Goal: Task Accomplishment & Management: Manage account settings

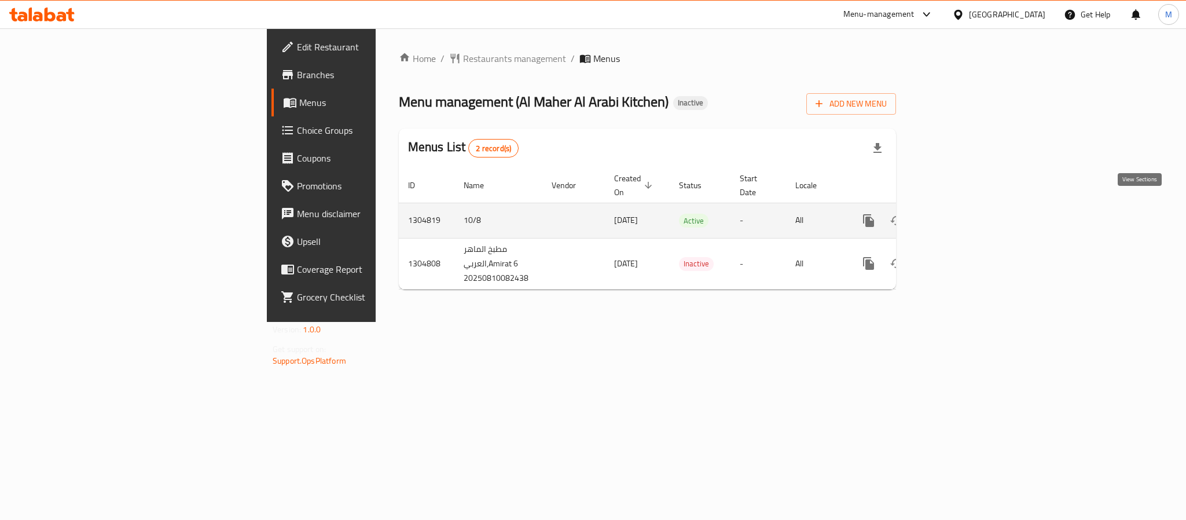
click at [966, 208] on link "enhanced table" at bounding box center [952, 221] width 28 height 28
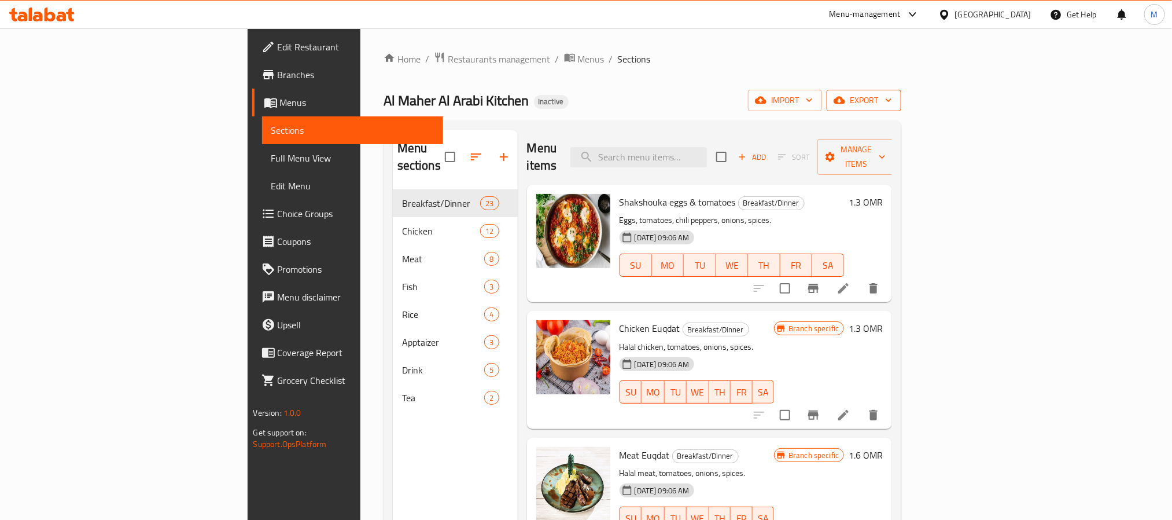
click at [902, 91] on button "export" at bounding box center [864, 100] width 75 height 21
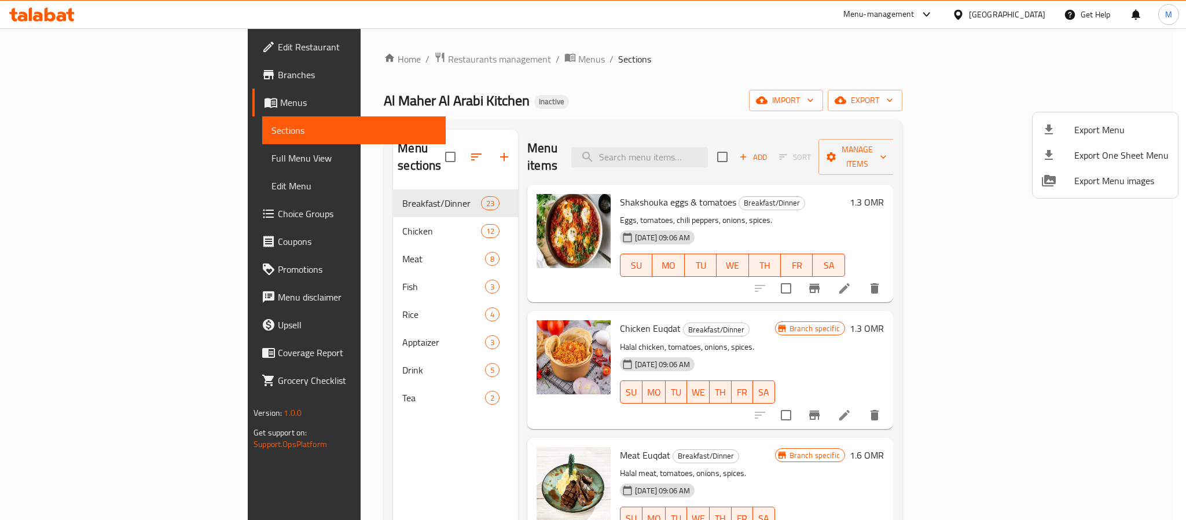
click at [1113, 115] on ul "Export Menu Export One Sheet Menu Export Menu images" at bounding box center [1104, 155] width 145 height 86
click at [1113, 123] on span "Export Menu" at bounding box center [1121, 130] width 94 height 14
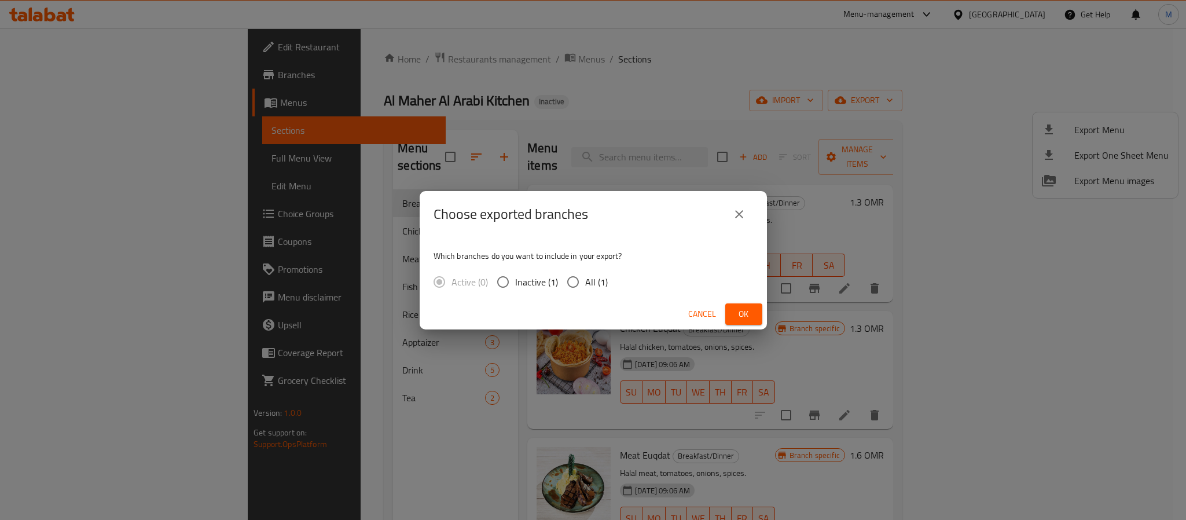
click at [598, 282] on span "All (1)" at bounding box center [596, 282] width 23 height 14
click at [585, 282] on input "All (1)" at bounding box center [573, 282] width 24 height 24
radio input "true"
click at [731, 304] on button "Ok" at bounding box center [743, 313] width 37 height 21
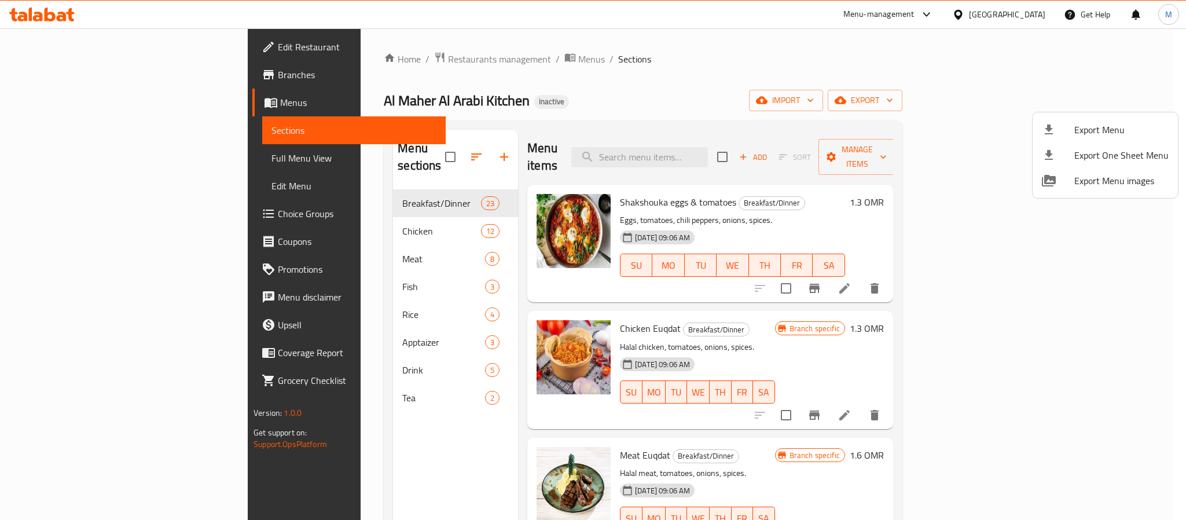
click at [1031, 23] on div at bounding box center [593, 260] width 1186 height 520
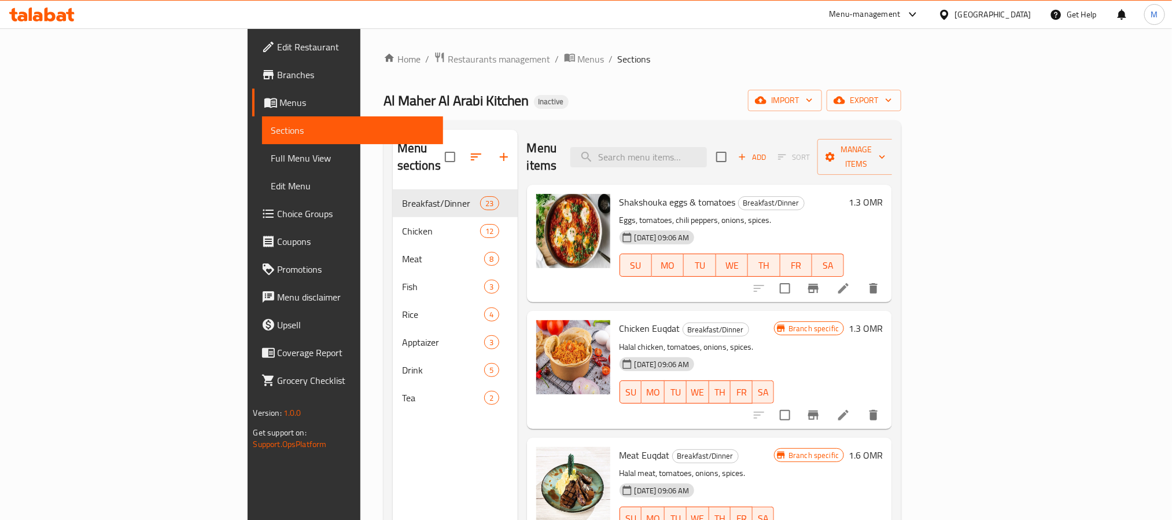
click at [1030, 17] on div "[GEOGRAPHIC_DATA]" at bounding box center [993, 14] width 76 height 13
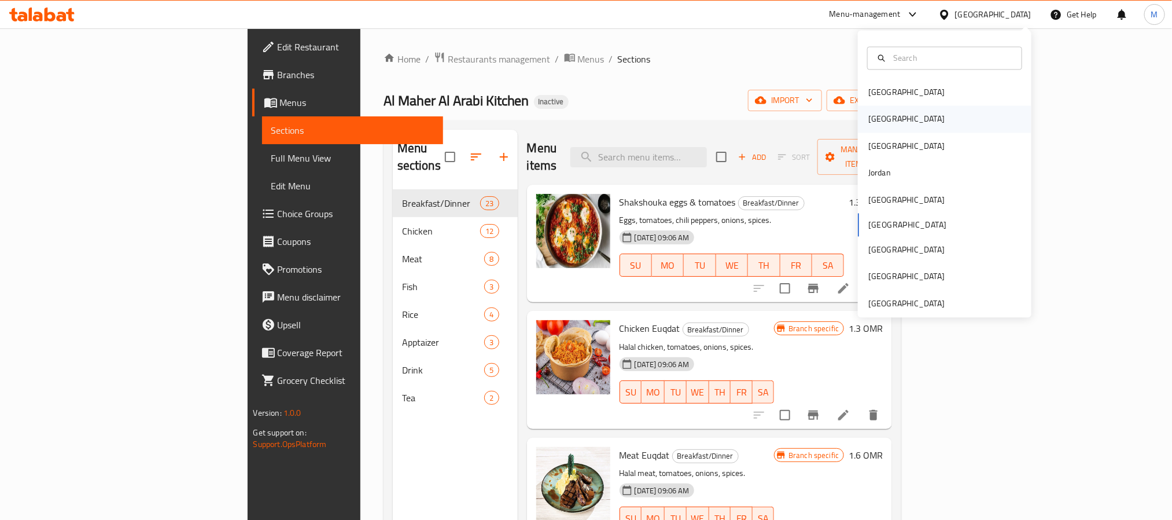
click at [884, 120] on div "Egypt" at bounding box center [906, 119] width 95 height 27
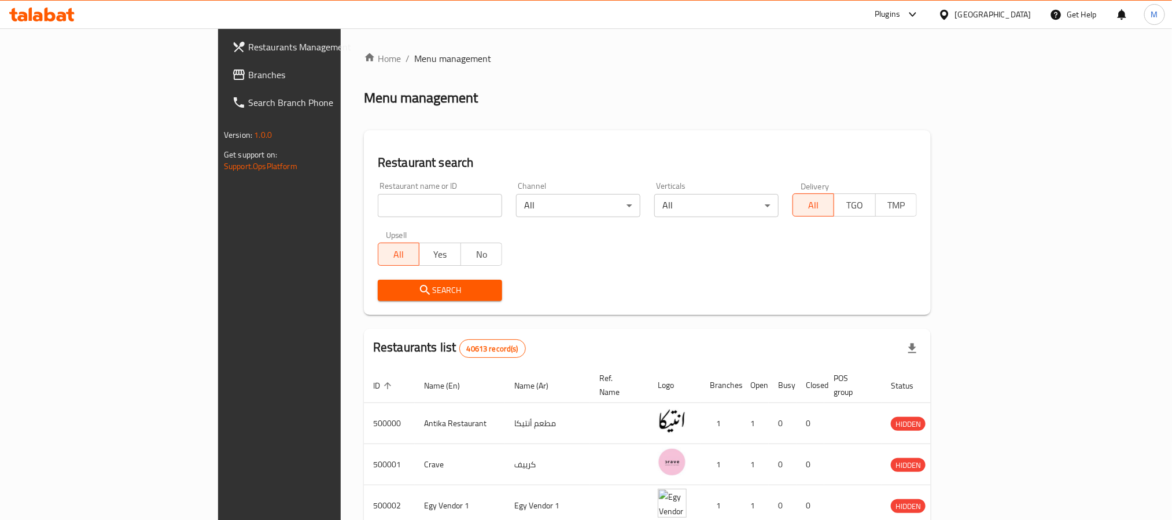
click at [248, 73] on span "Branches" at bounding box center [326, 75] width 156 height 14
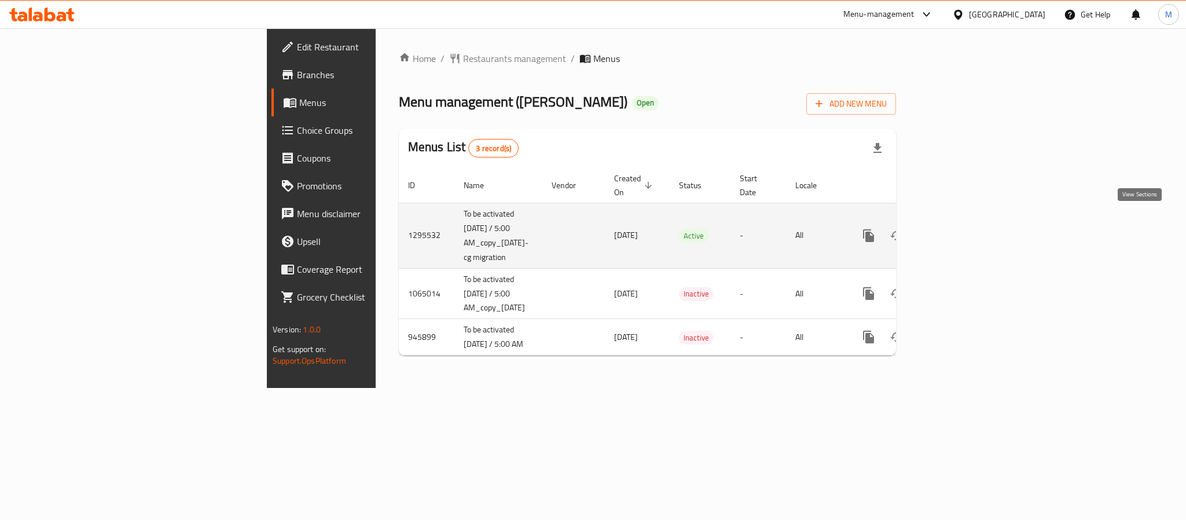
click at [959, 229] on icon "enhanced table" at bounding box center [952, 236] width 14 height 14
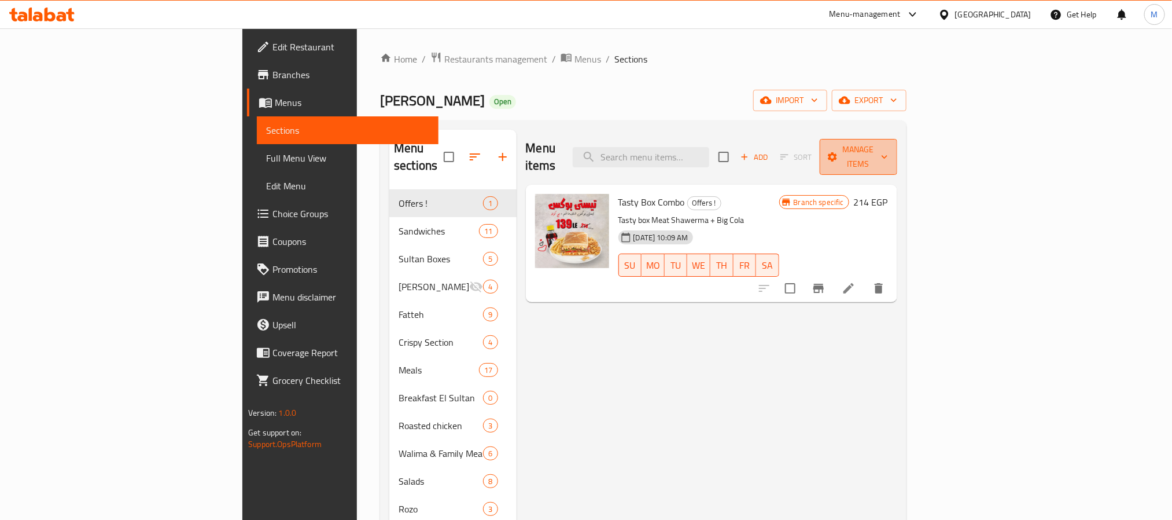
click at [888, 148] on span "Manage items" at bounding box center [858, 156] width 59 height 29
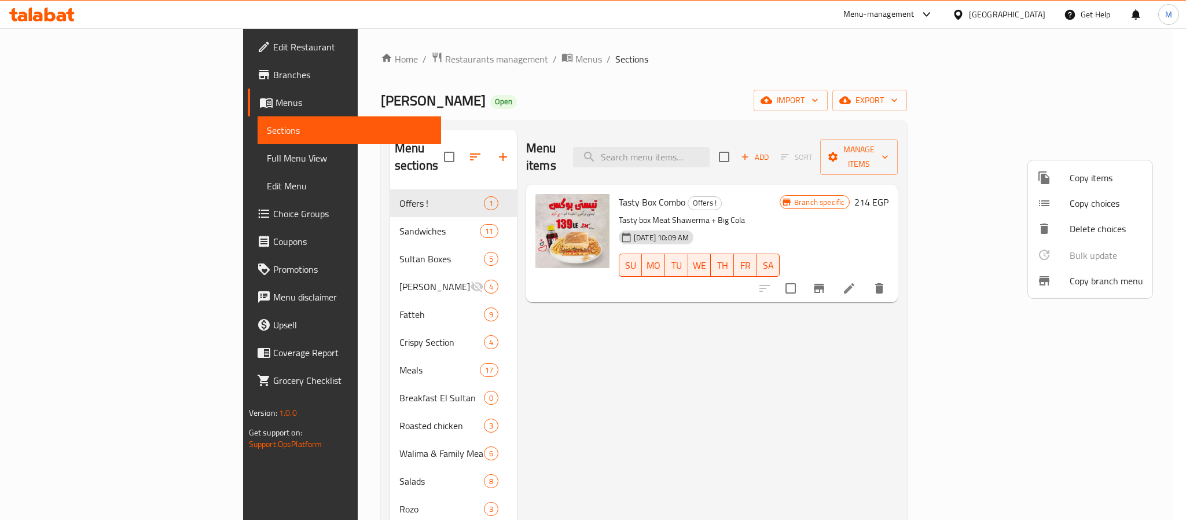
click at [1073, 179] on span "Copy items" at bounding box center [1105, 178] width 73 height 14
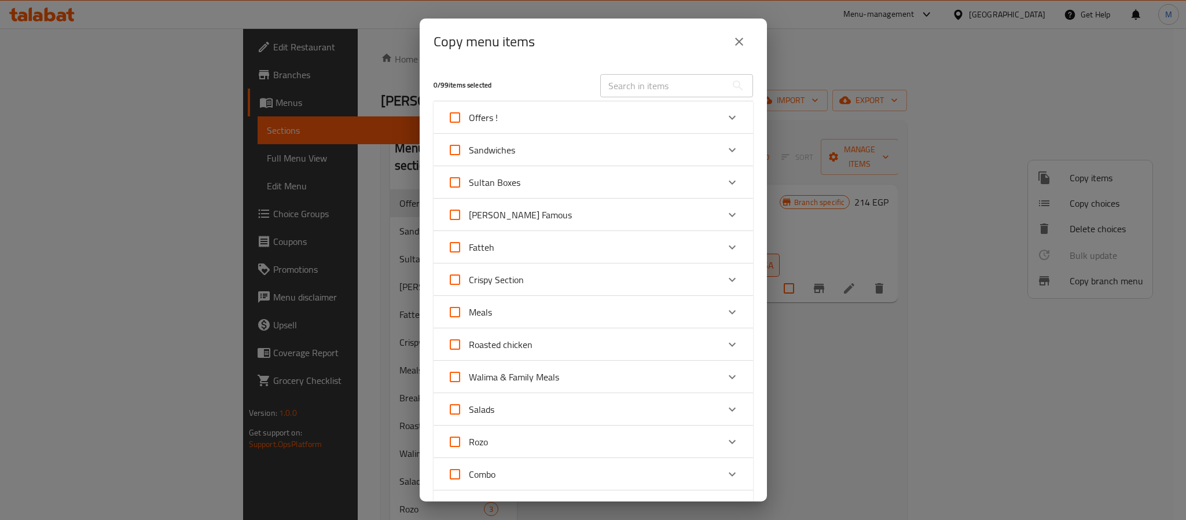
click at [749, 39] on button "close" at bounding box center [739, 42] width 28 height 28
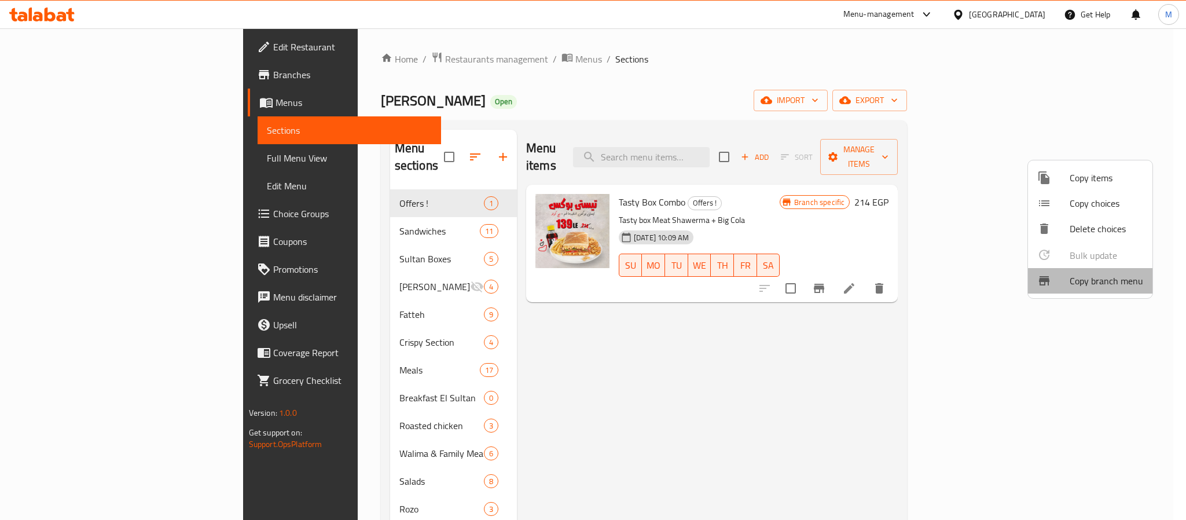
click at [1123, 285] on span "Copy branch menu" at bounding box center [1105, 281] width 73 height 14
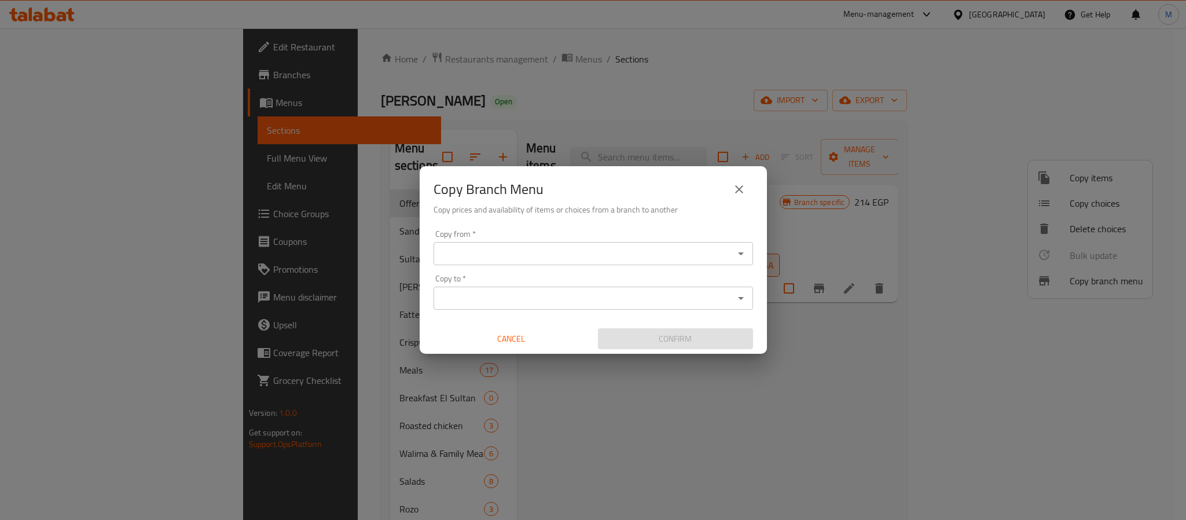
click at [561, 258] on input "Copy from   *" at bounding box center [583, 253] width 293 height 16
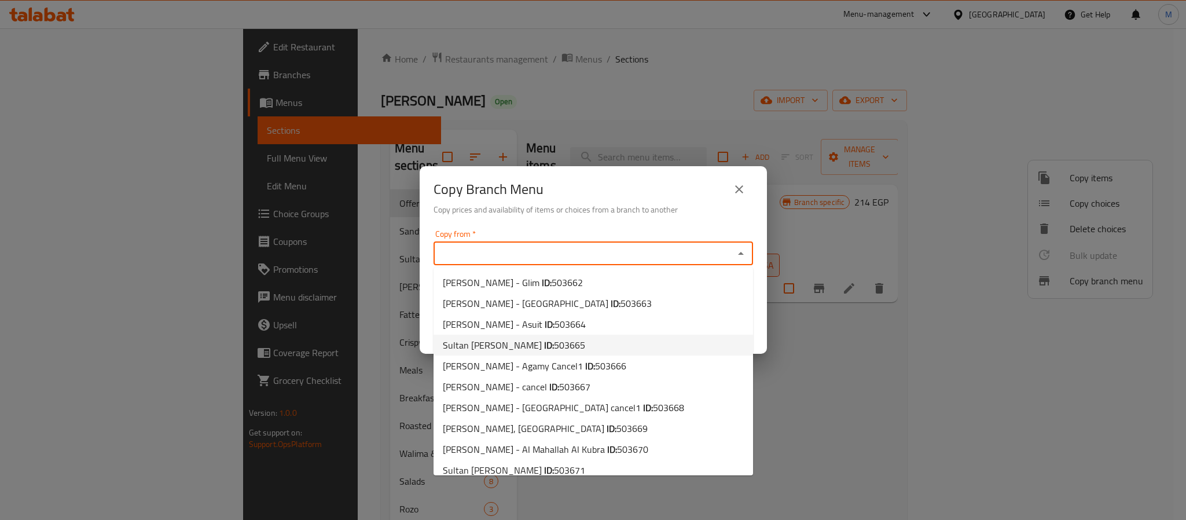
scroll to position [322, 0]
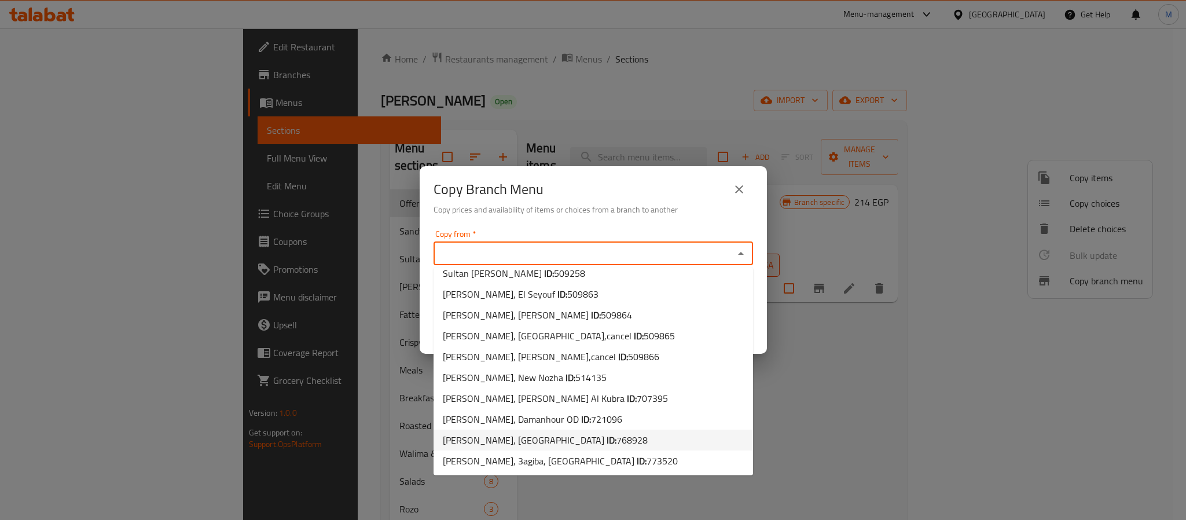
click at [634, 434] on li "Sultan Ayoub, Golf Porto Marina ID: 768928" at bounding box center [592, 439] width 319 height 21
type input "Sultan Ayoub, Golf Porto Marina"
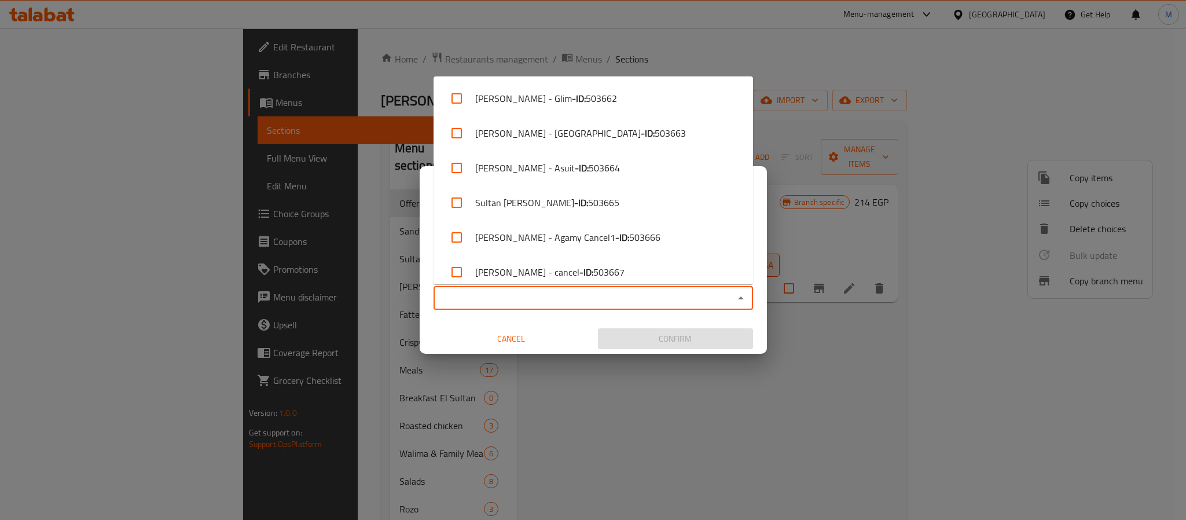
click at [618, 303] on input "Copy to   *" at bounding box center [583, 298] width 293 height 16
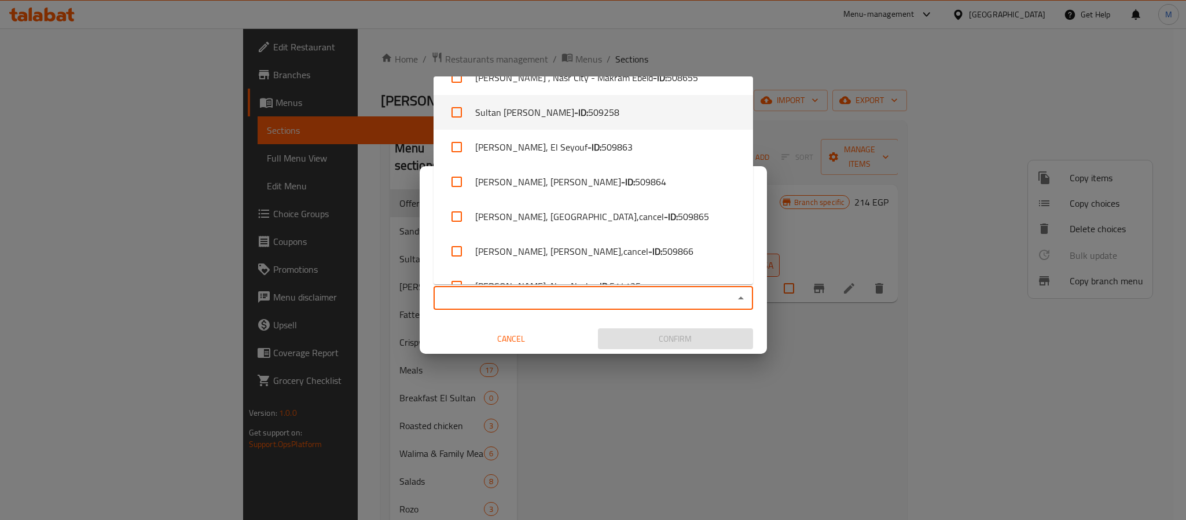
scroll to position [669, 0]
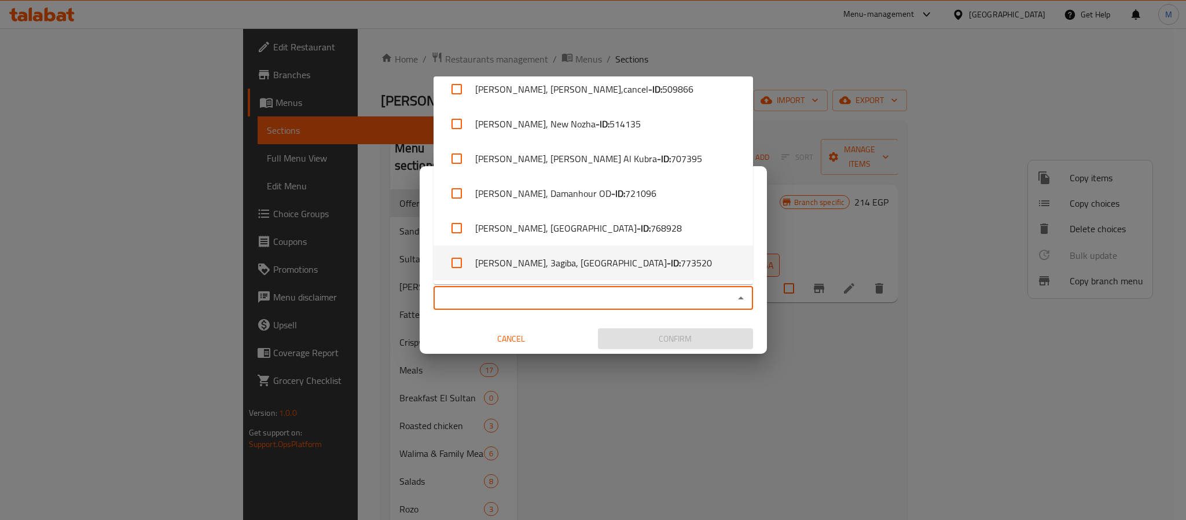
click at [686, 266] on li "Sultan Ayoub, 3agiba, Marsa Matrouh City - ID: 773520" at bounding box center [592, 262] width 319 height 35
checkbox input "true"
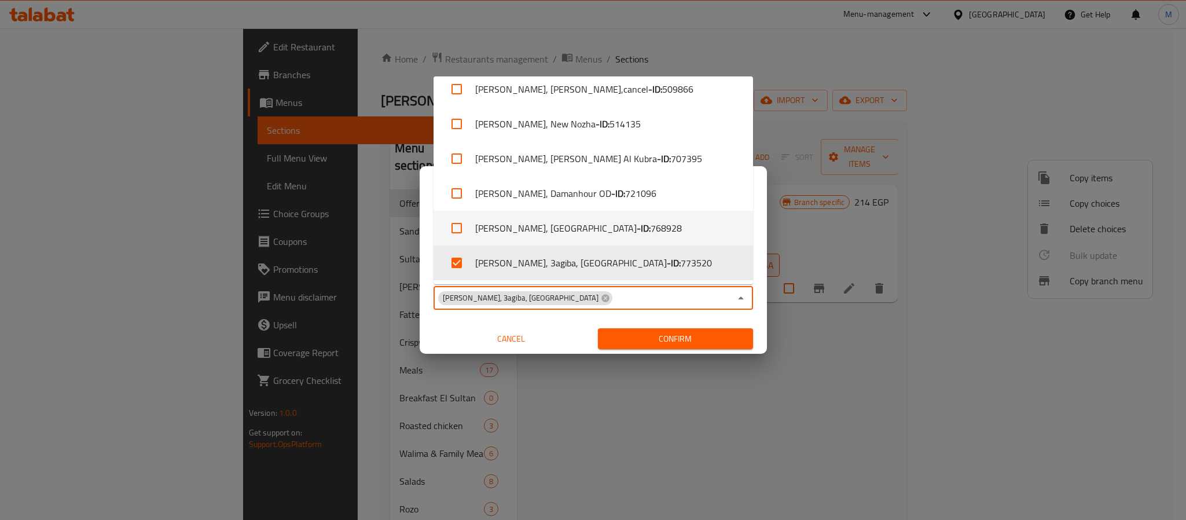
click at [421, 186] on div "Copy Branch Menu Copy prices and availability of items or choices from a branch…" at bounding box center [593, 195] width 347 height 59
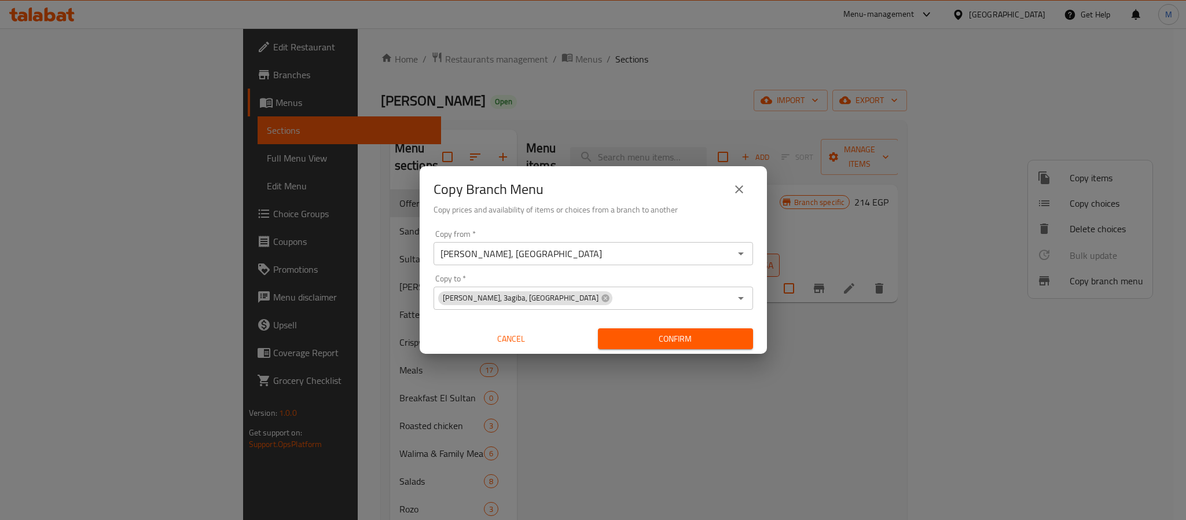
click at [745, 251] on icon "Open" at bounding box center [741, 254] width 14 height 14
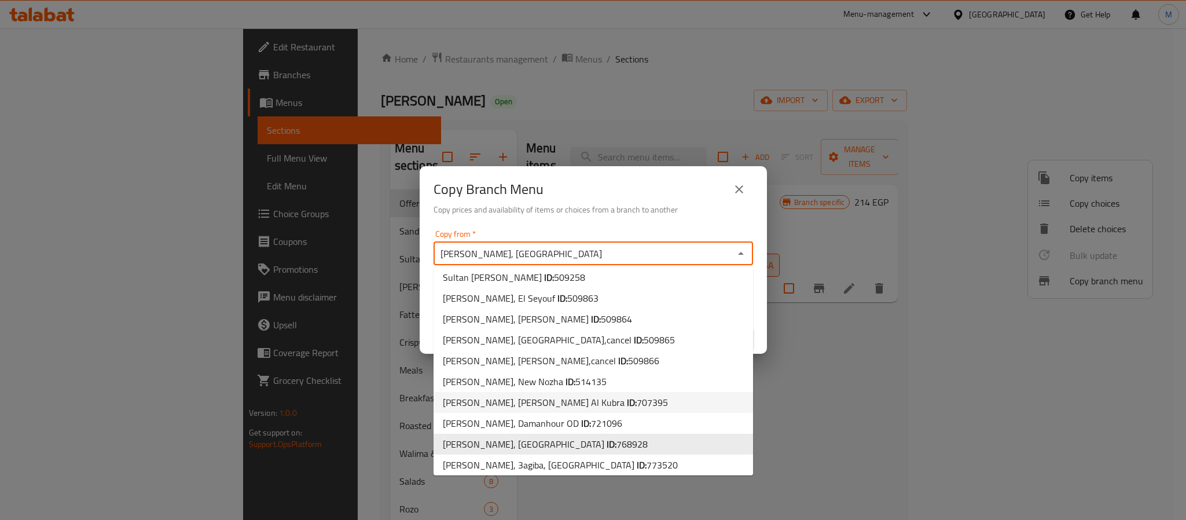
scroll to position [322, 0]
click at [709, 233] on div "Copy from   * Sultan Ayoub, Golf Porto Marina Copy from *" at bounding box center [592, 247] width 319 height 35
click at [696, 168] on div "Copy Branch Menu Copy prices and availability of items or choices from a branch…" at bounding box center [593, 195] width 347 height 59
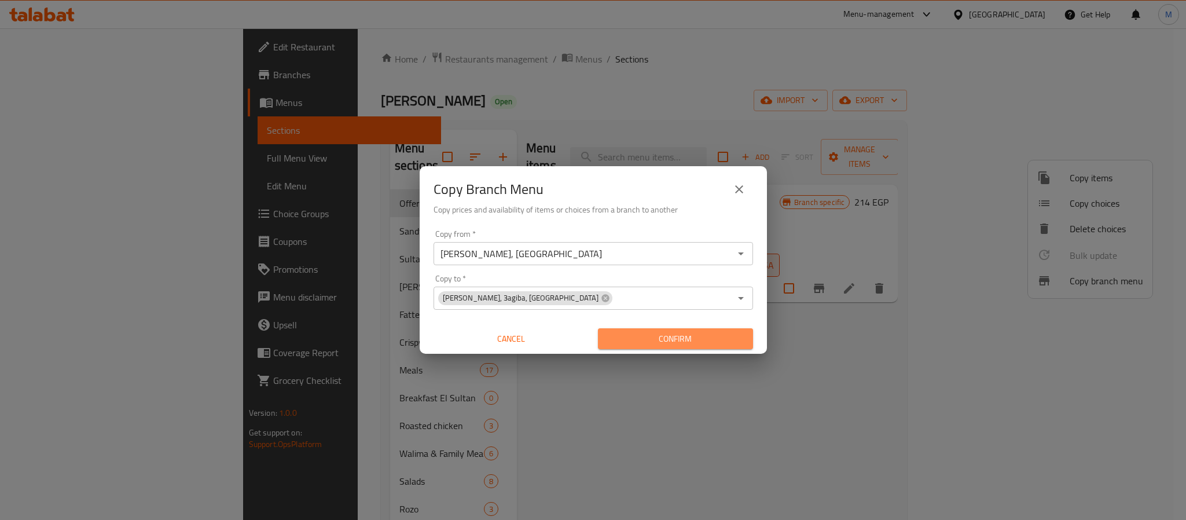
click at [744, 349] on button "Confirm" at bounding box center [675, 338] width 155 height 21
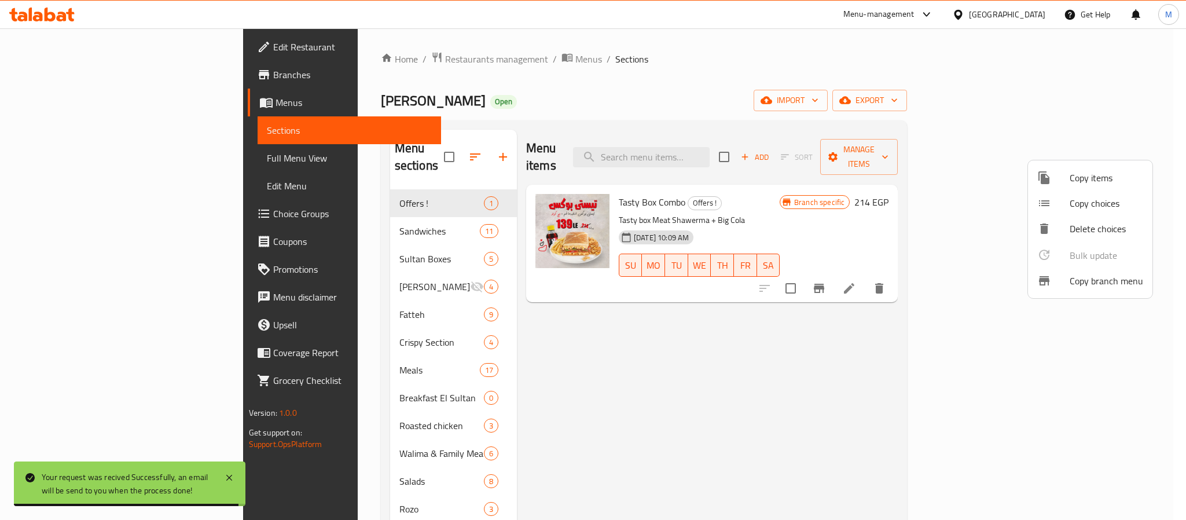
click at [1128, 288] on span "Copy branch menu" at bounding box center [1105, 281] width 73 height 14
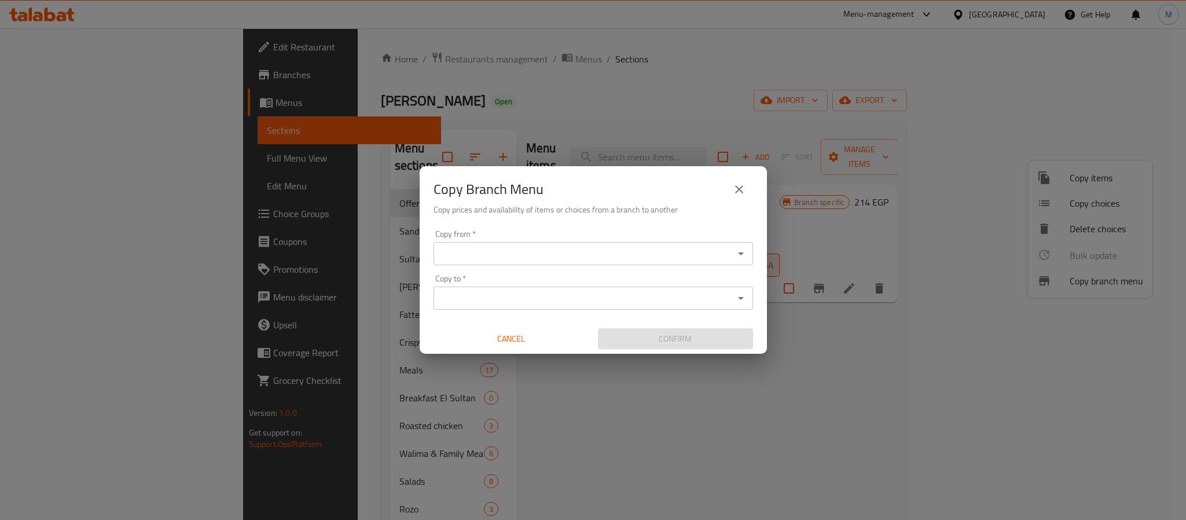
click at [745, 252] on icon "Open" at bounding box center [741, 254] width 14 height 14
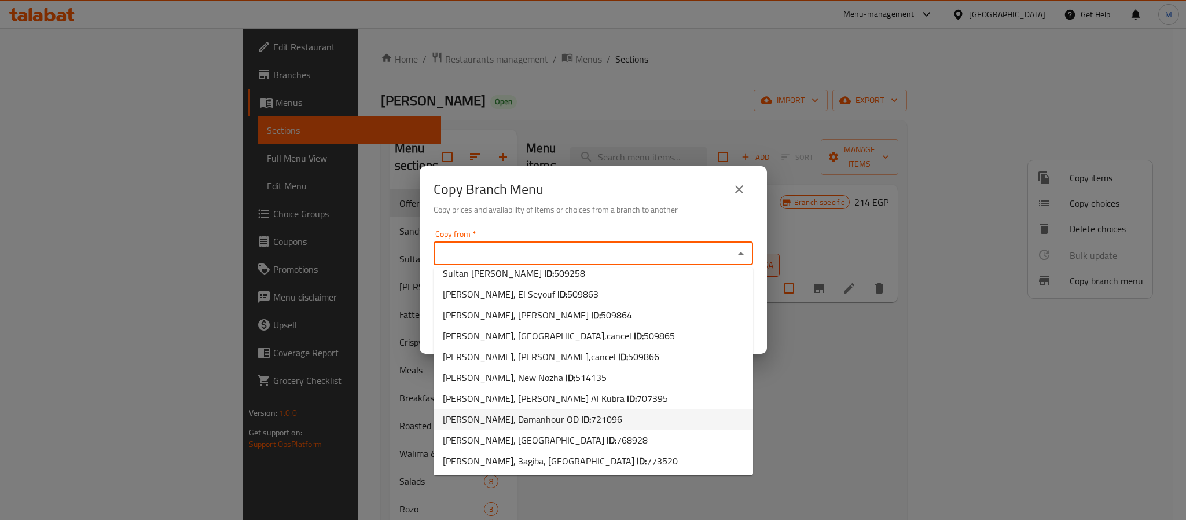
click at [639, 417] on li "Sultan Ayub, Damanhour OD ID: 721096" at bounding box center [592, 419] width 319 height 21
type input "Sultan Ayub, Damanhour OD"
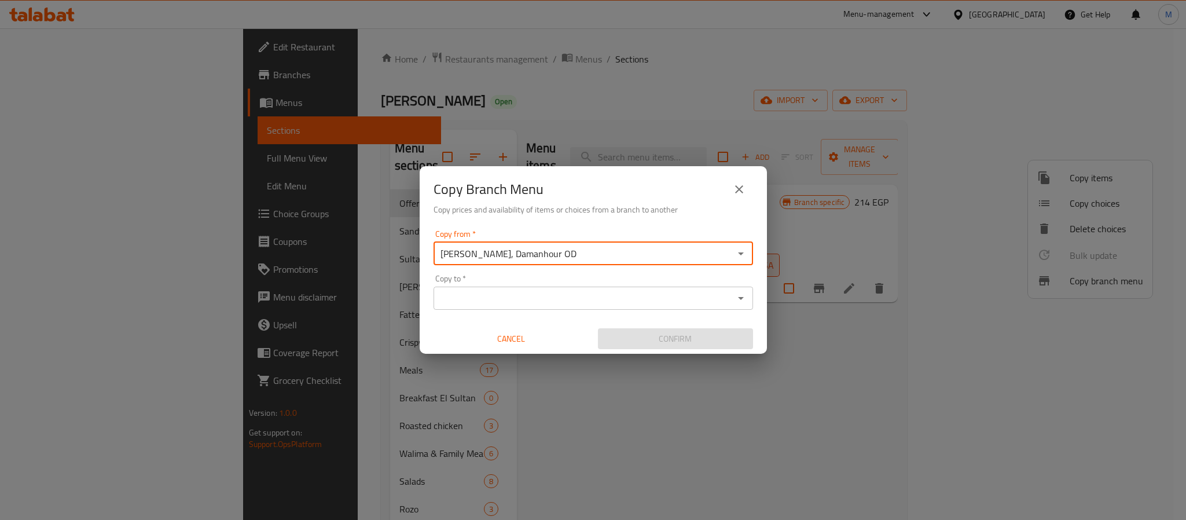
click at [727, 307] on div "Copy to *" at bounding box center [592, 297] width 319 height 23
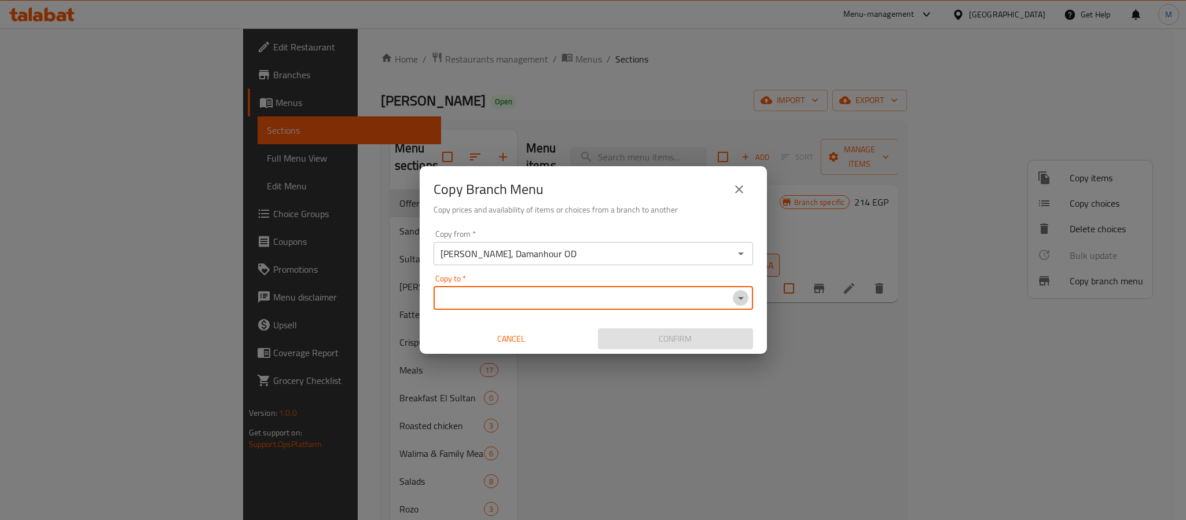
click at [741, 299] on icon "Open" at bounding box center [741, 298] width 14 height 14
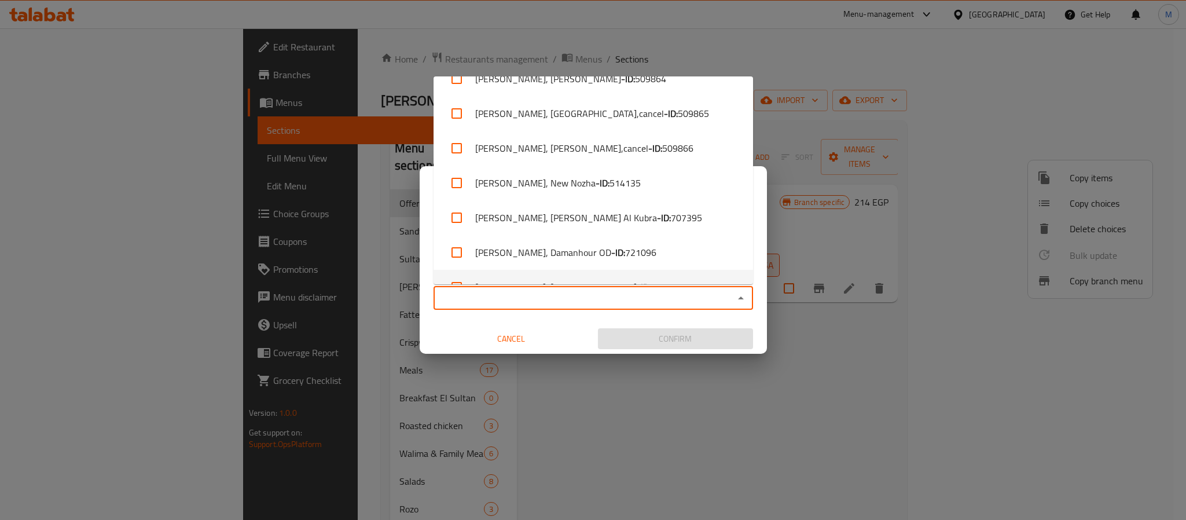
scroll to position [669, 0]
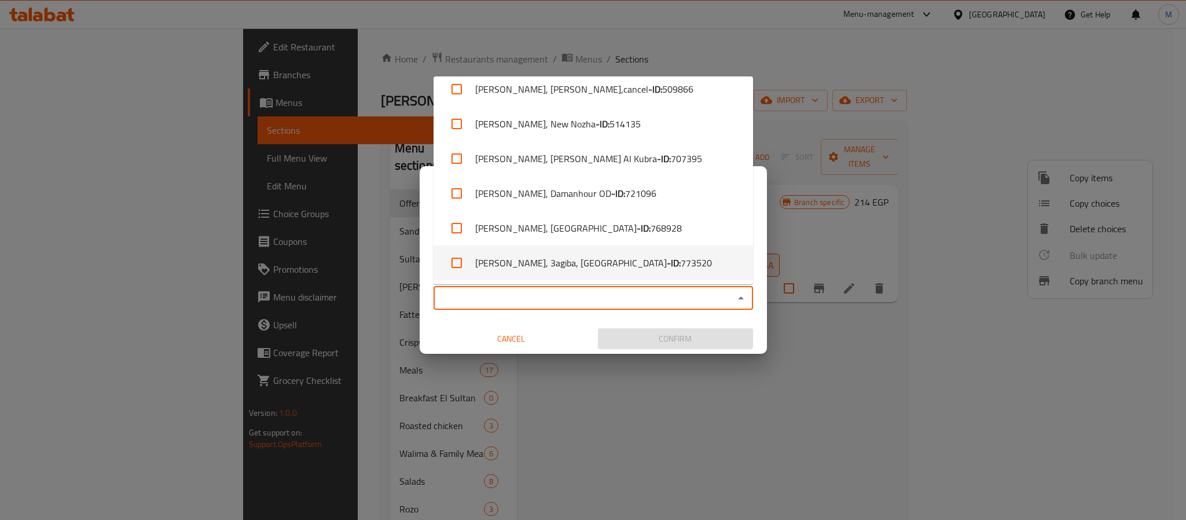
click at [681, 261] on span "773520" at bounding box center [696, 263] width 31 height 14
checkbox input "true"
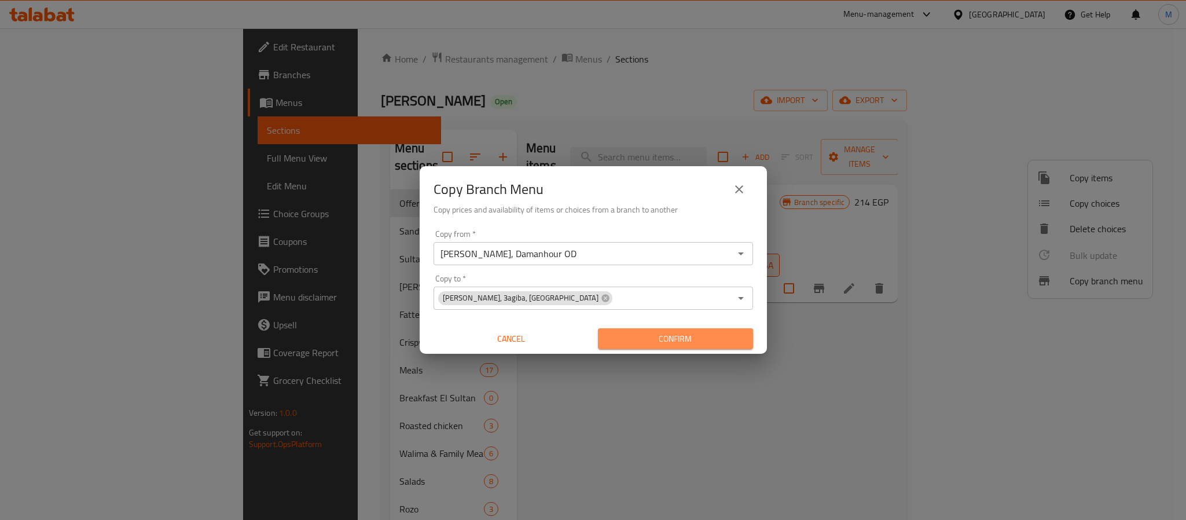
click at [715, 332] on span "Confirm" at bounding box center [675, 339] width 137 height 14
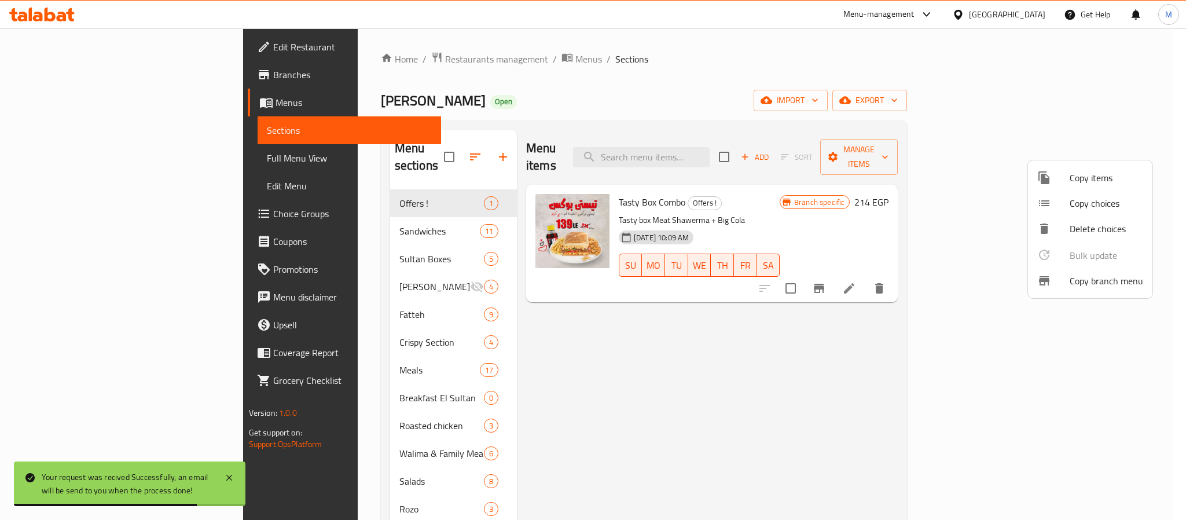
click at [1099, 99] on div at bounding box center [593, 260] width 1186 height 520
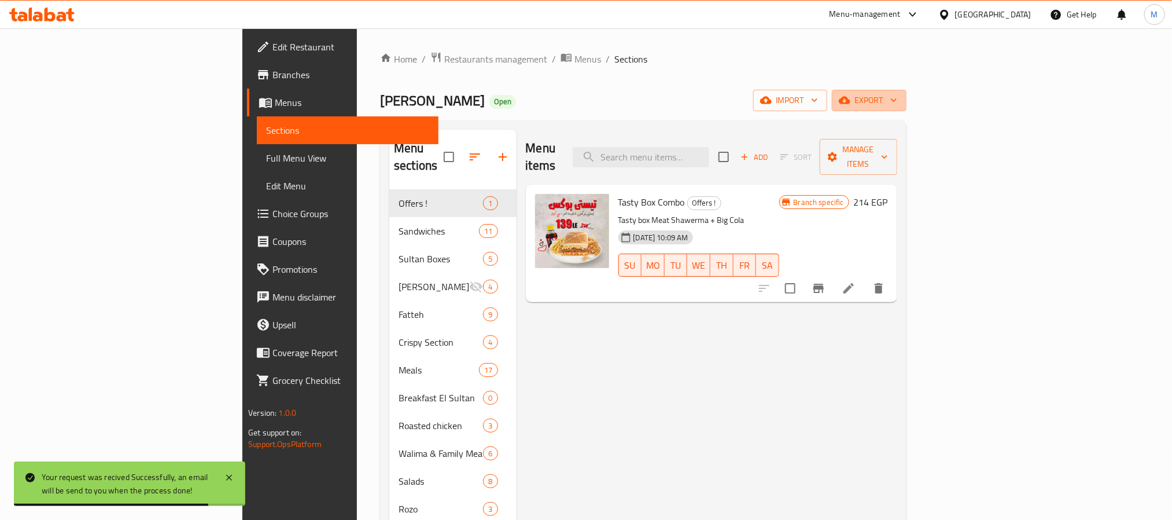
click at [898, 99] on span "export" at bounding box center [869, 100] width 56 height 14
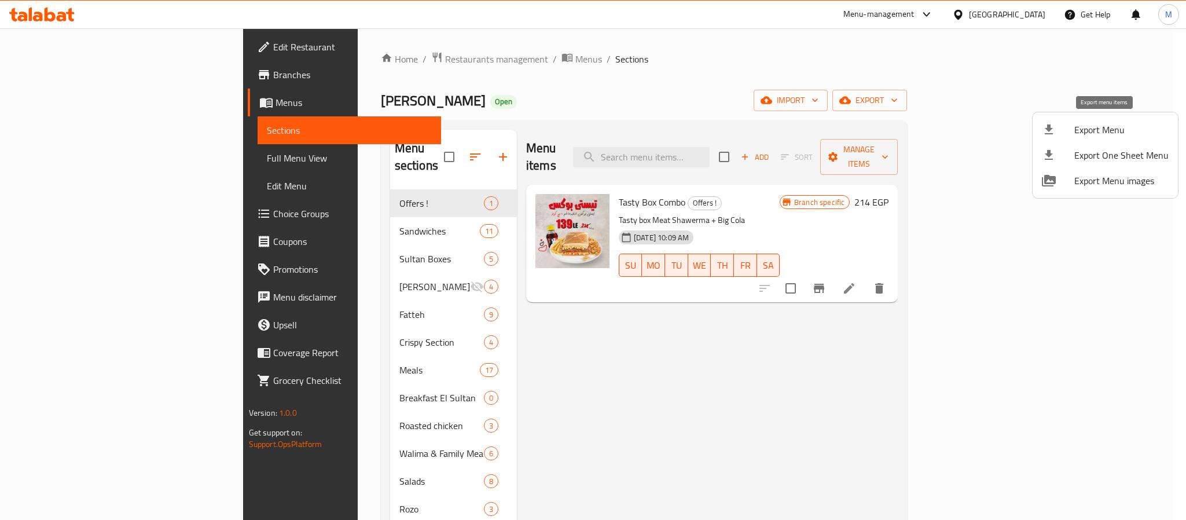
click at [1080, 123] on span "Export Menu" at bounding box center [1121, 130] width 94 height 14
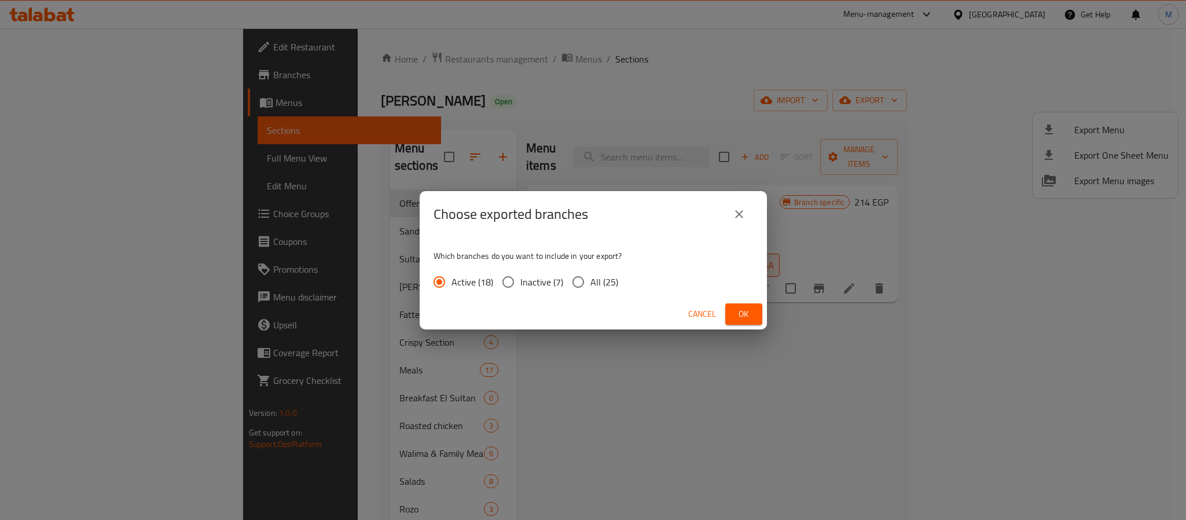
click at [601, 288] on span "All (25)" at bounding box center [604, 282] width 28 height 14
click at [590, 288] on input "All (25)" at bounding box center [578, 282] width 24 height 24
radio input "true"
click at [743, 304] on button "Ok" at bounding box center [743, 313] width 37 height 21
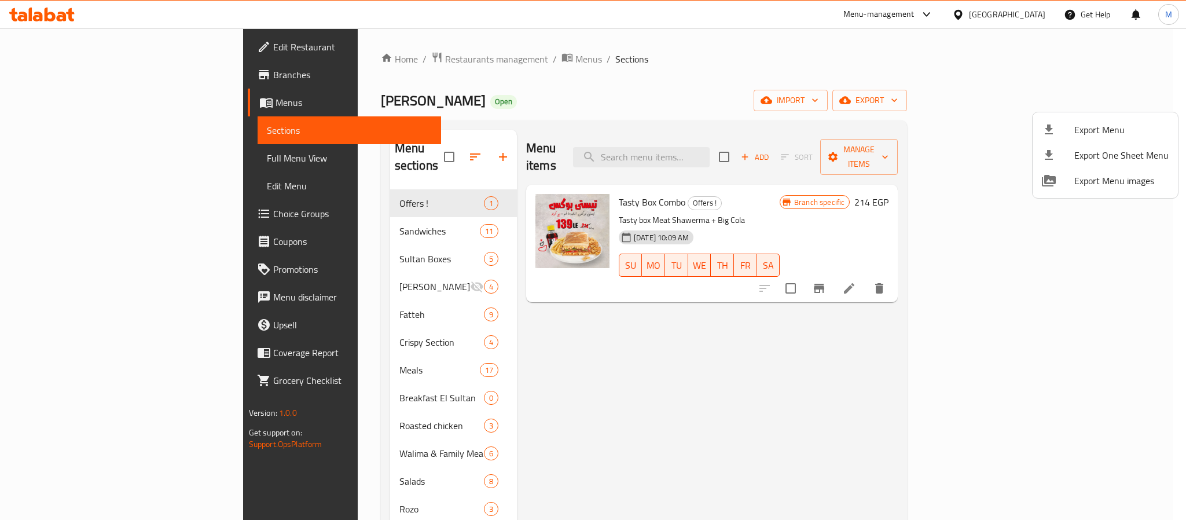
click at [719, 160] on div at bounding box center [593, 260] width 1186 height 520
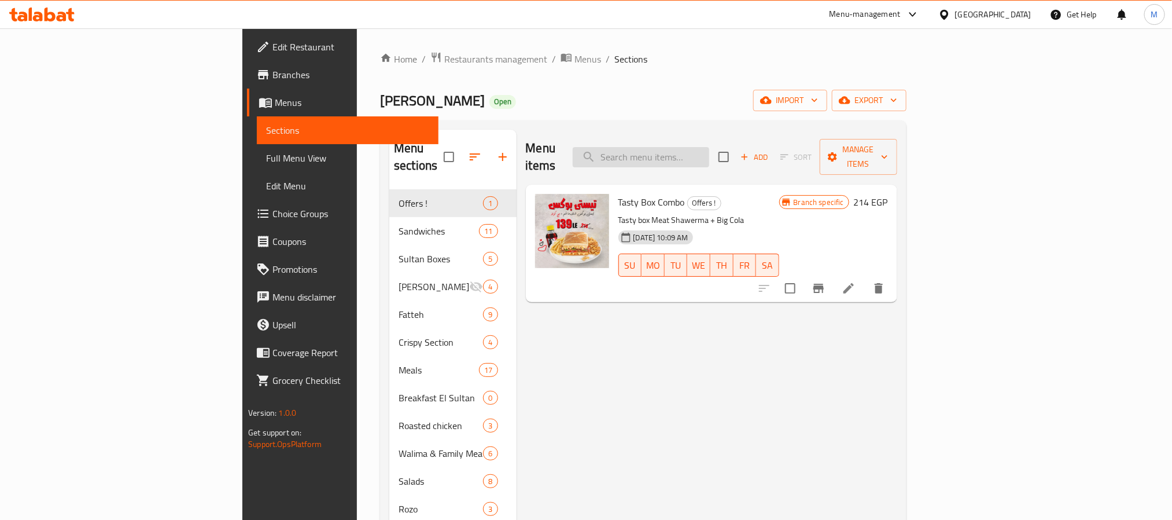
click at [709, 147] on input "search" at bounding box center [641, 157] width 137 height 20
paste input "Box Chicken Shawarma"
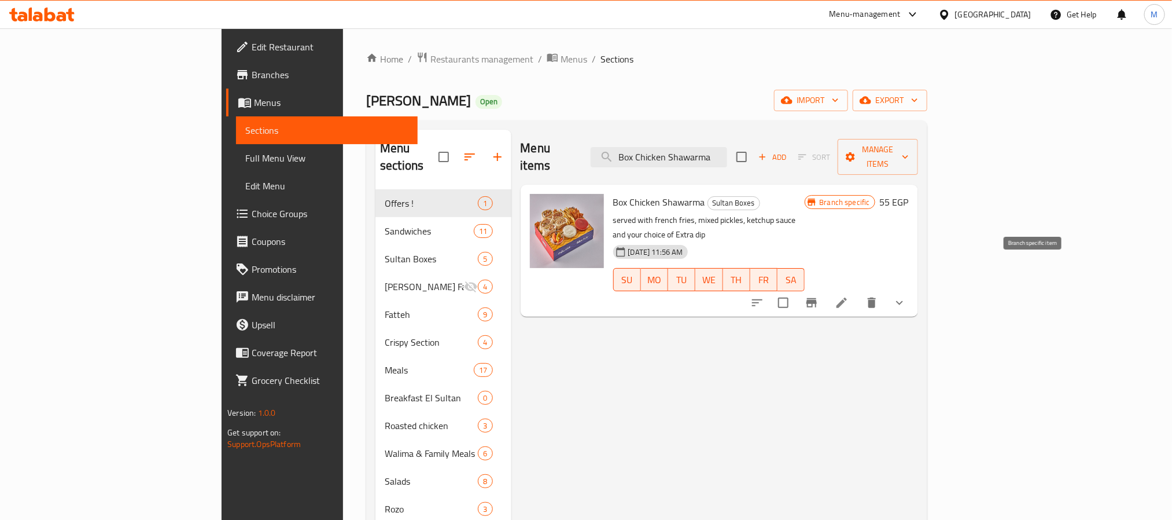
type input "Box Chicken Shawarma"
click at [817, 298] on icon "Branch-specific-item" at bounding box center [812, 302] width 10 height 9
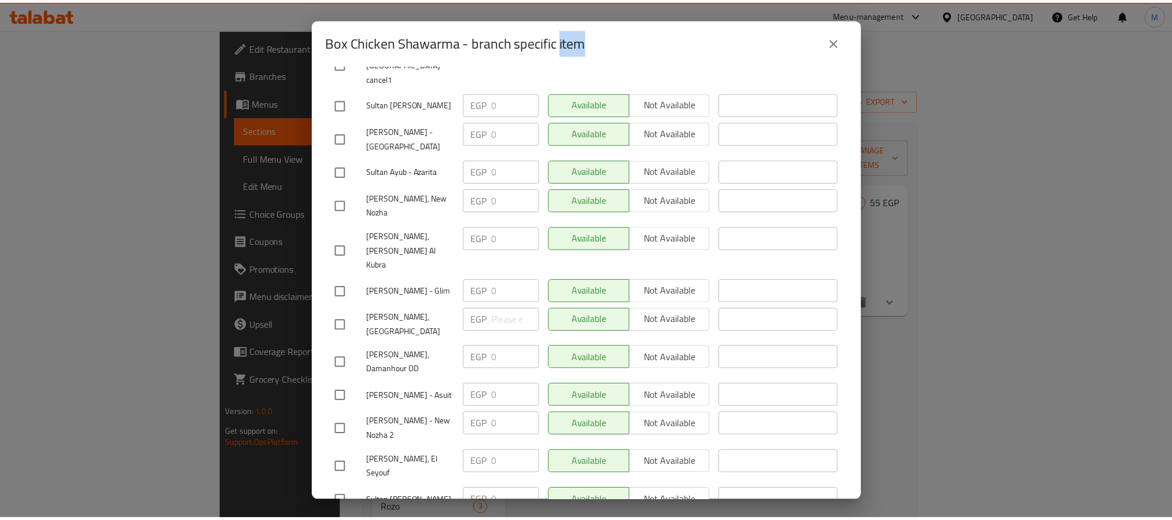
scroll to position [674, 0]
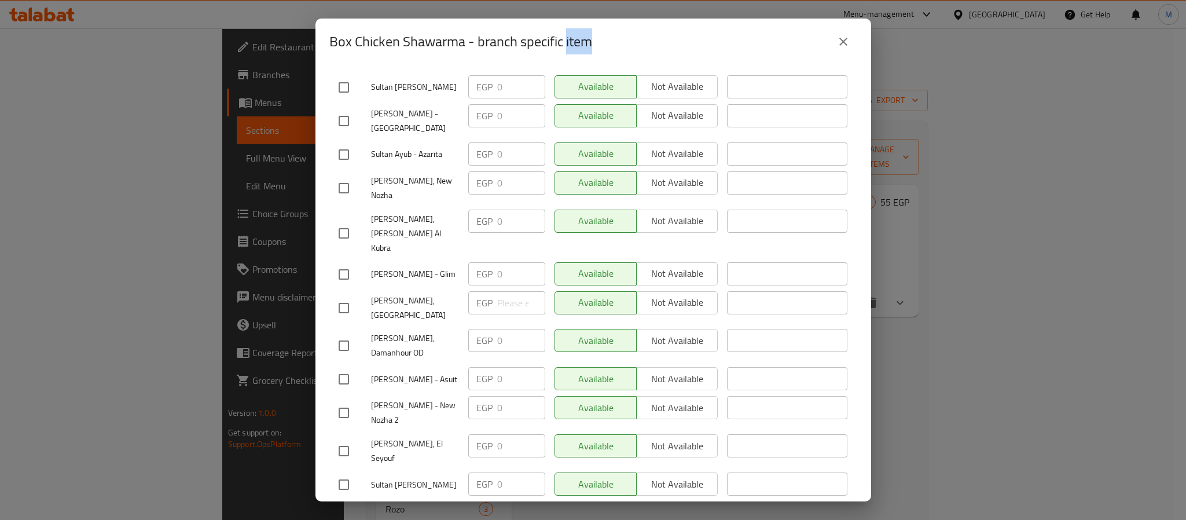
click at [850, 42] on button "close" at bounding box center [843, 42] width 28 height 28
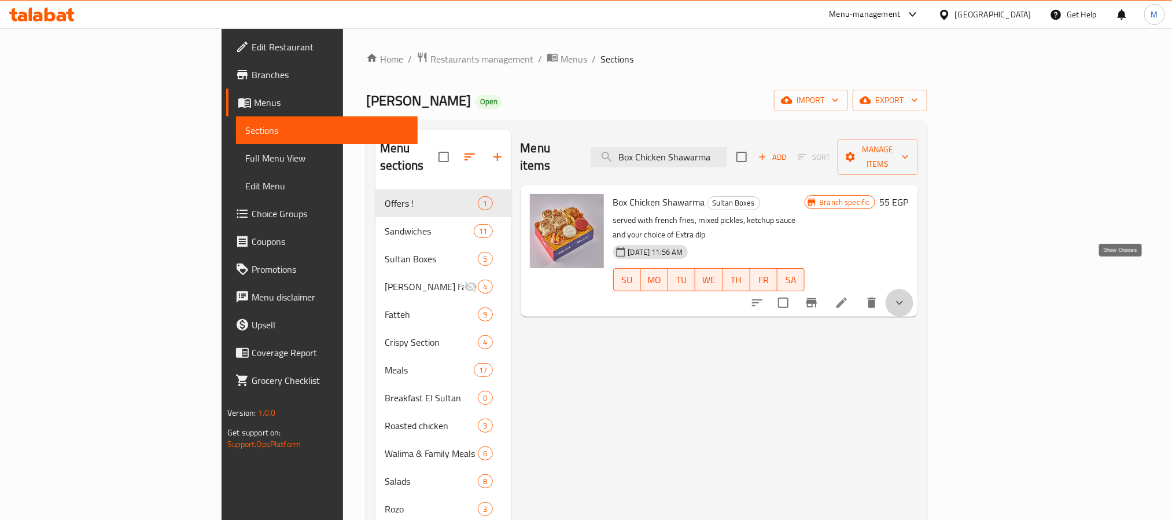
click at [907, 296] on icon "show more" at bounding box center [900, 303] width 14 height 14
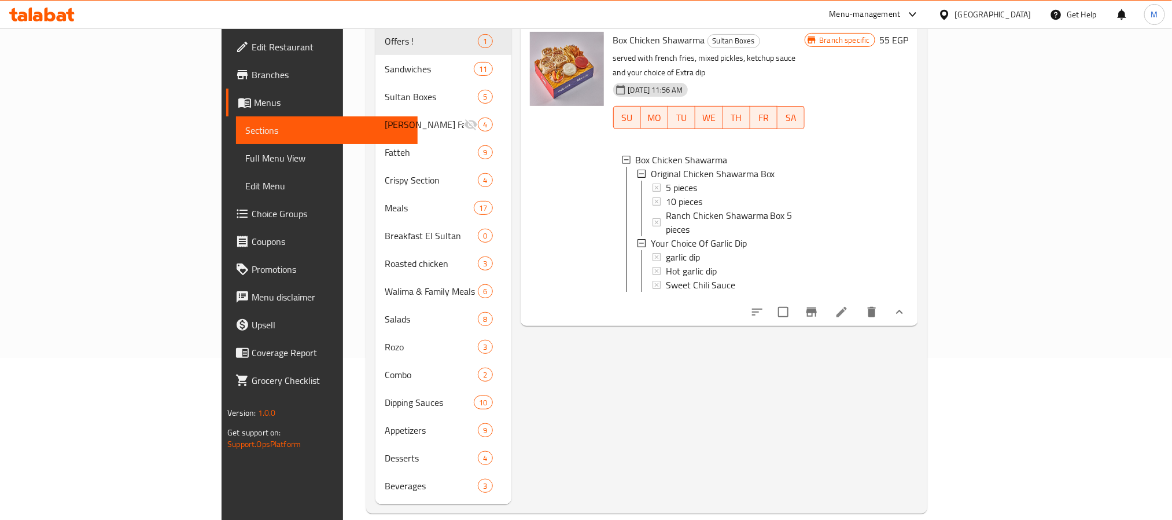
scroll to position [75, 0]
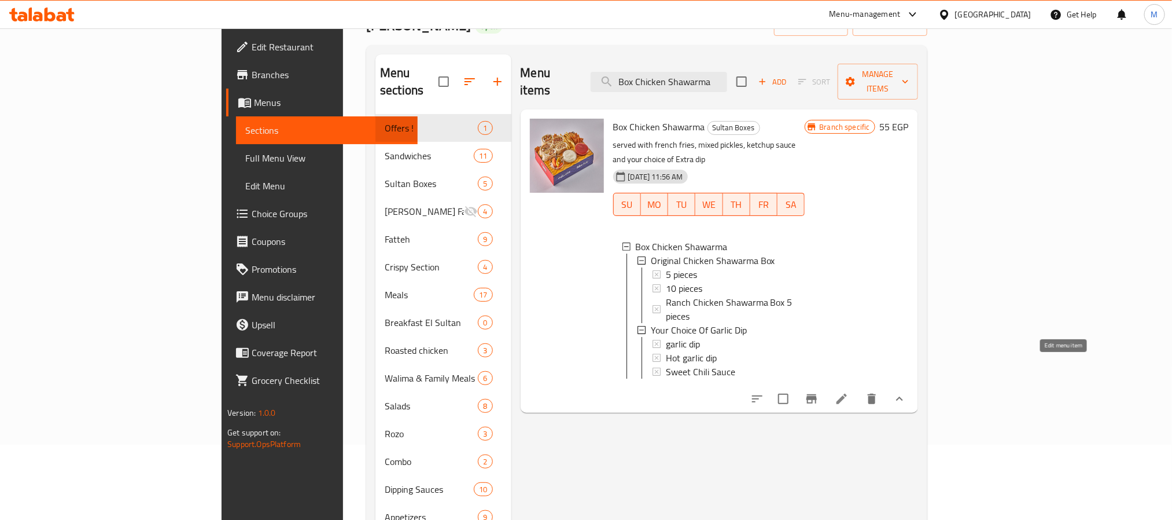
click at [847, 394] on icon at bounding box center [842, 399] width 10 height 10
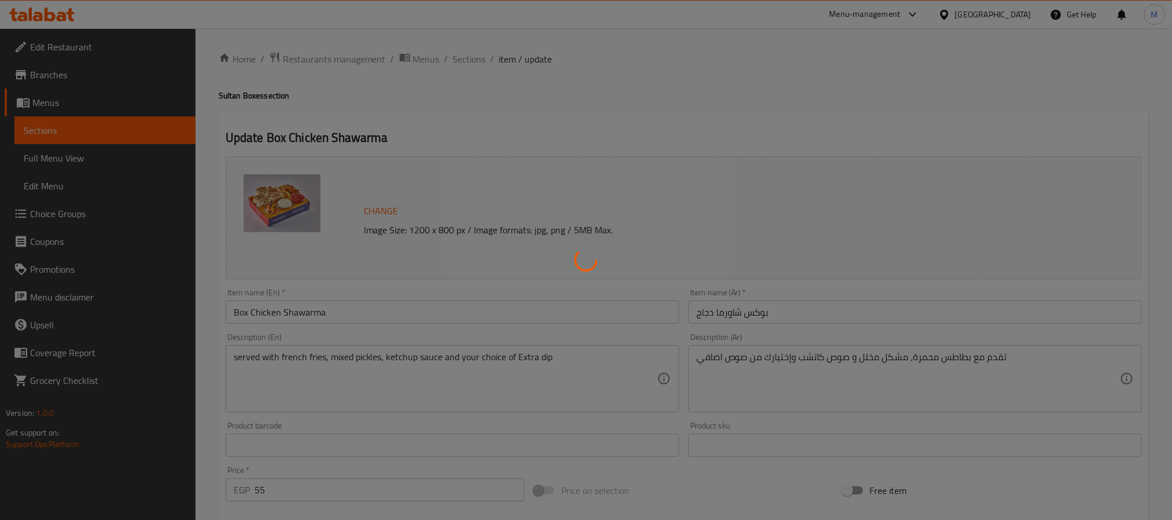
type input "بوكس شاورما الدجاج الأصلي"
type input "1"
type input "اختيارك من صوص ثومية"
type input "1"
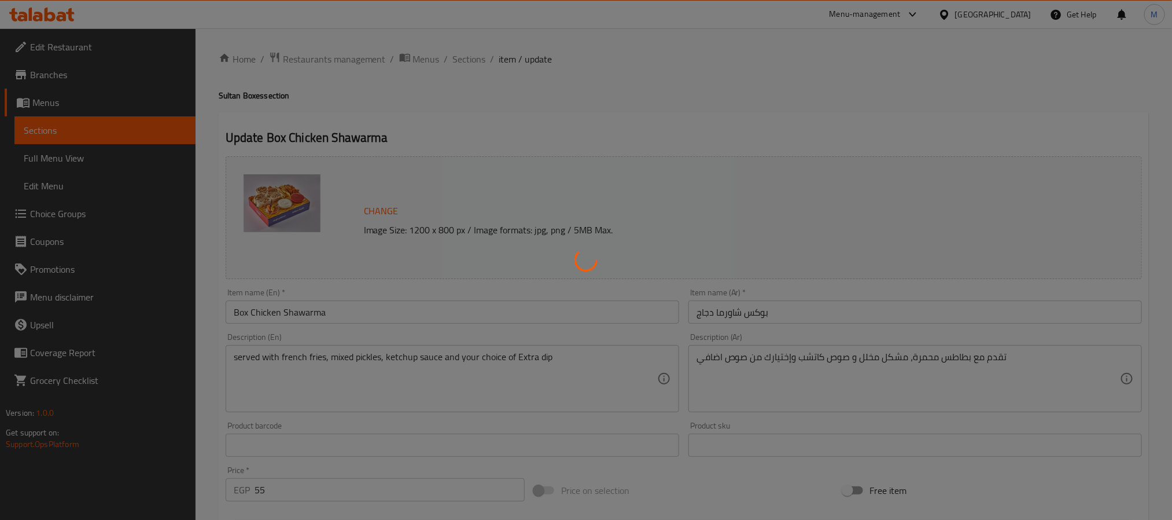
type input "1"
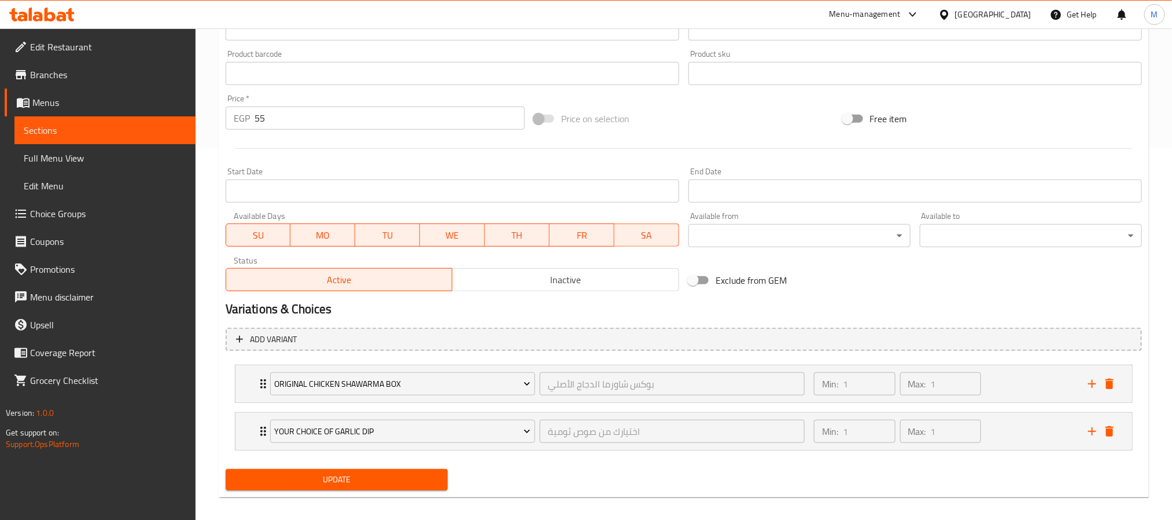
scroll to position [383, 0]
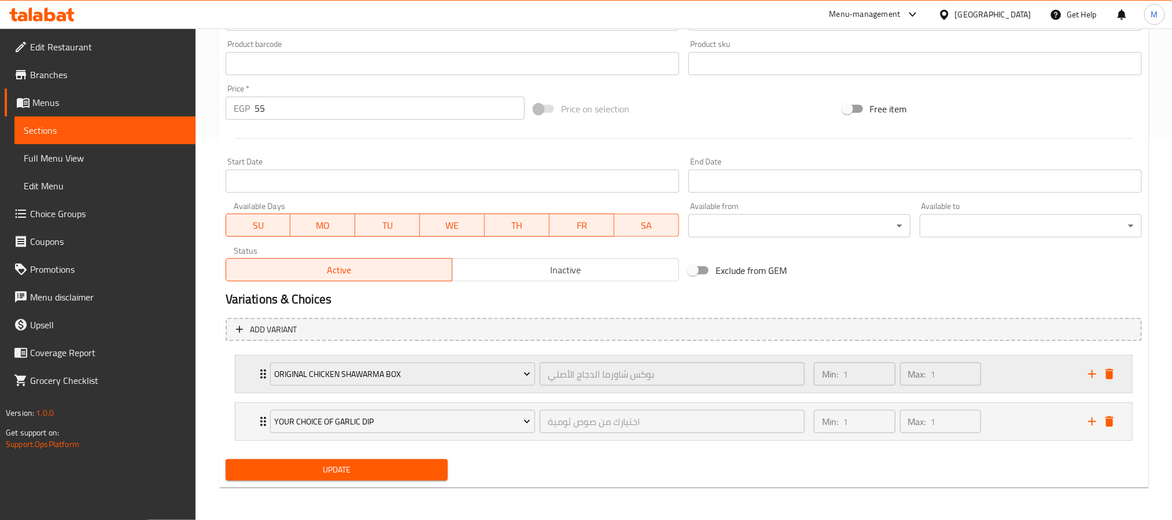
click at [1030, 383] on div "Min: 1 ​ Max: 1 ​" at bounding box center [944, 373] width 274 height 37
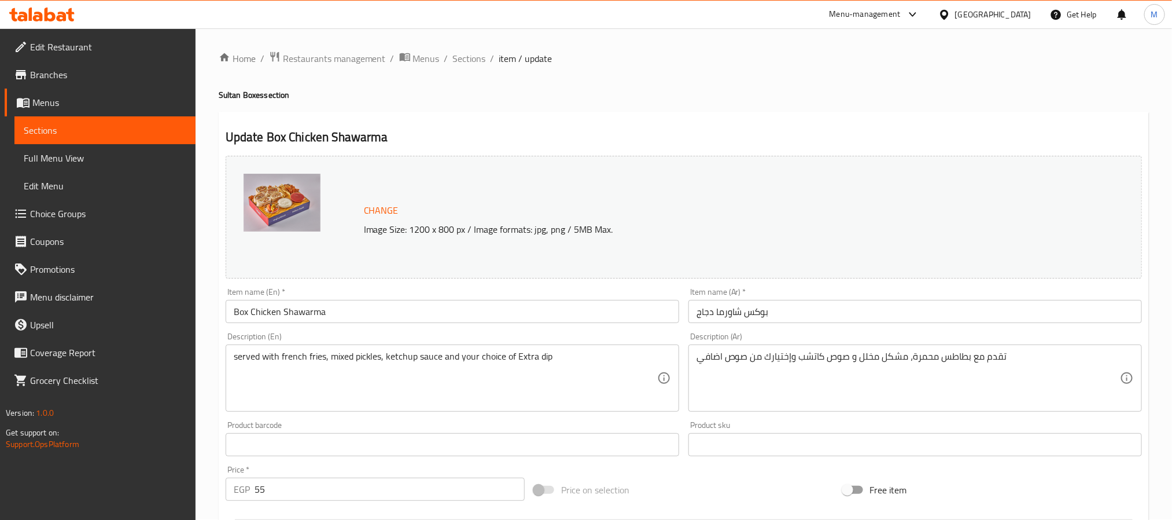
scroll to position [0, 0]
click at [455, 60] on span "Sections" at bounding box center [469, 59] width 33 height 14
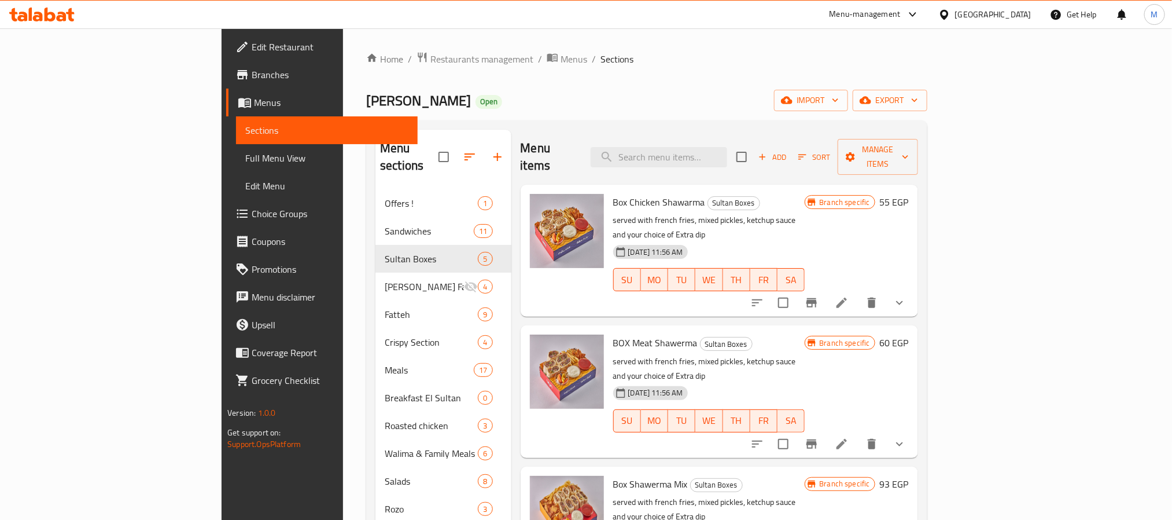
click at [624, 193] on span "Box Chicken Shawarma" at bounding box center [659, 201] width 92 height 17
click at [236, 166] on link "Full Menu View" at bounding box center [326, 158] width 181 height 28
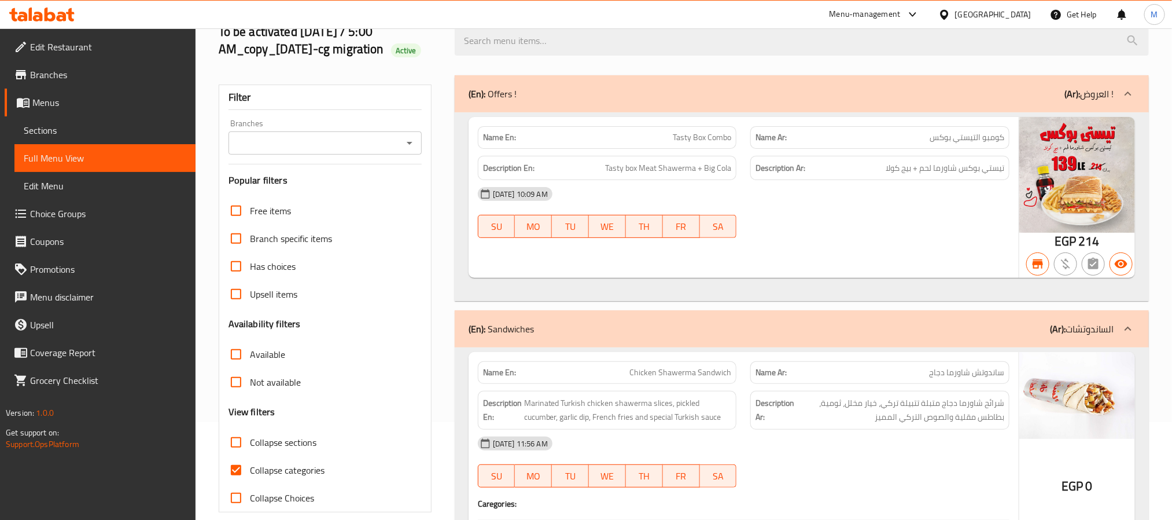
scroll to position [174, 0]
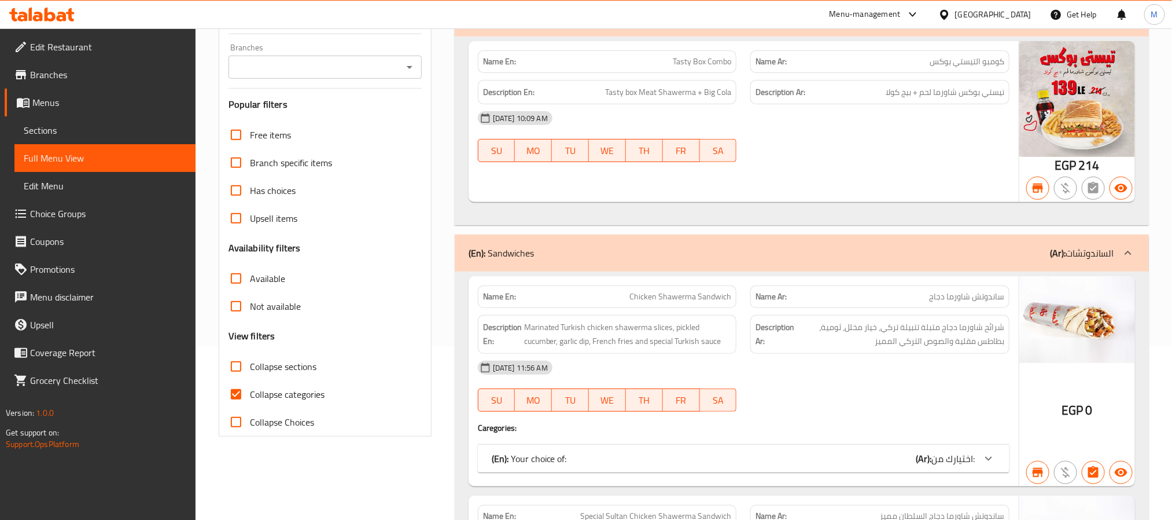
click at [407, 69] on icon "Open" at bounding box center [410, 67] width 6 height 3
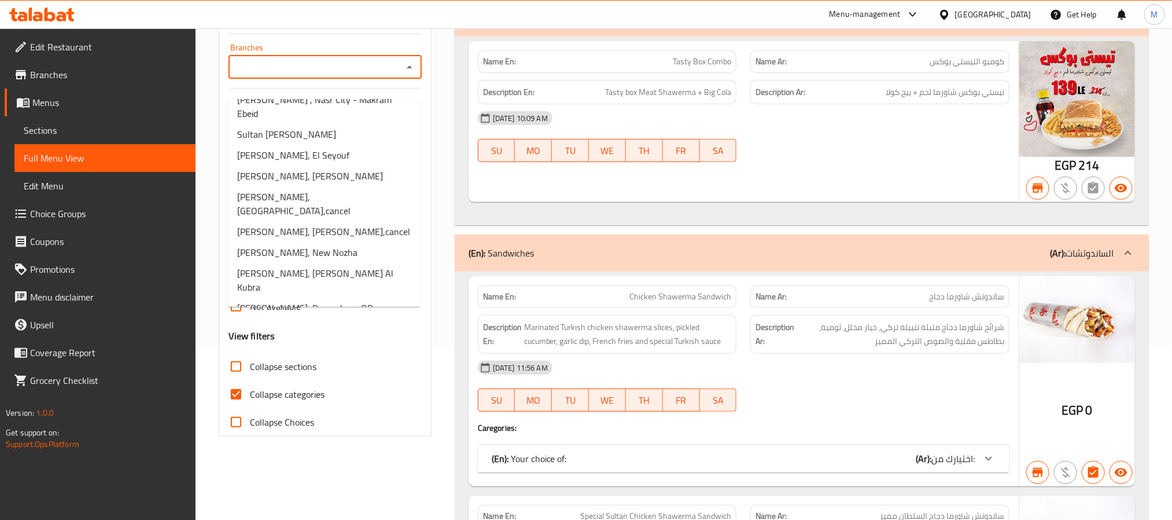
scroll to position [356, 0]
click at [356, 296] on li "Sultan Ayub, Damanhour OD" at bounding box center [324, 306] width 193 height 21
type input "Sultan Ayub, Damanhour OD"
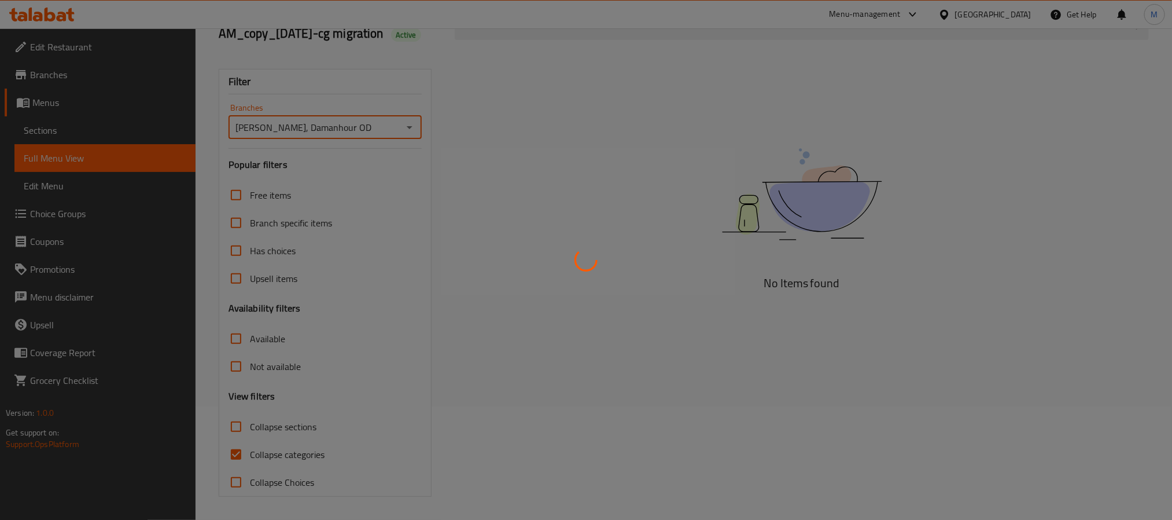
scroll to position [132, 0]
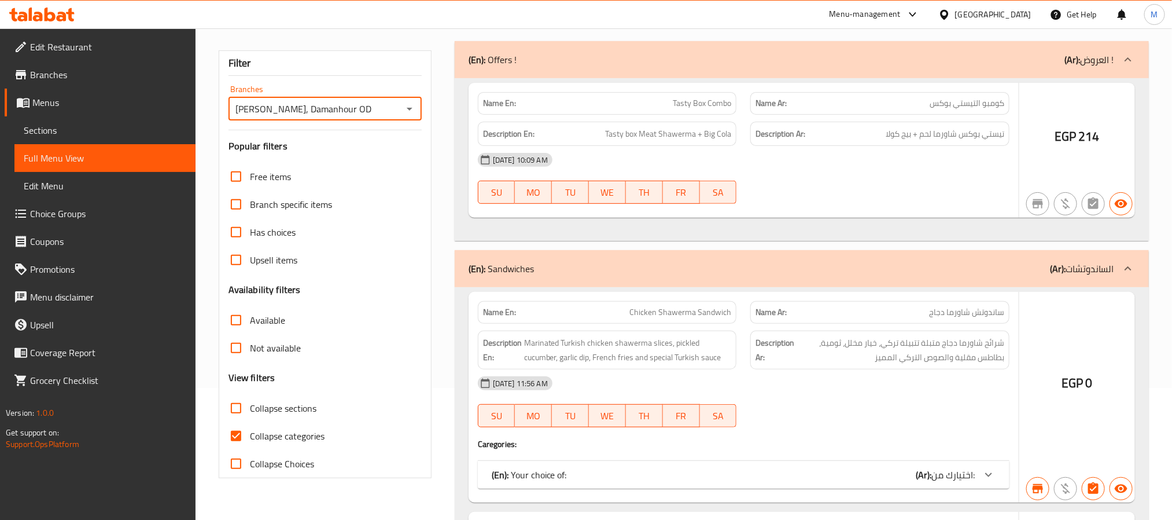
click at [450, 278] on div at bounding box center [586, 260] width 1172 height 520
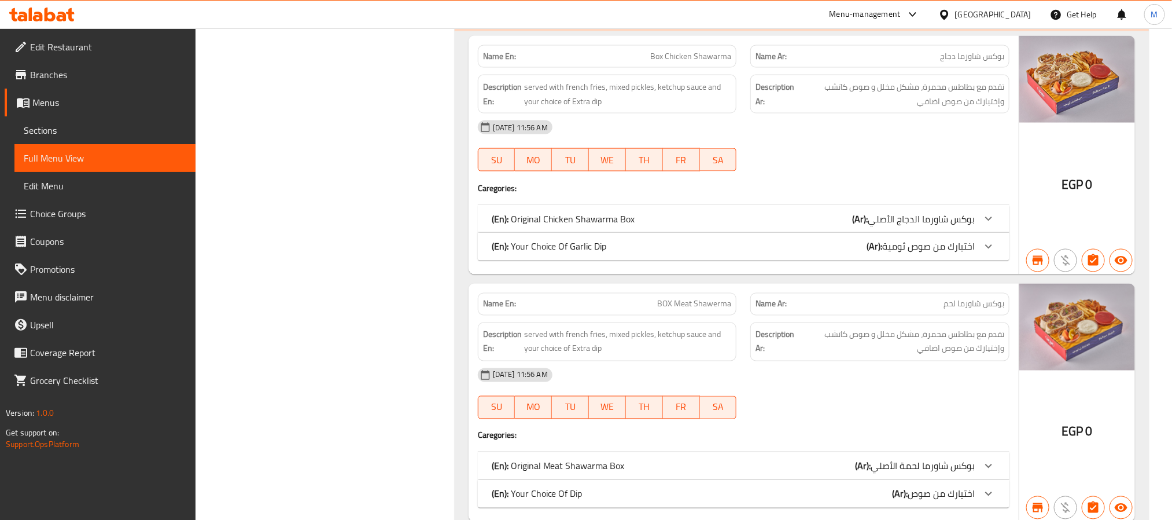
scroll to position [3370, 0]
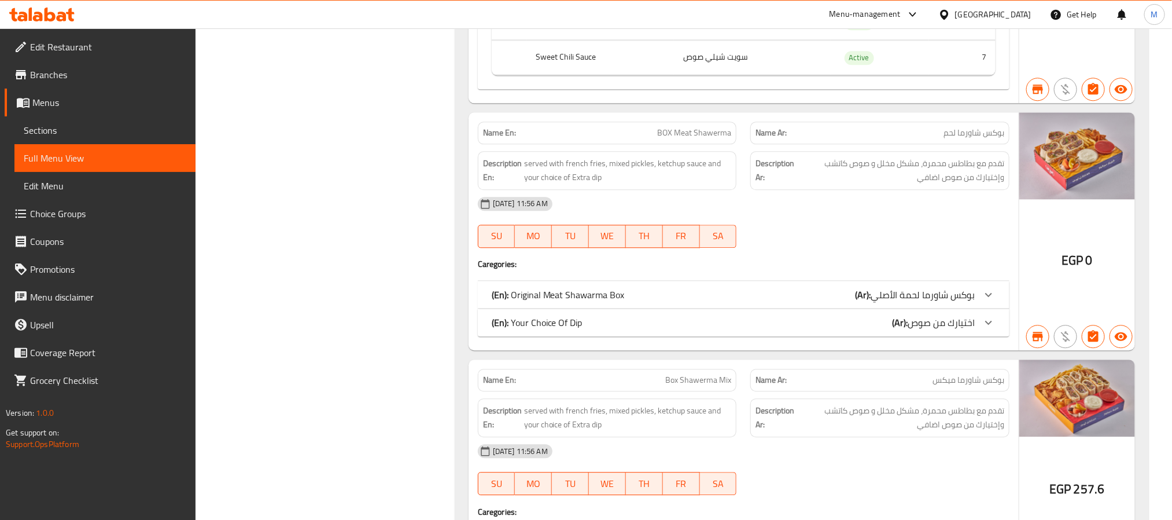
scroll to position [3891, 0]
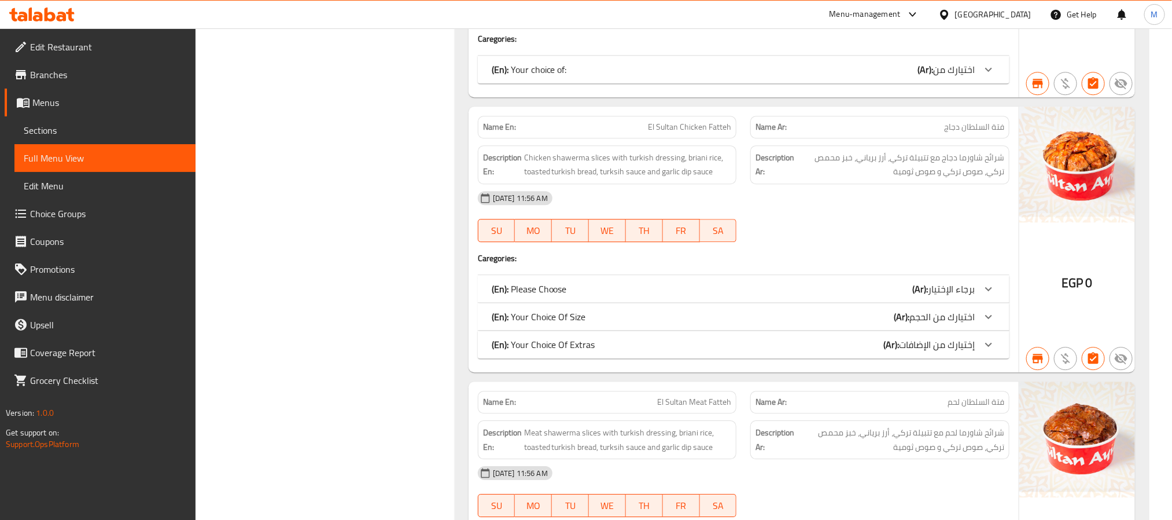
scroll to position [6412, 0]
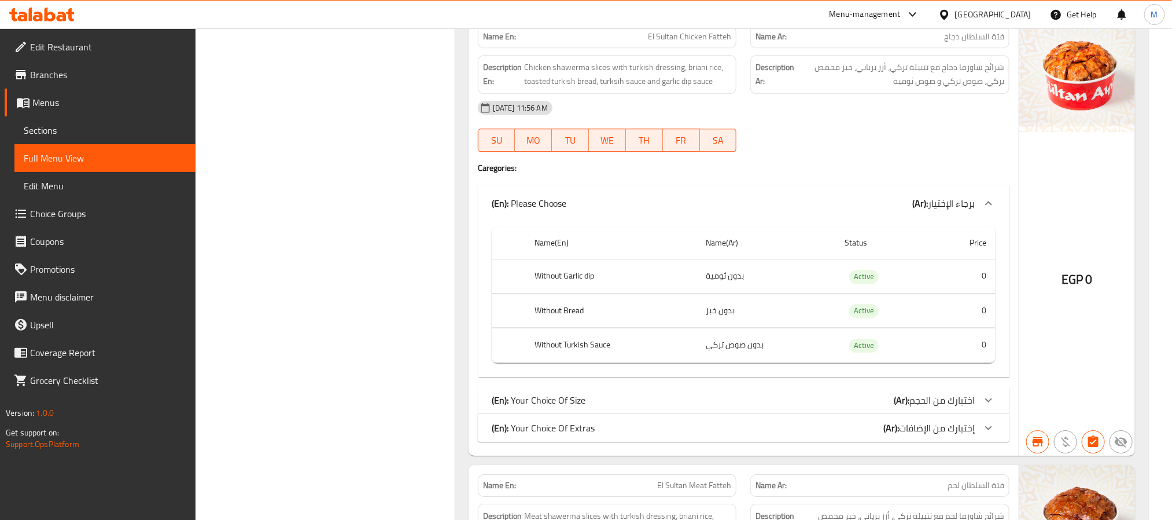
scroll to position [6498, 0]
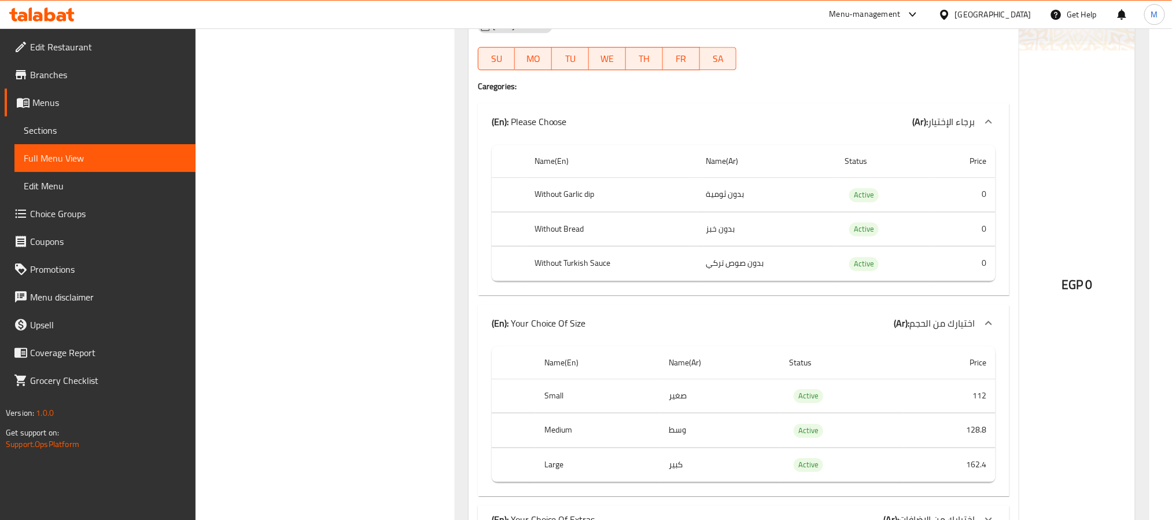
scroll to position [6672, 0]
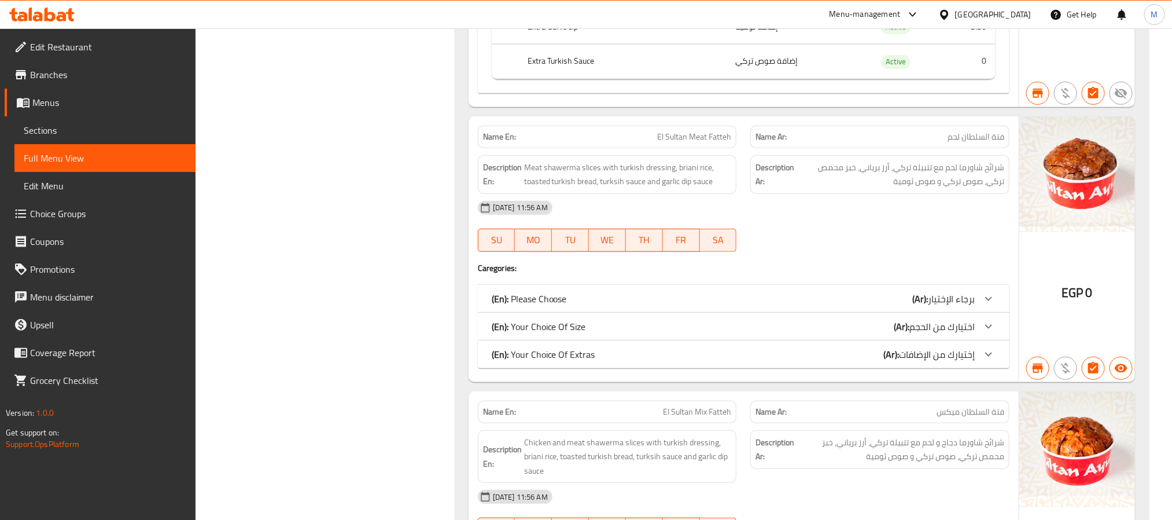
scroll to position [7340, 0]
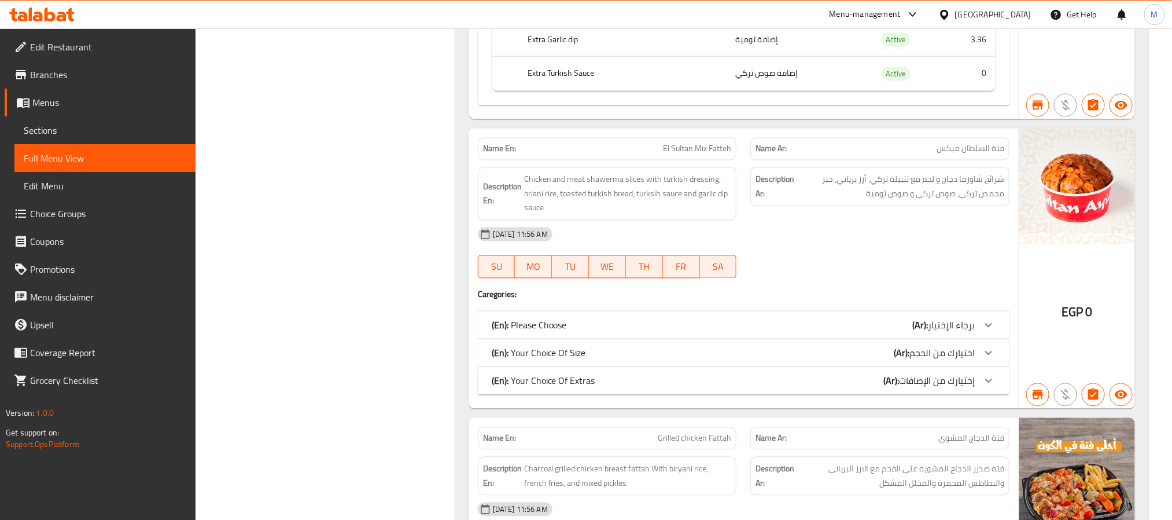
scroll to position [8356, 0]
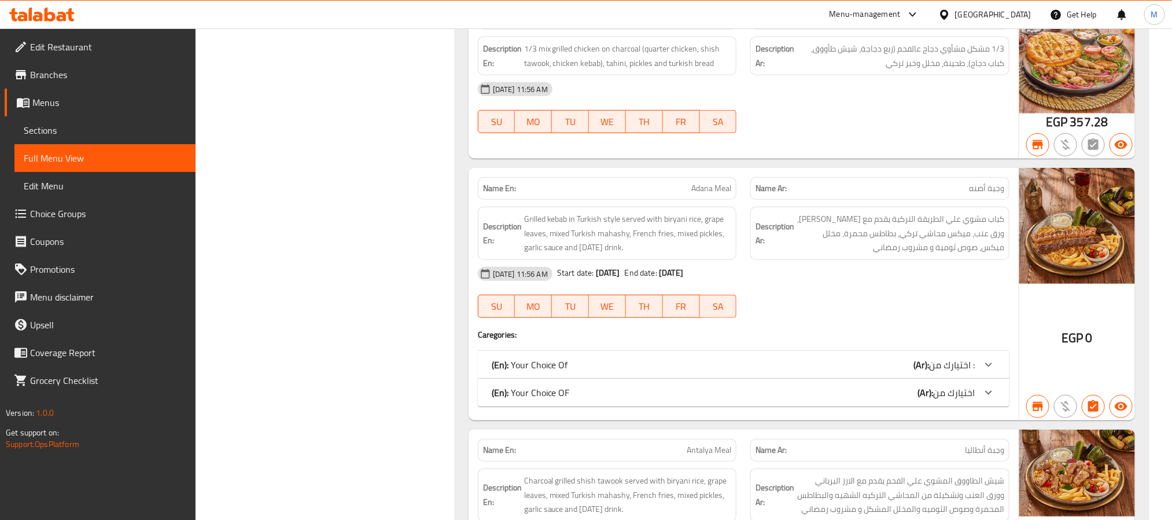
scroll to position [12276, 0]
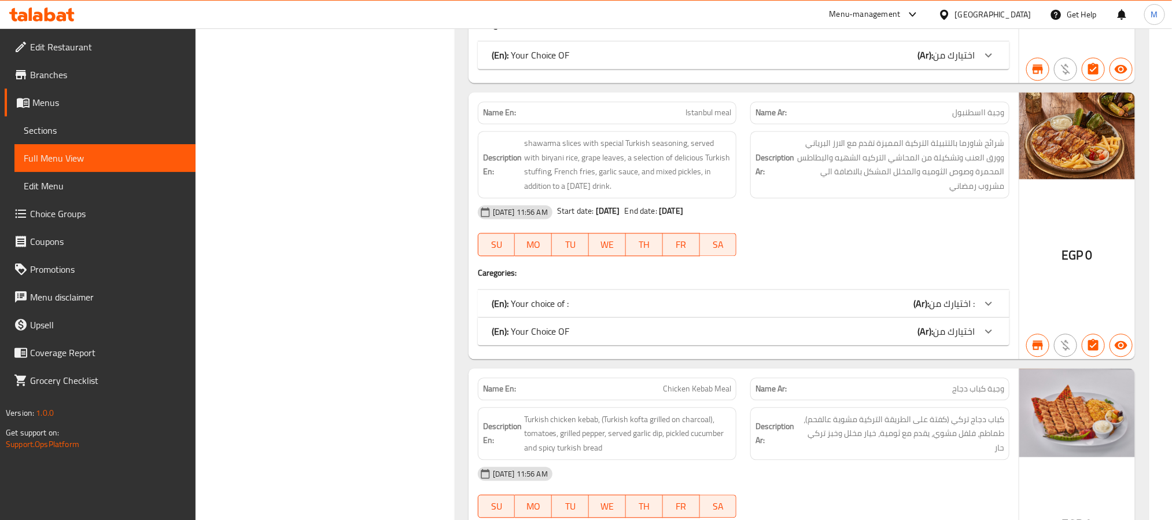
scroll to position [13078, 0]
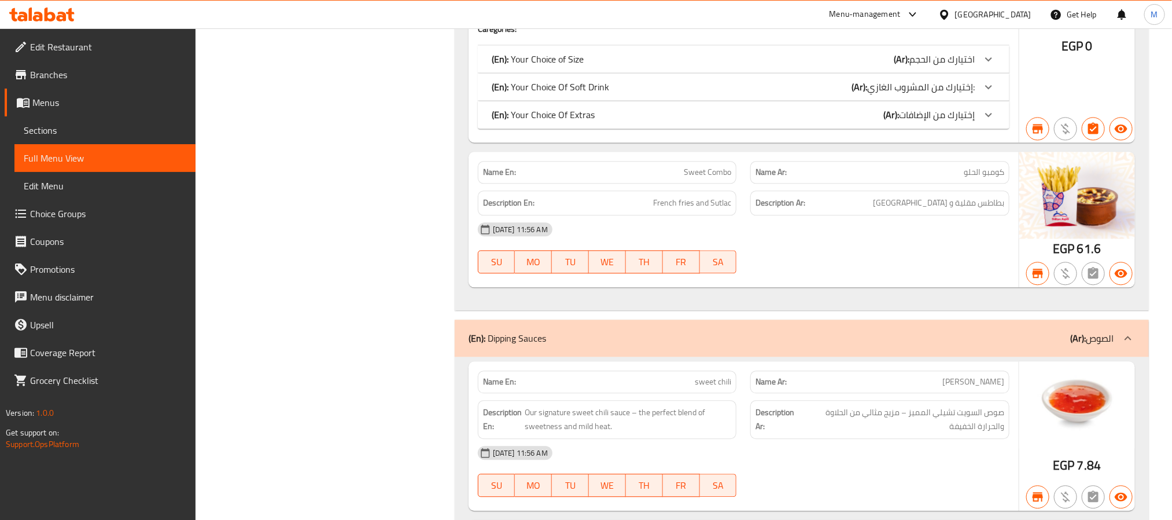
scroll to position [20101, 0]
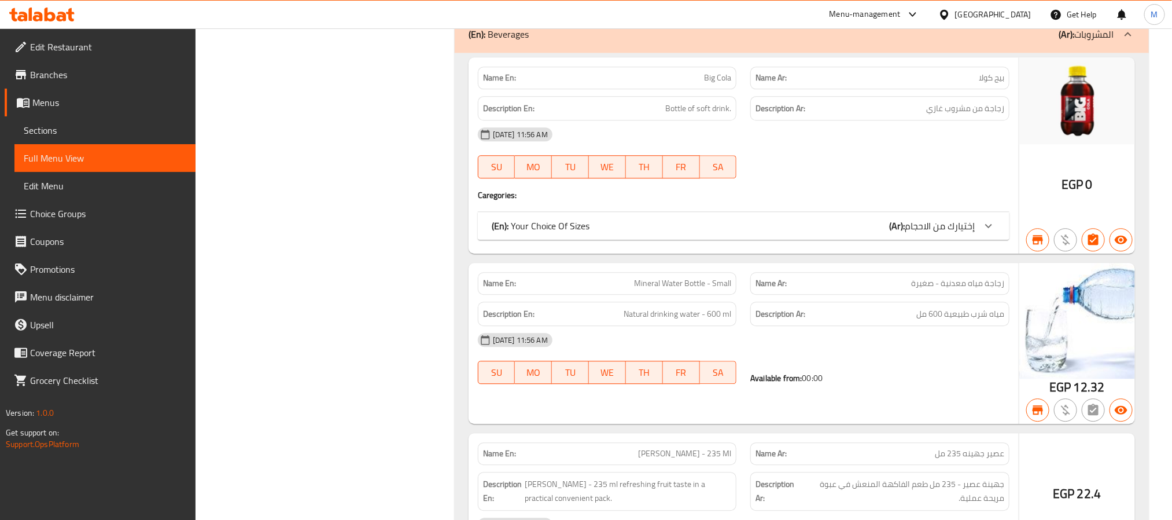
scroll to position [25095, 0]
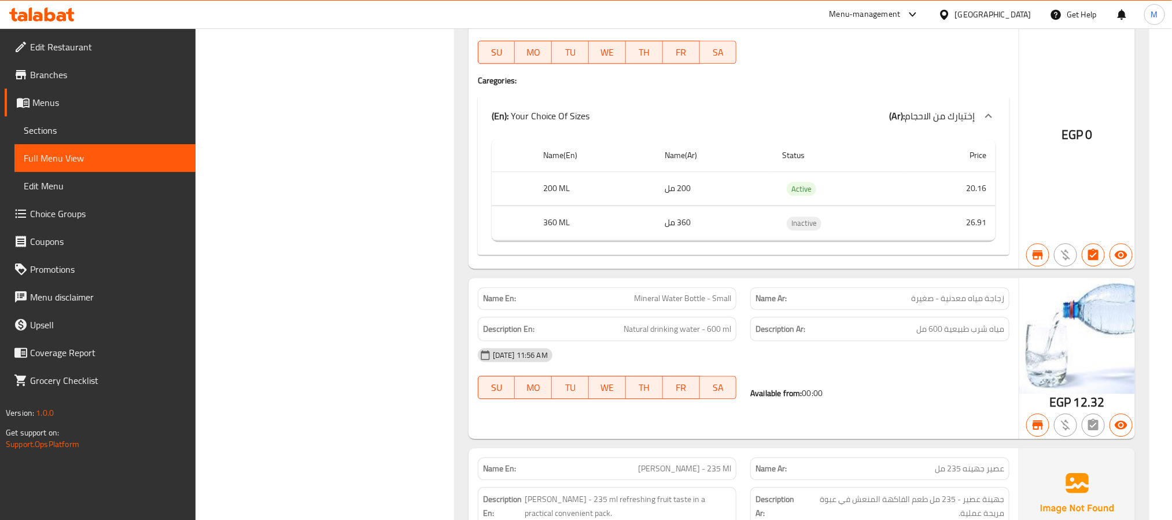
scroll to position [25008, 0]
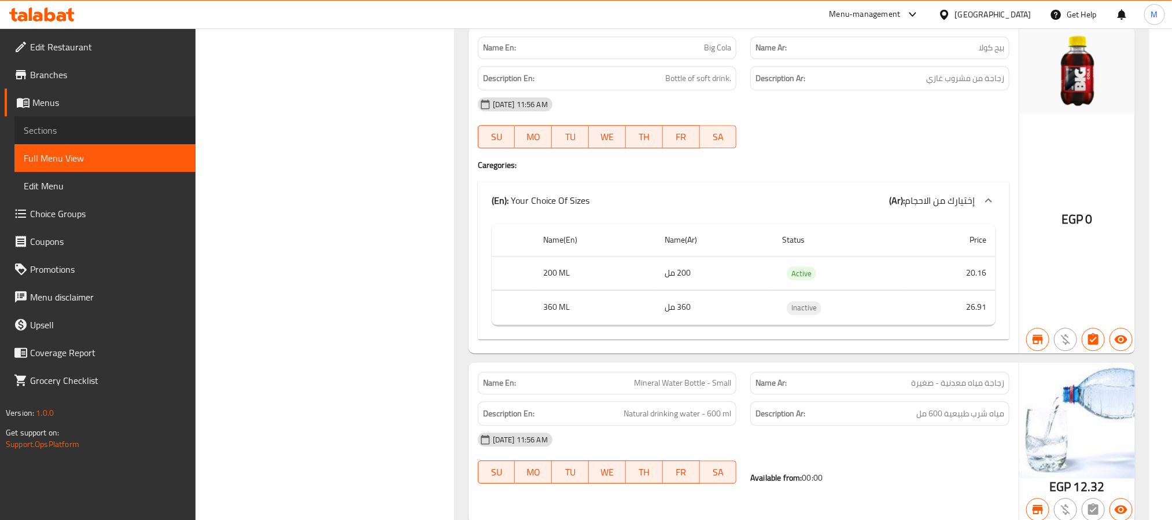
click at [84, 124] on span "Sections" at bounding box center [105, 130] width 163 height 14
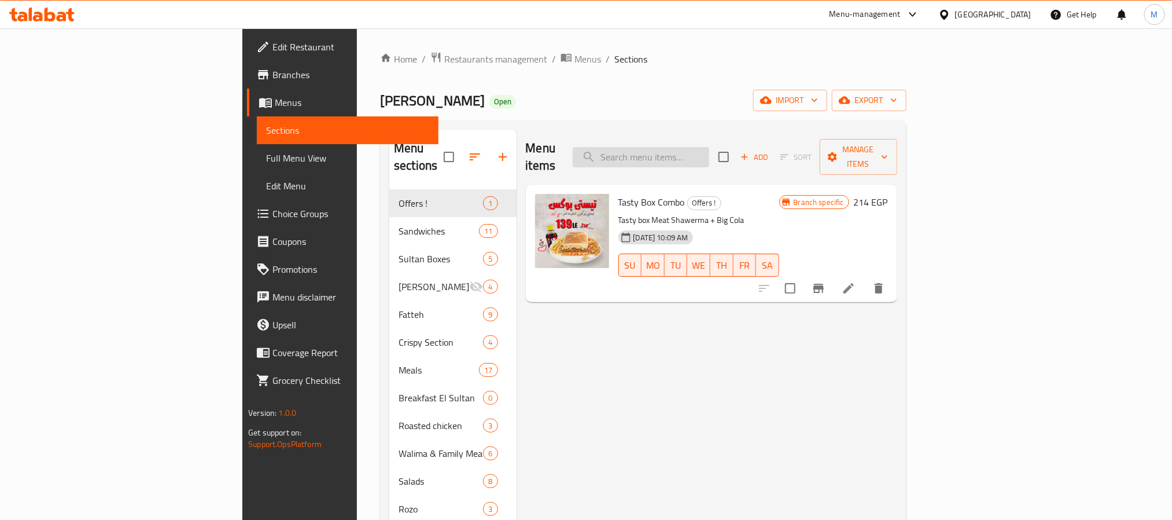
click at [709, 147] on input "search" at bounding box center [641, 157] width 137 height 20
paste input "Big Cola"
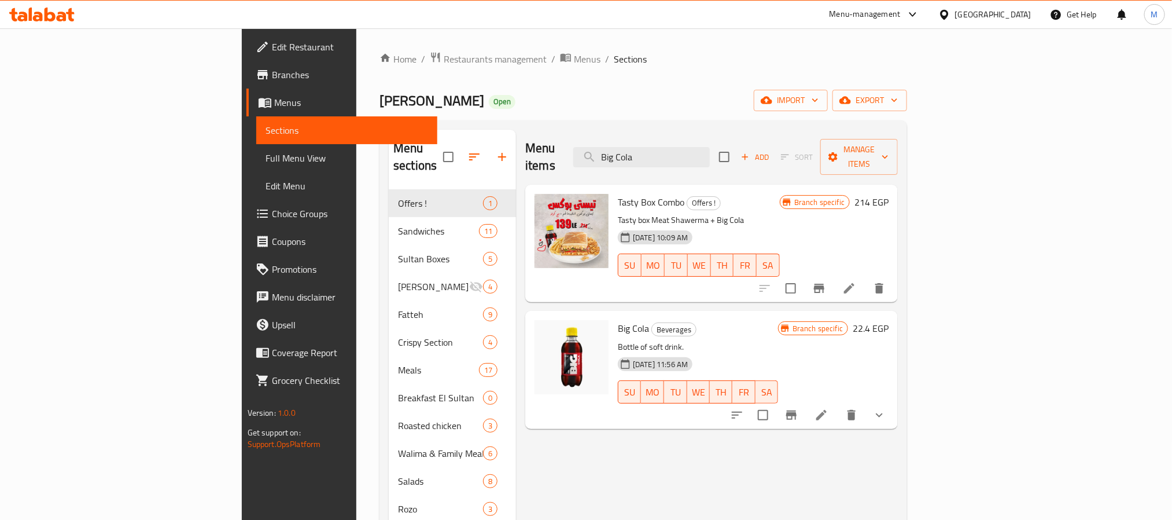
type input "Big Cola"
click at [894, 401] on button "show more" at bounding box center [880, 415] width 28 height 28
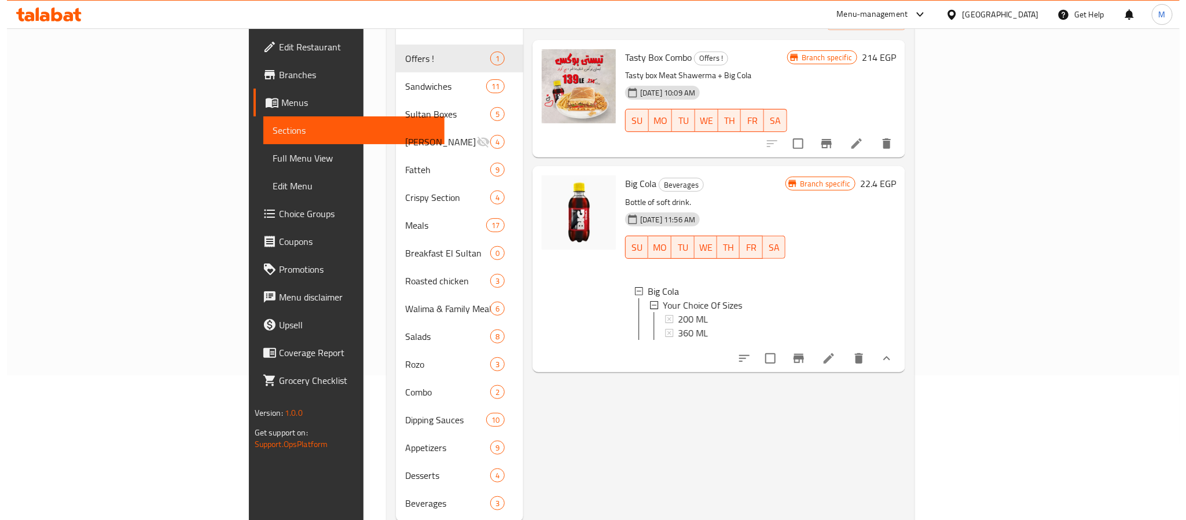
scroll to position [162, 0]
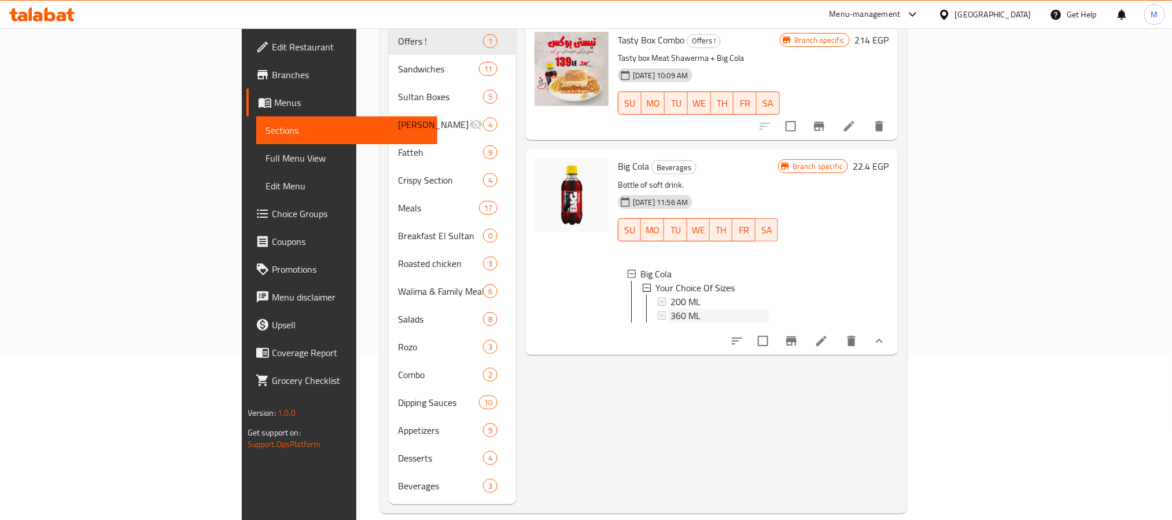
click at [757, 308] on div "360 ML" at bounding box center [720, 315] width 98 height 14
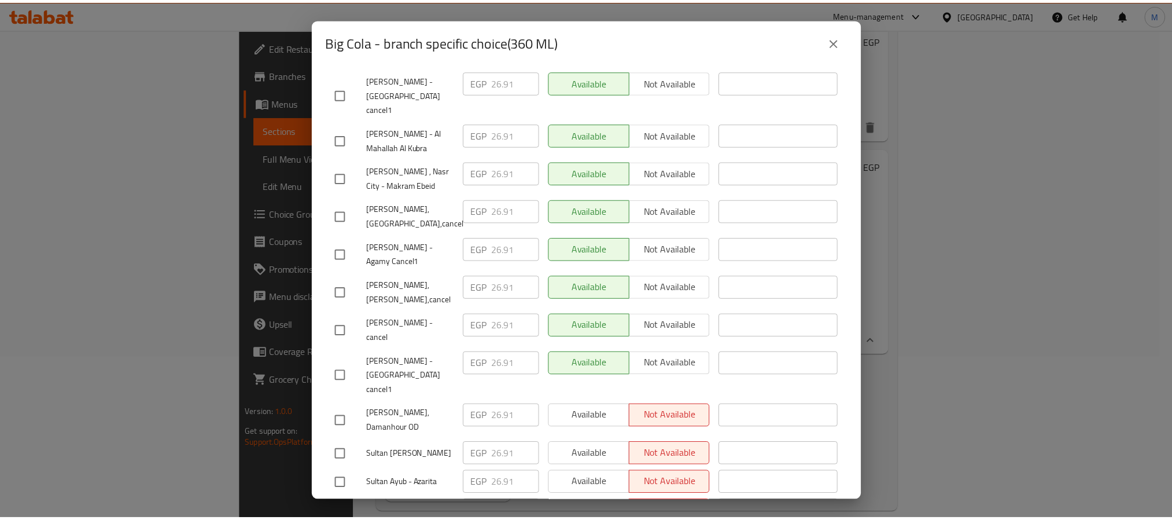
scroll to position [326, 0]
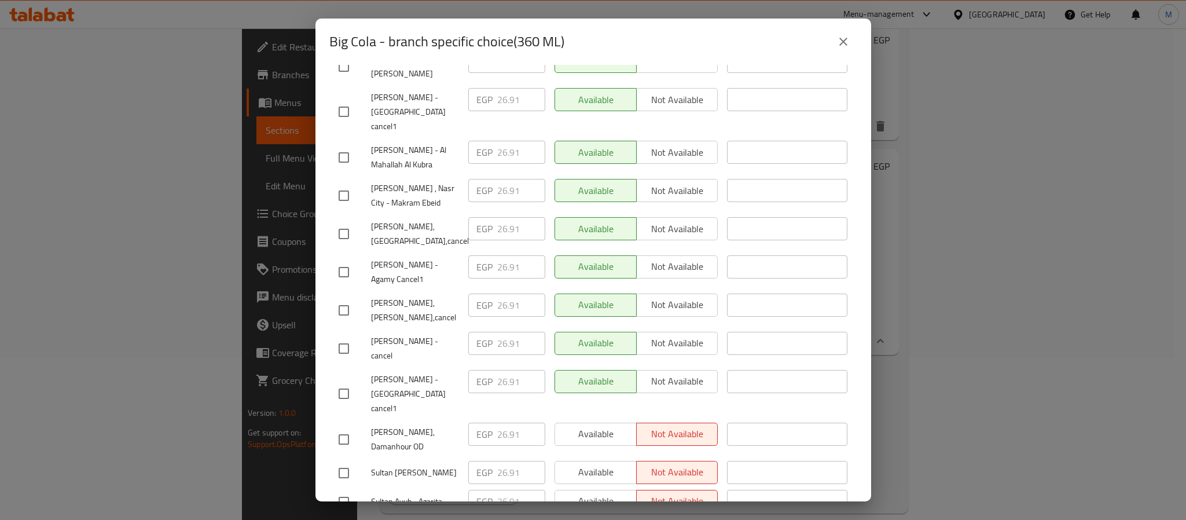
click at [1002, 409] on div "Big Cola - branch specific choice(360 ML) Big Cola Bottle of soft drink. 22.4 E…" at bounding box center [593, 260] width 1186 height 520
click at [846, 45] on icon "close" at bounding box center [843, 42] width 8 height 8
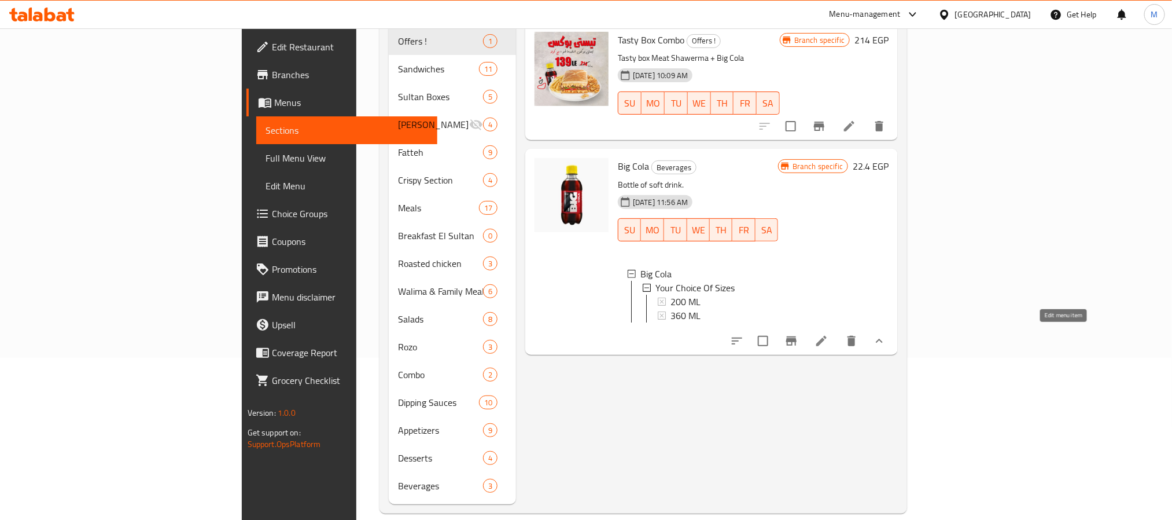
click at [829, 339] on icon at bounding box center [822, 341] width 14 height 14
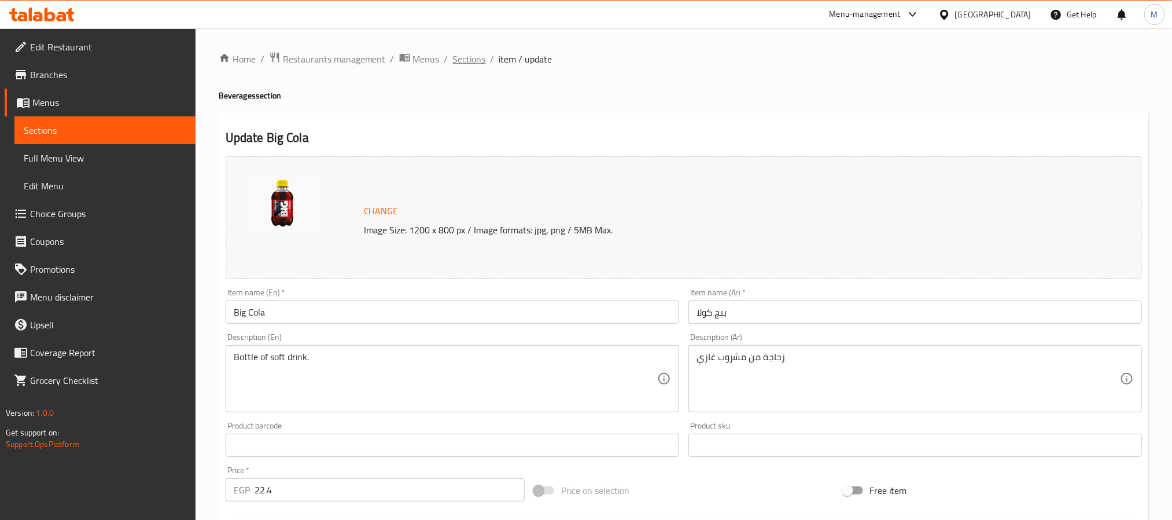
click at [467, 63] on span "Sections" at bounding box center [469, 59] width 33 height 14
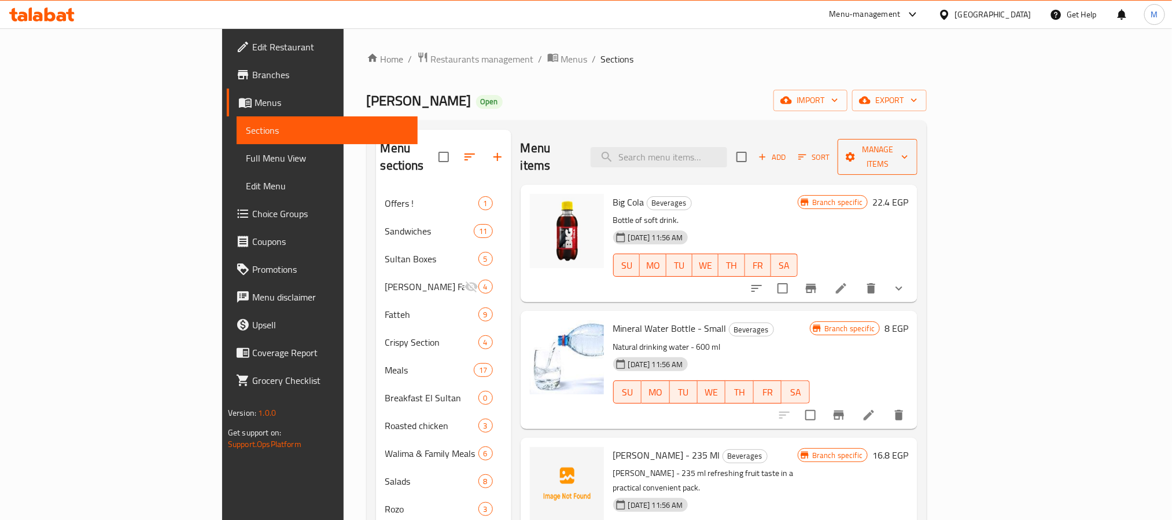
click at [909, 150] on span "Manage items" at bounding box center [877, 156] width 61 height 29
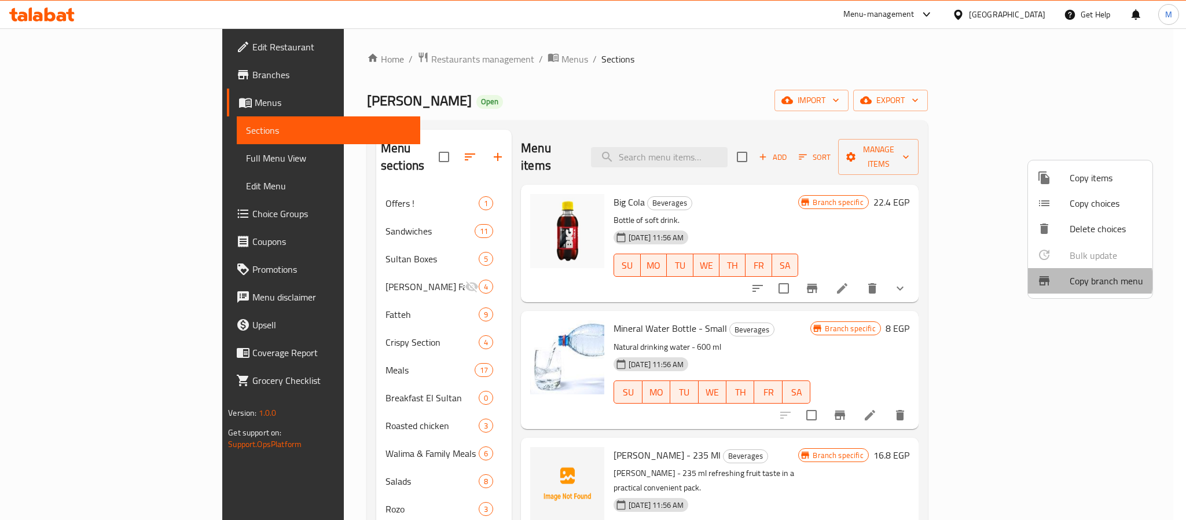
click at [1085, 280] on span "Copy branch menu" at bounding box center [1105, 281] width 73 height 14
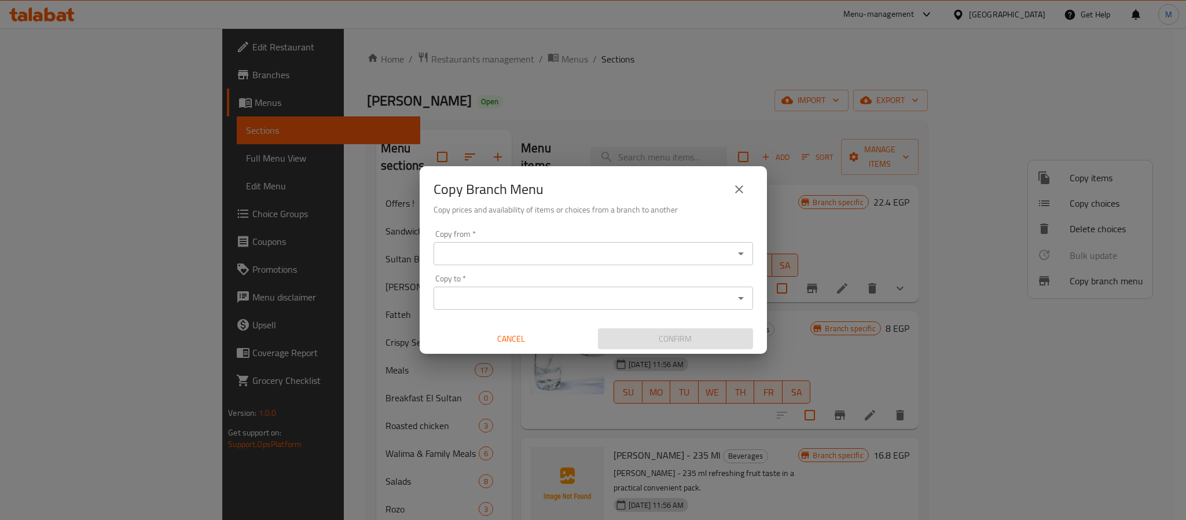
click at [716, 251] on input "Copy from   *" at bounding box center [583, 253] width 293 height 16
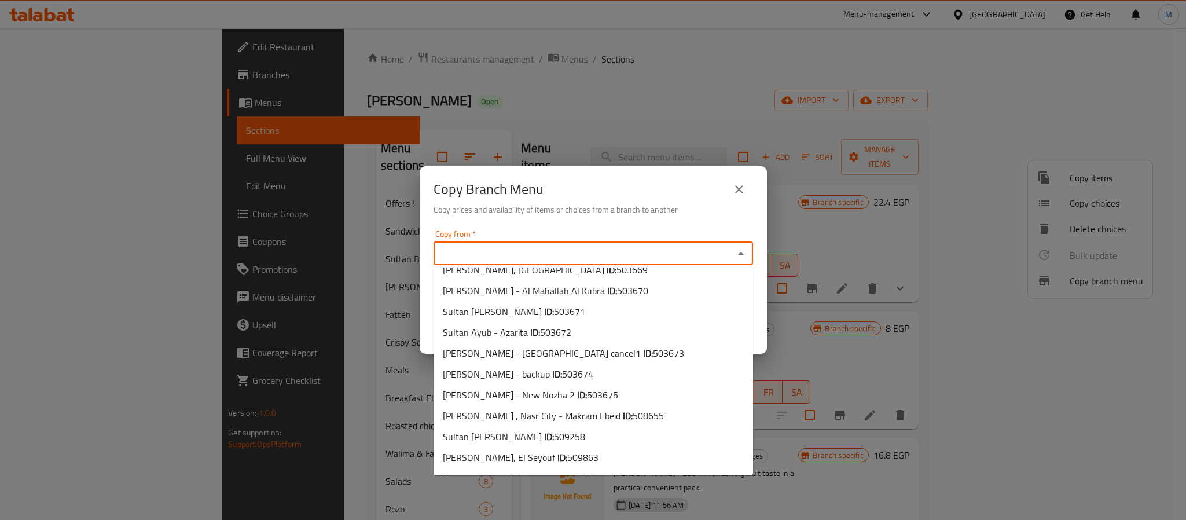
scroll to position [322, 0]
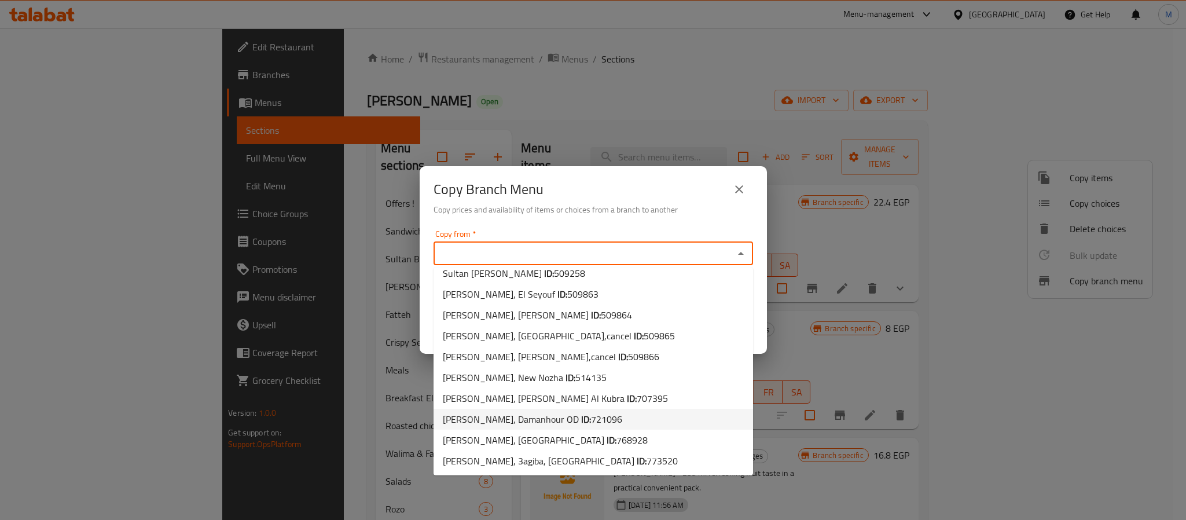
click at [637, 424] on li "Sultan Ayub, Damanhour OD ID: 721096" at bounding box center [592, 419] width 319 height 21
type input "Sultan Ayub, Damanhour OD"
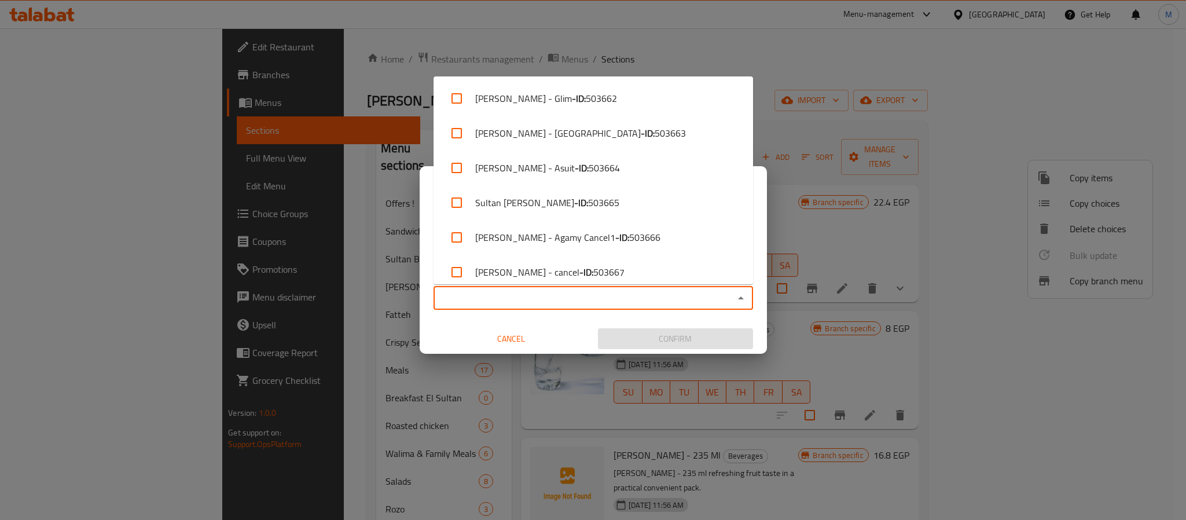
click at [712, 299] on input "Copy to   *" at bounding box center [583, 298] width 293 height 16
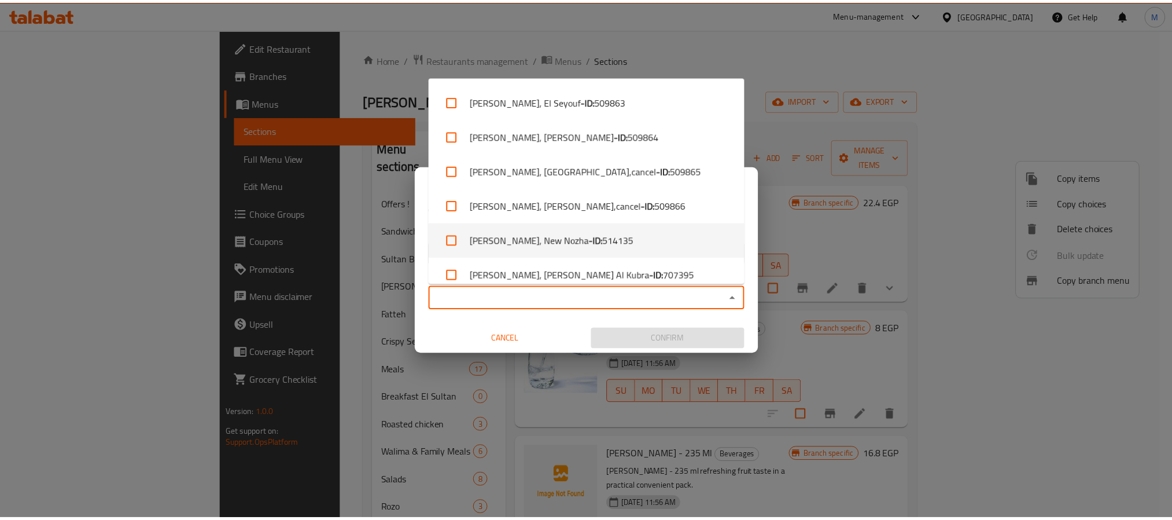
scroll to position [669, 0]
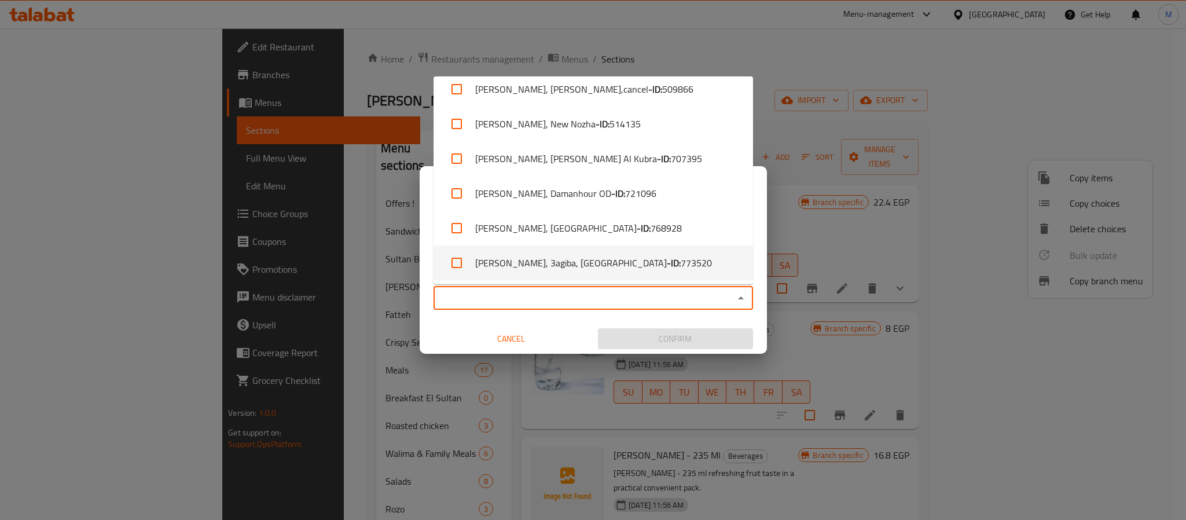
click at [697, 264] on li "Sultan Ayoub, 3agiba, Marsa Matrouh City - ID: 773520" at bounding box center [592, 262] width 319 height 35
checkbox input "true"
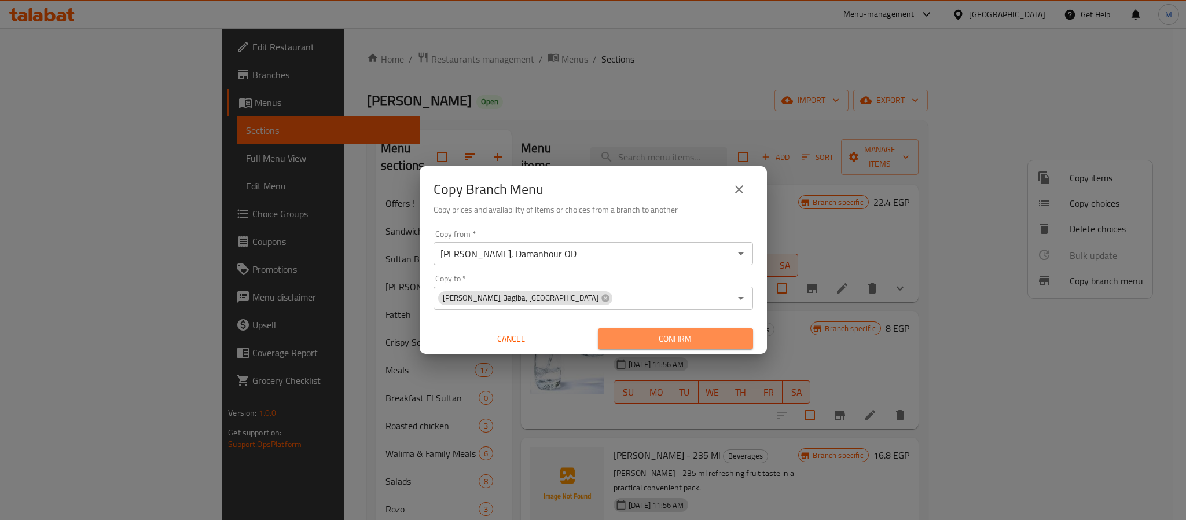
click at [709, 341] on span "Confirm" at bounding box center [675, 339] width 137 height 14
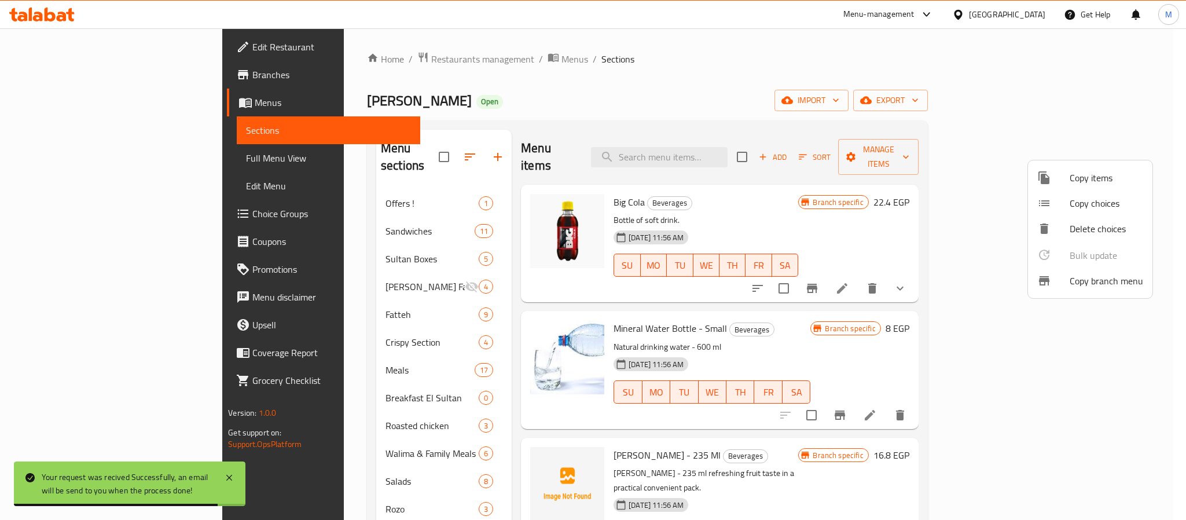
click at [651, 99] on div at bounding box center [593, 260] width 1186 height 520
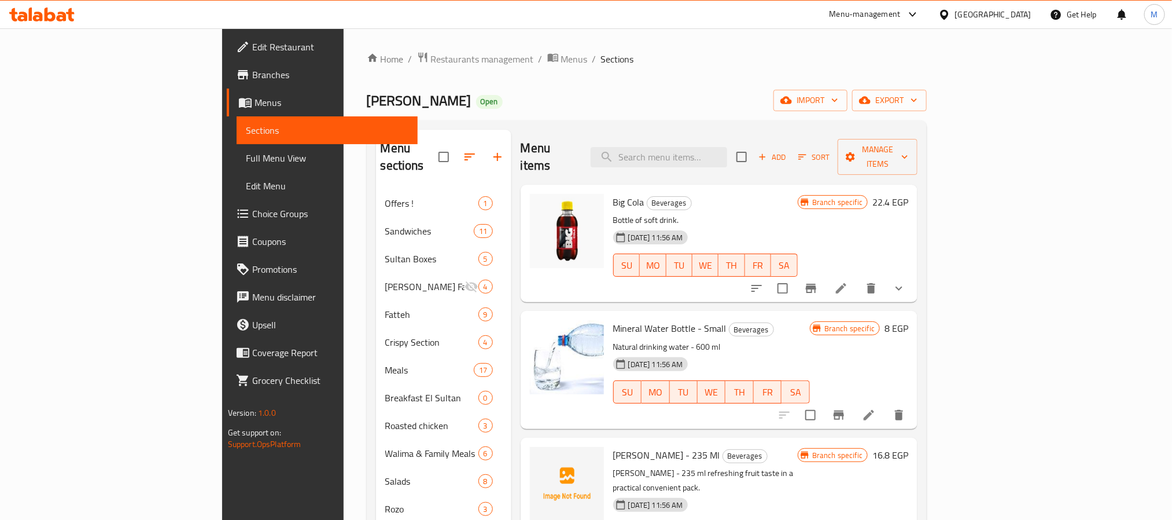
click at [1023, 13] on div "Egypt" at bounding box center [993, 14] width 76 height 13
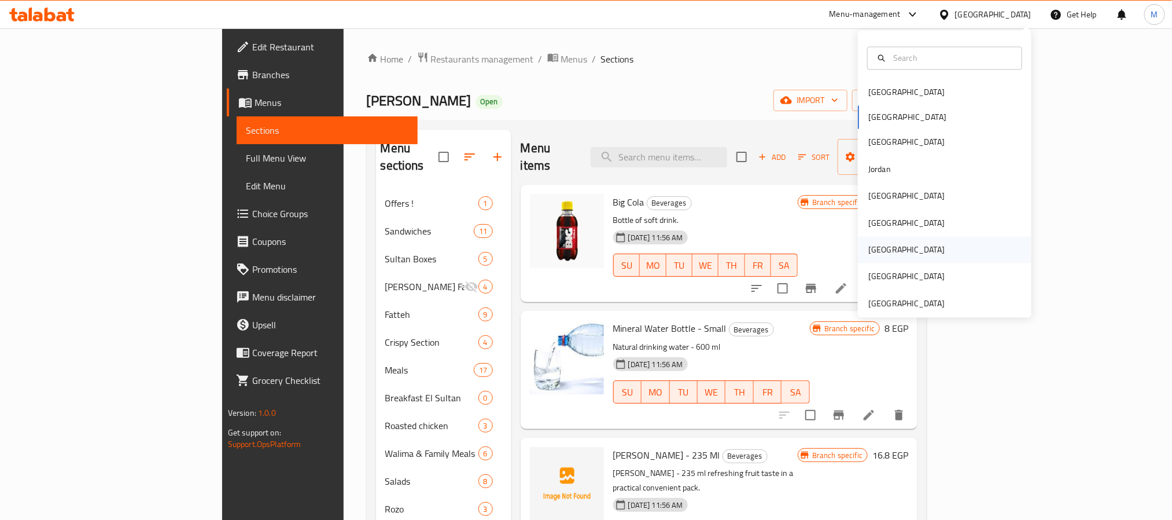
click at [875, 253] on div "Qatar" at bounding box center [907, 250] width 76 height 13
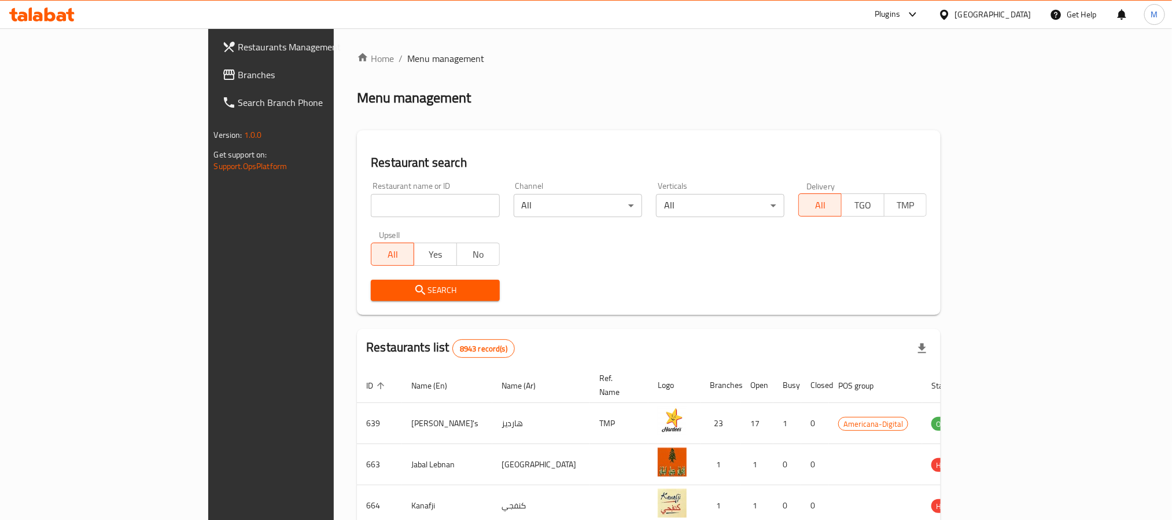
click at [238, 72] on span "Branches" at bounding box center [316, 75] width 156 height 14
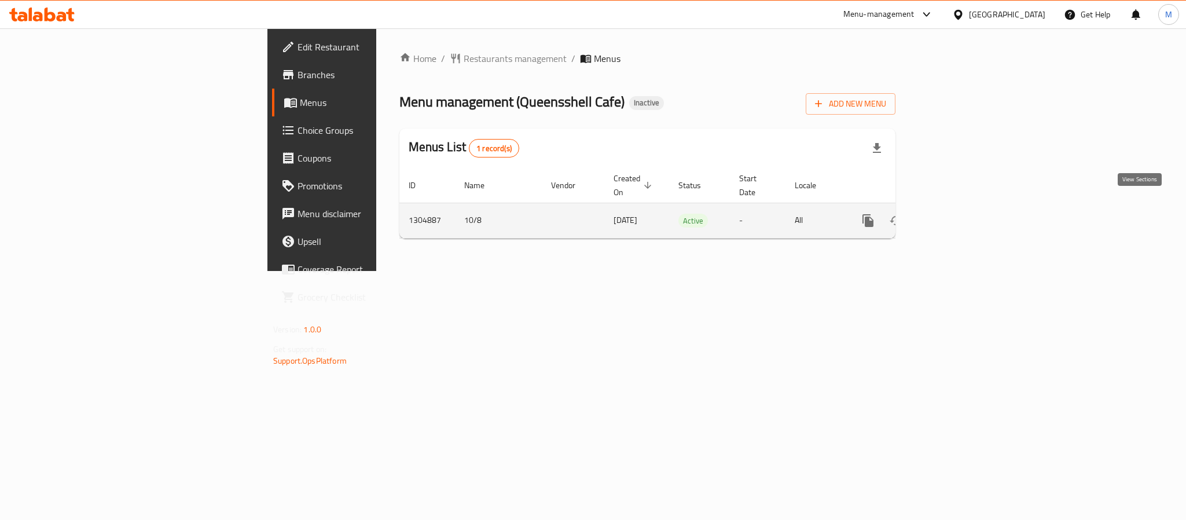
click at [965, 207] on link "enhanced table" at bounding box center [952, 221] width 28 height 28
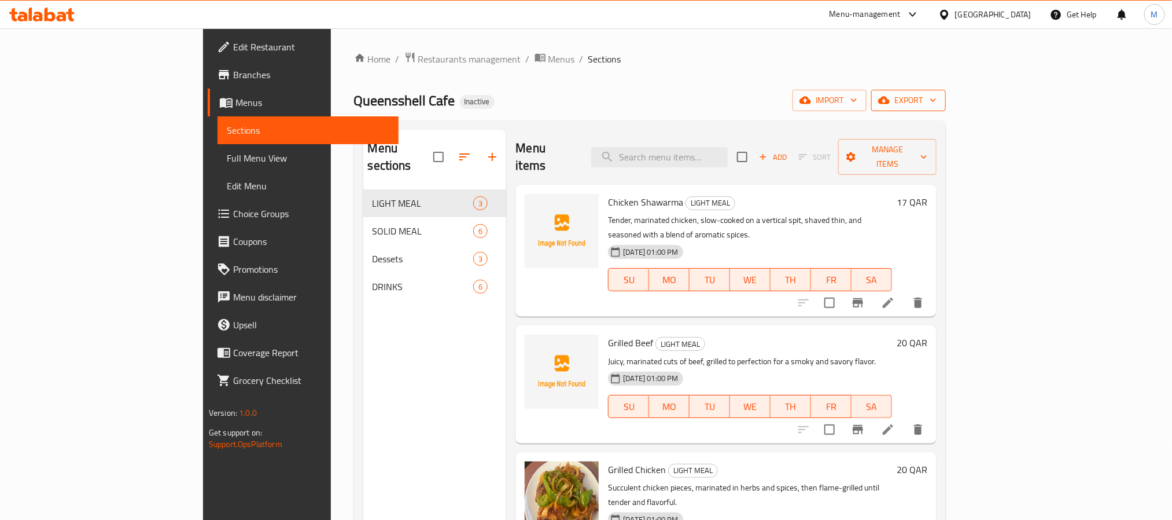
click at [937, 106] on span "export" at bounding box center [909, 100] width 56 height 14
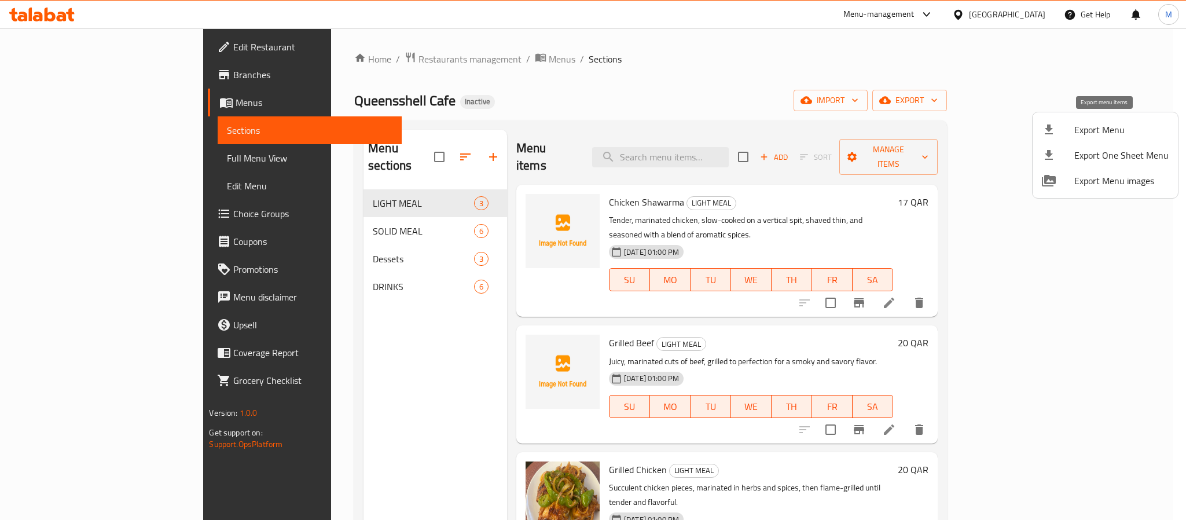
click at [1091, 120] on li "Export Menu" at bounding box center [1104, 129] width 145 height 25
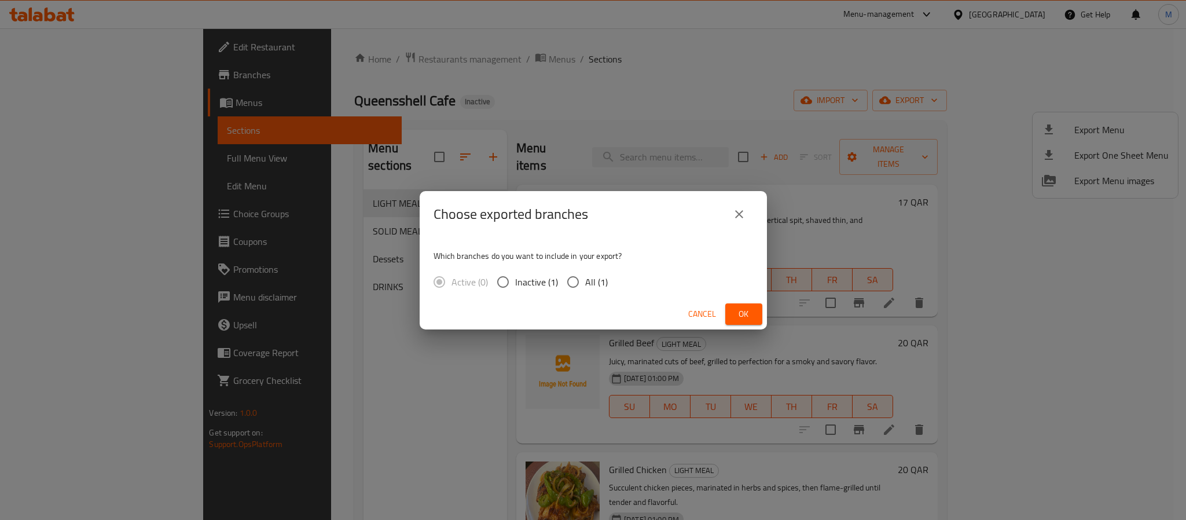
click at [586, 288] on span "All (1)" at bounding box center [596, 282] width 23 height 14
click at [585, 288] on input "All (1)" at bounding box center [573, 282] width 24 height 24
radio input "true"
click at [740, 304] on button "Ok" at bounding box center [743, 313] width 37 height 21
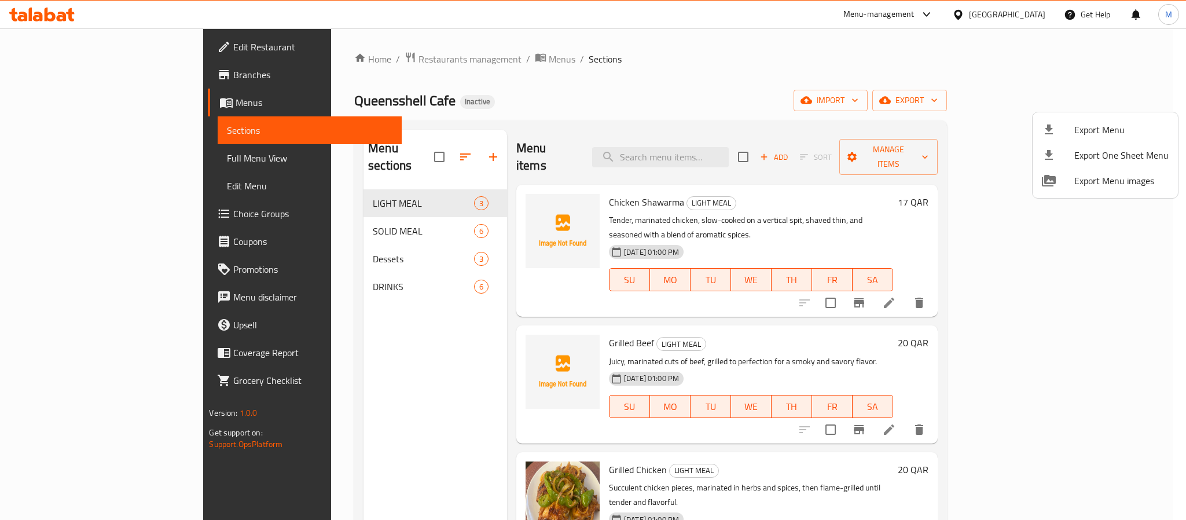
click at [624, 95] on div at bounding box center [593, 260] width 1186 height 520
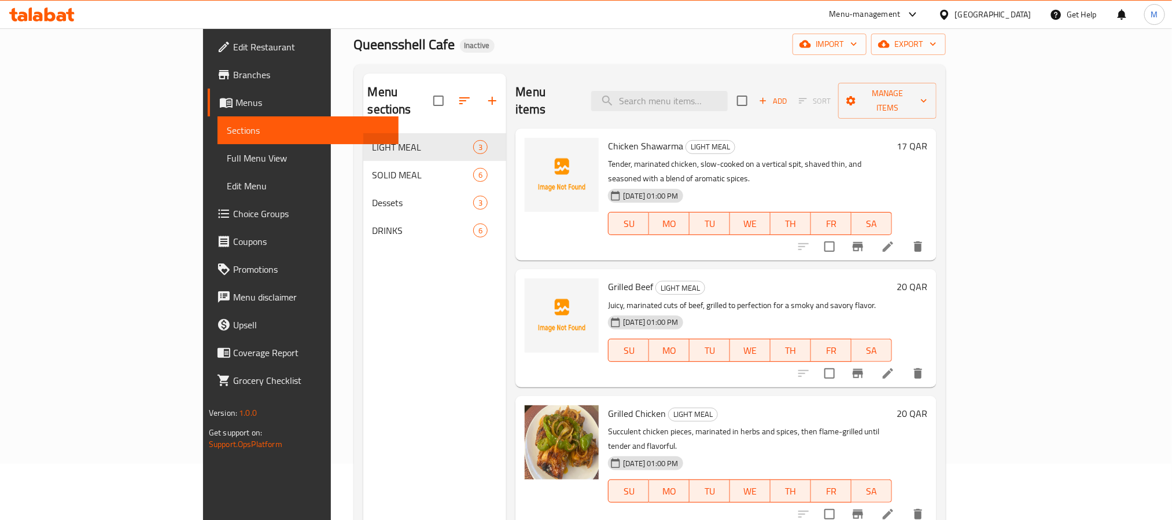
scroll to position [87, 0]
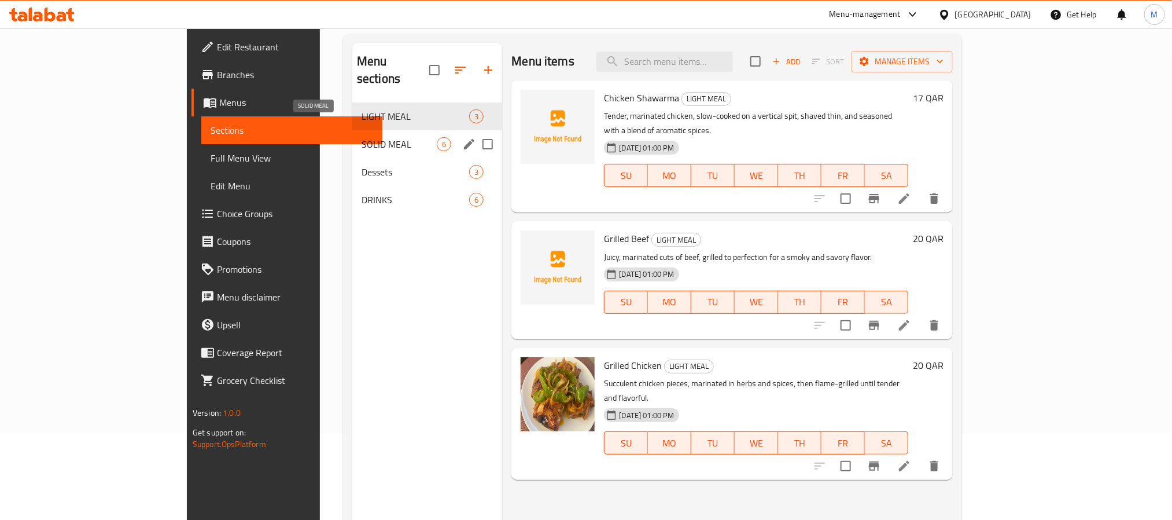
click at [362, 137] on span "SOLID MEAL" at bounding box center [399, 144] width 75 height 14
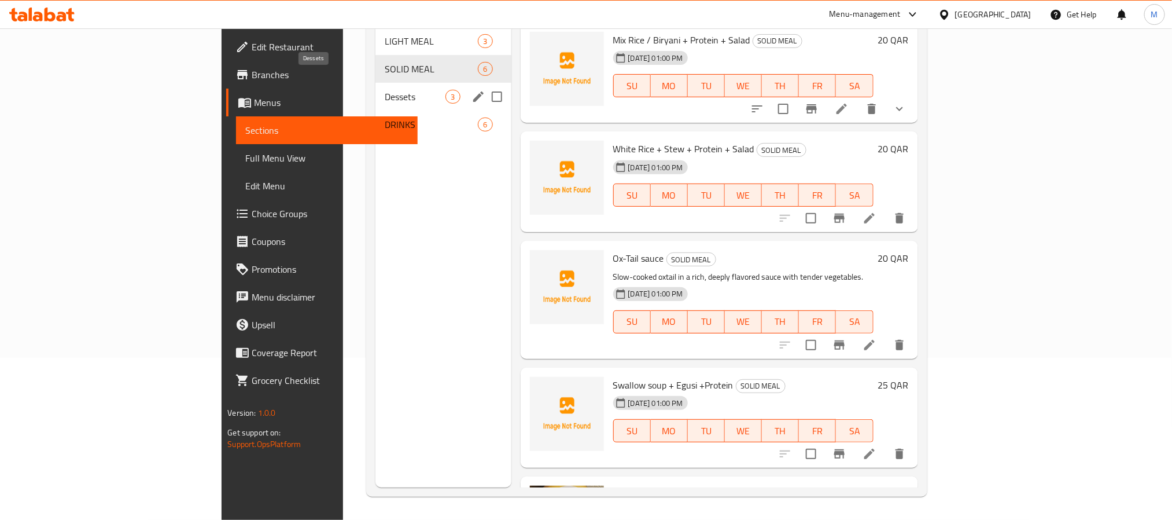
click at [385, 90] on span "Dessets" at bounding box center [415, 97] width 61 height 14
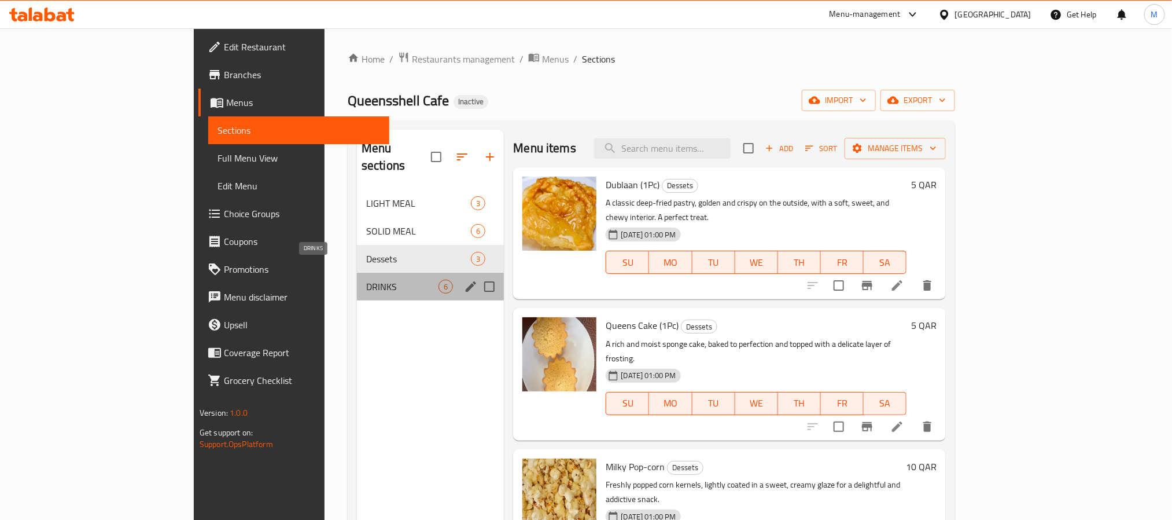
click at [366, 280] on span "DRINKS" at bounding box center [402, 287] width 72 height 14
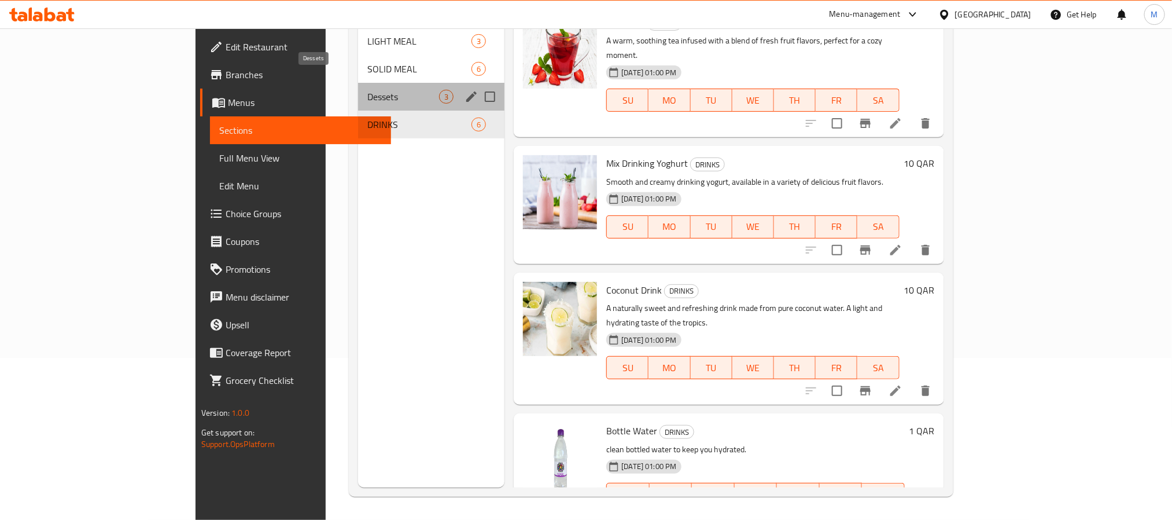
click at [367, 90] on span "Dessets" at bounding box center [403, 97] width 72 height 14
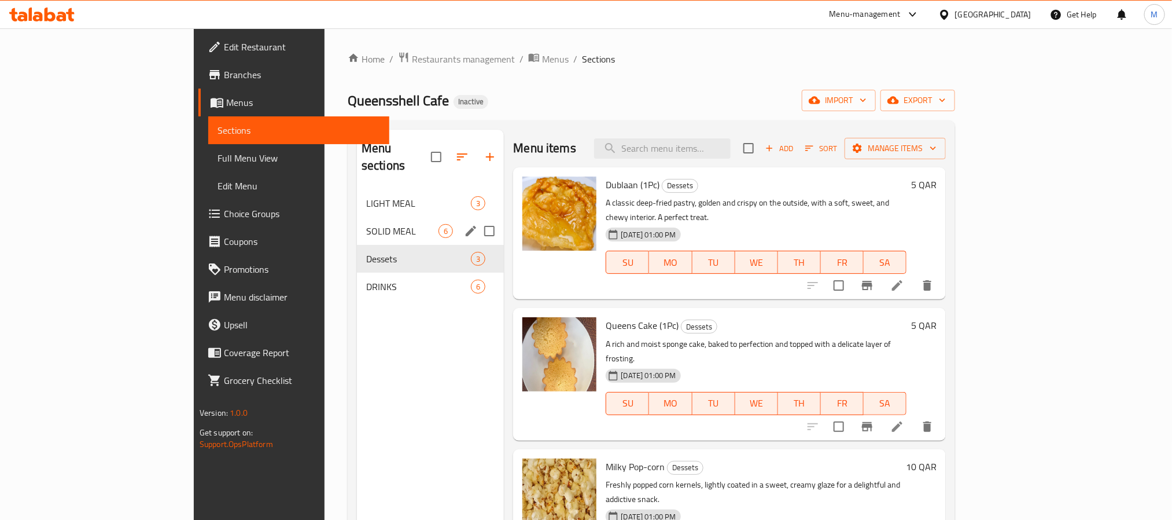
click at [366, 224] on span "SOLID MEAL" at bounding box center [402, 231] width 72 height 14
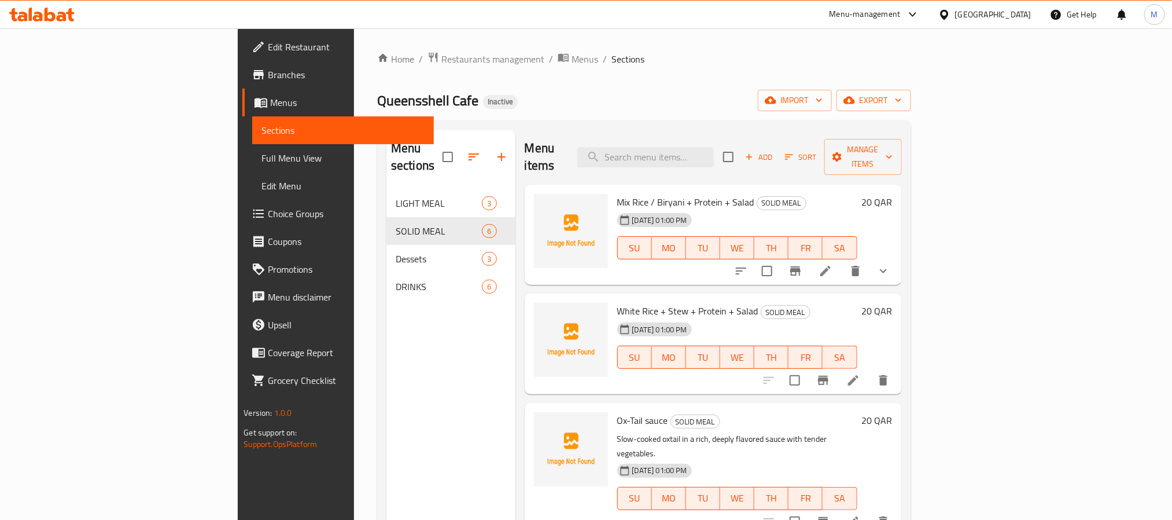
click at [898, 264] on button "show more" at bounding box center [884, 271] width 28 height 28
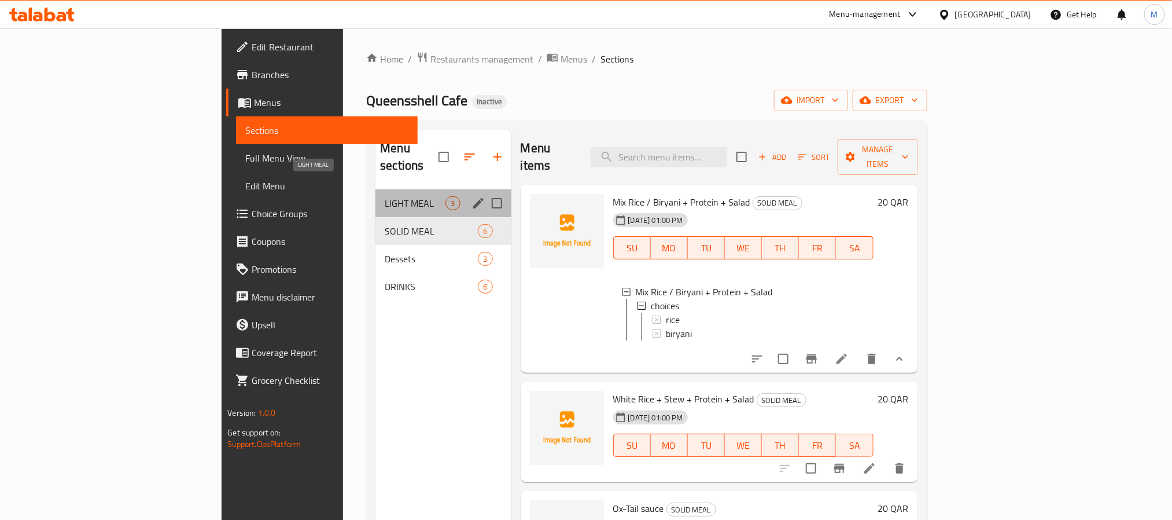
click at [385, 196] on span "LIGHT MEAL" at bounding box center [415, 203] width 61 height 14
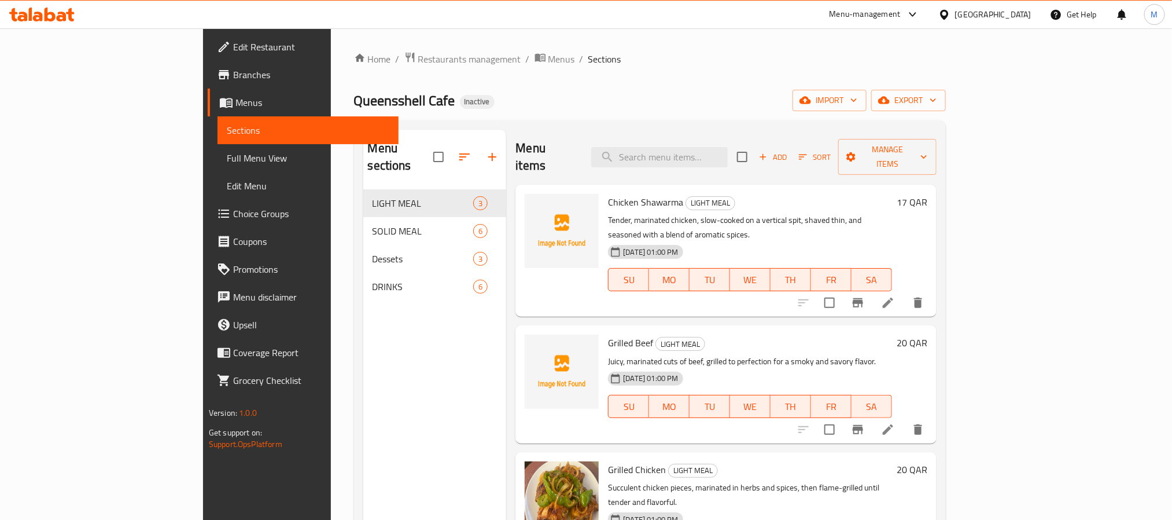
click at [1014, 12] on div "Qatar" at bounding box center [993, 14] width 76 height 13
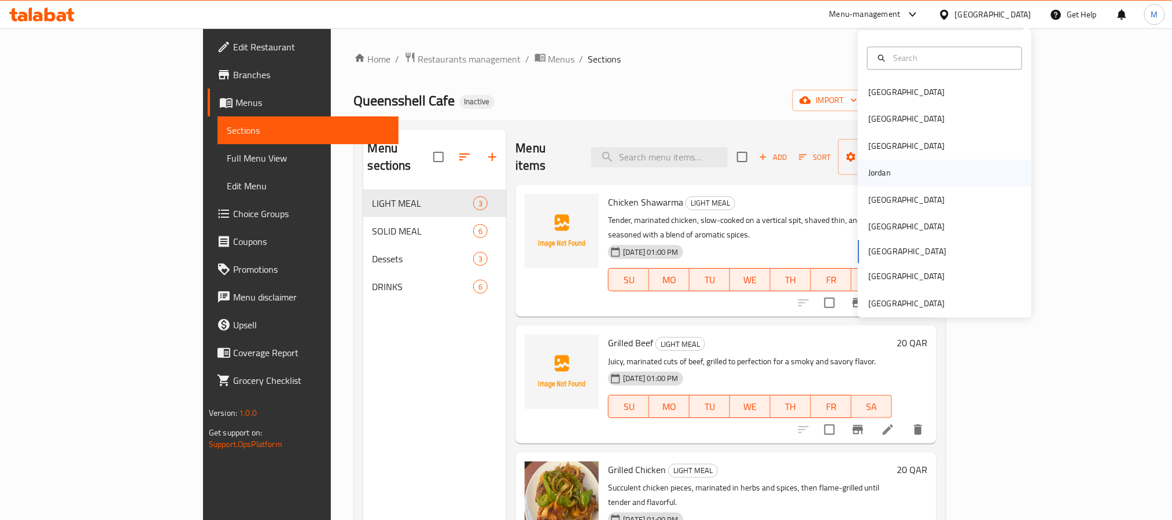
click at [884, 170] on div "Jordan" at bounding box center [879, 173] width 41 height 27
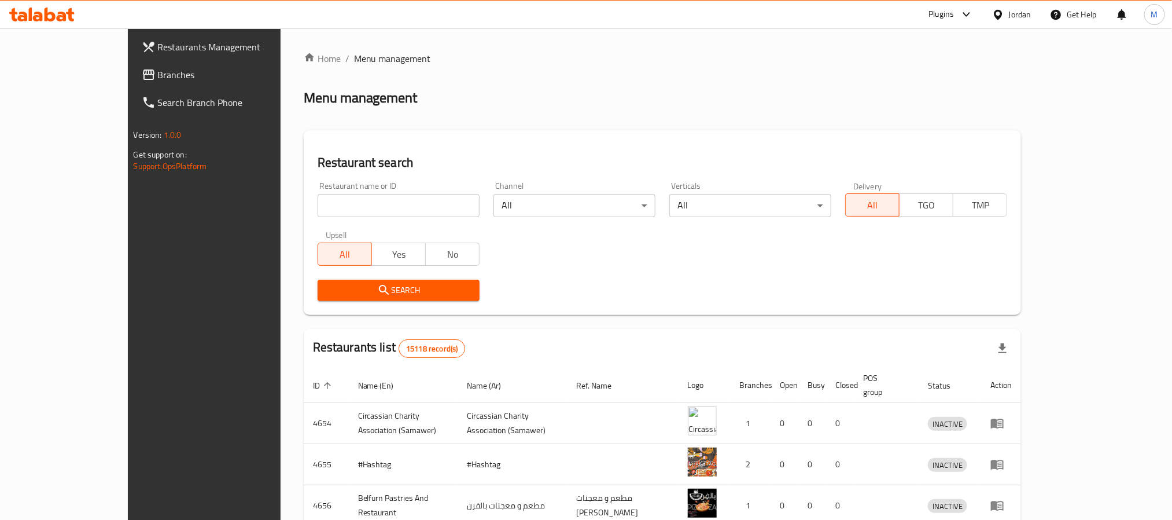
click at [158, 75] on span "Branches" at bounding box center [236, 75] width 156 height 14
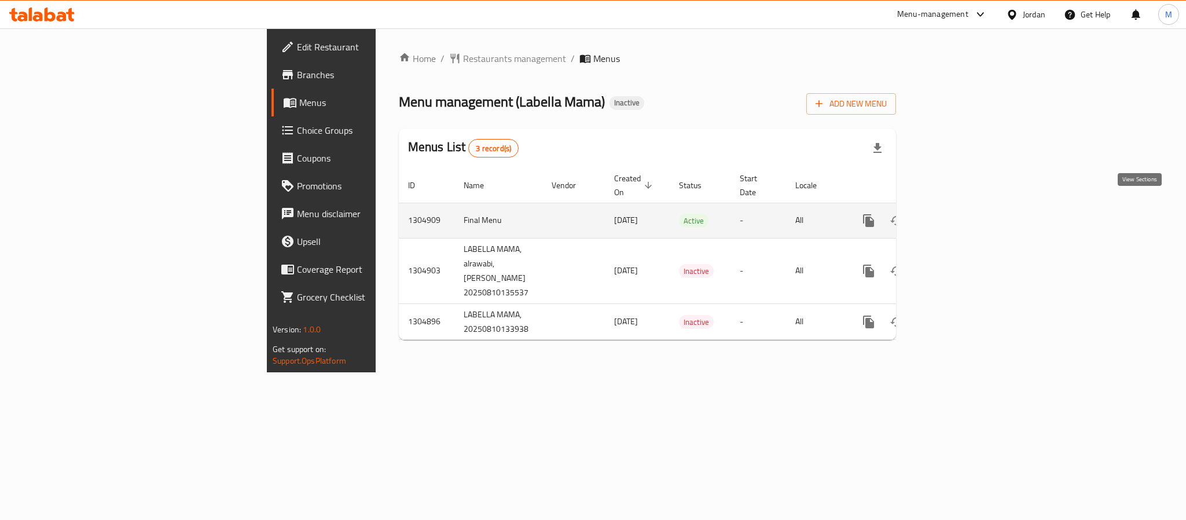
click at [959, 214] on icon "enhanced table" at bounding box center [952, 221] width 14 height 14
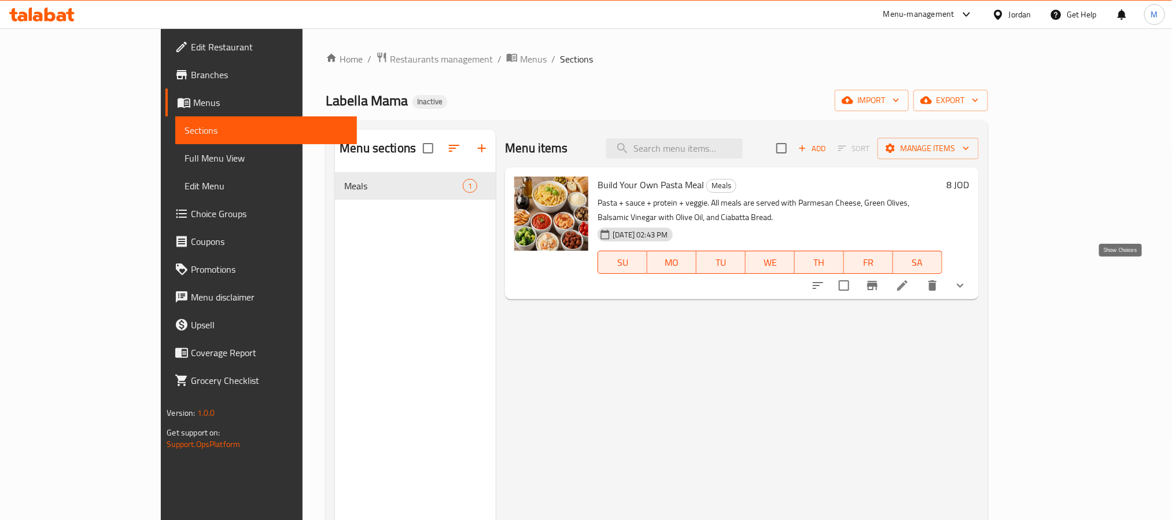
click at [968, 278] on icon "show more" at bounding box center [961, 285] width 14 height 14
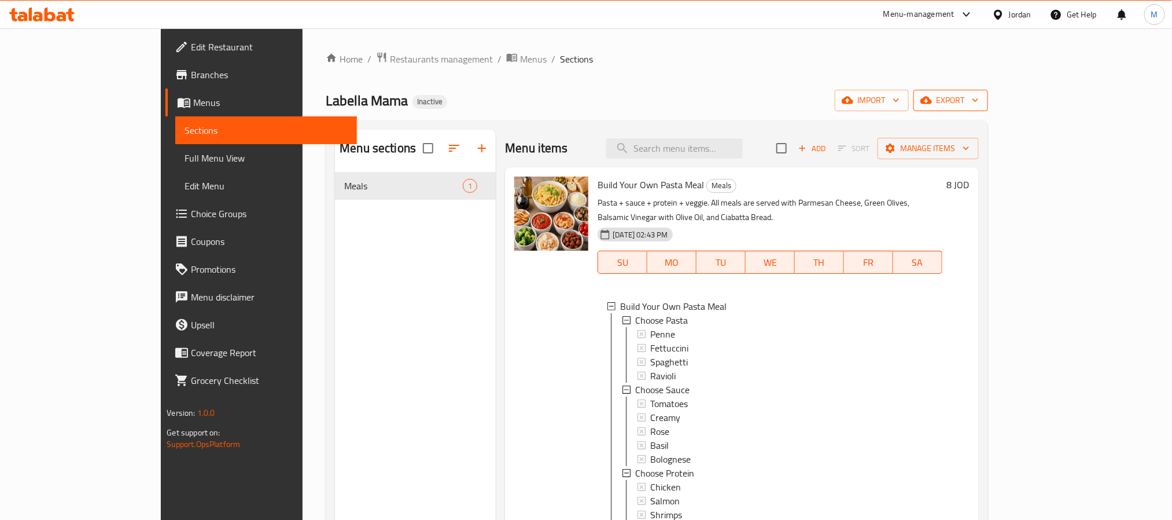
click at [979, 96] on span "export" at bounding box center [951, 100] width 56 height 14
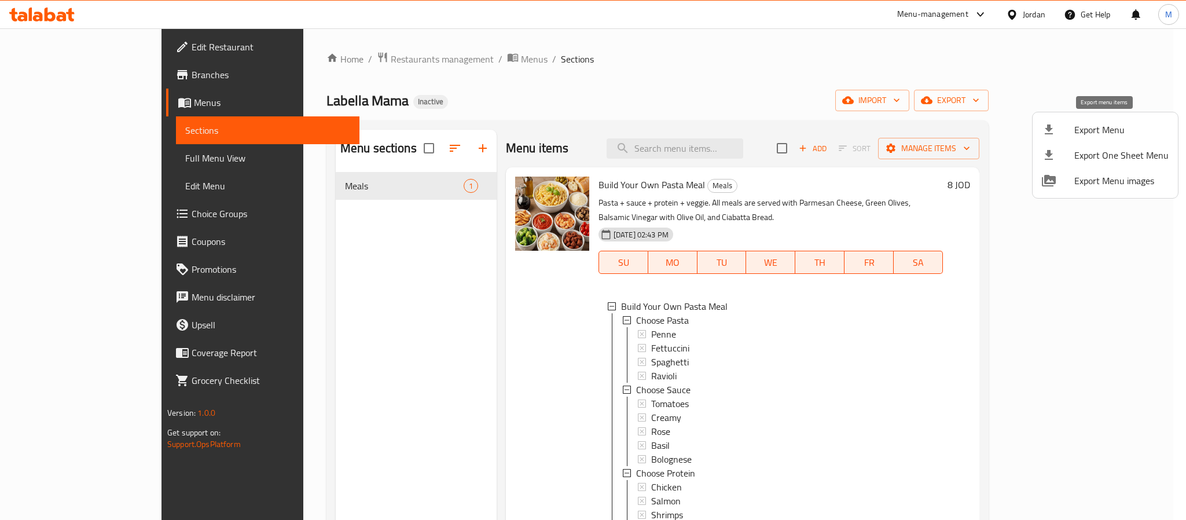
click at [1097, 124] on span "Export Menu" at bounding box center [1121, 130] width 94 height 14
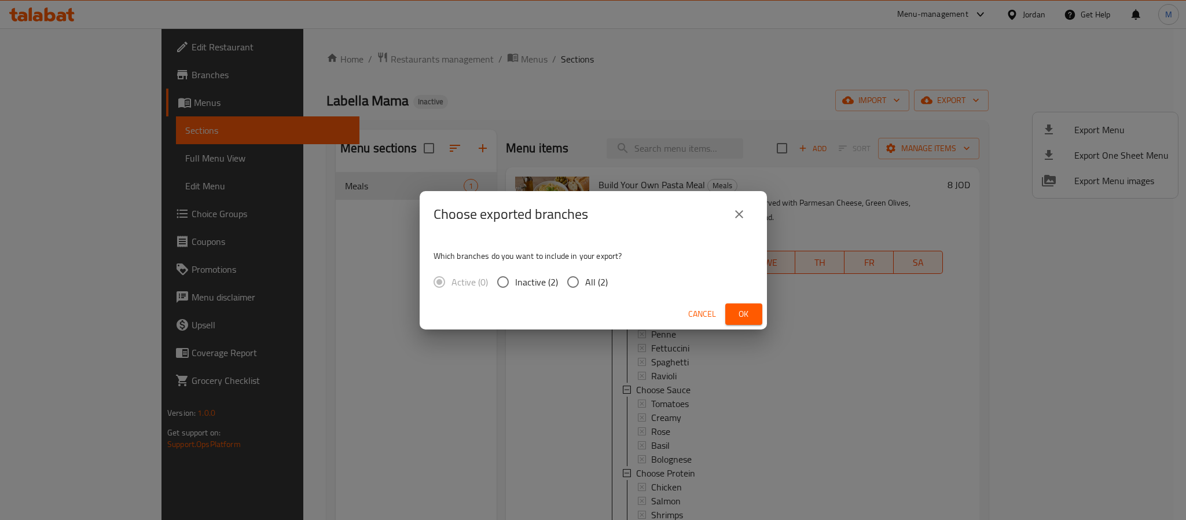
click at [596, 285] on span "All (2)" at bounding box center [596, 282] width 23 height 14
click at [585, 285] on input "All (2)" at bounding box center [573, 282] width 24 height 24
radio input "true"
click at [737, 313] on span "Ok" at bounding box center [743, 314] width 19 height 14
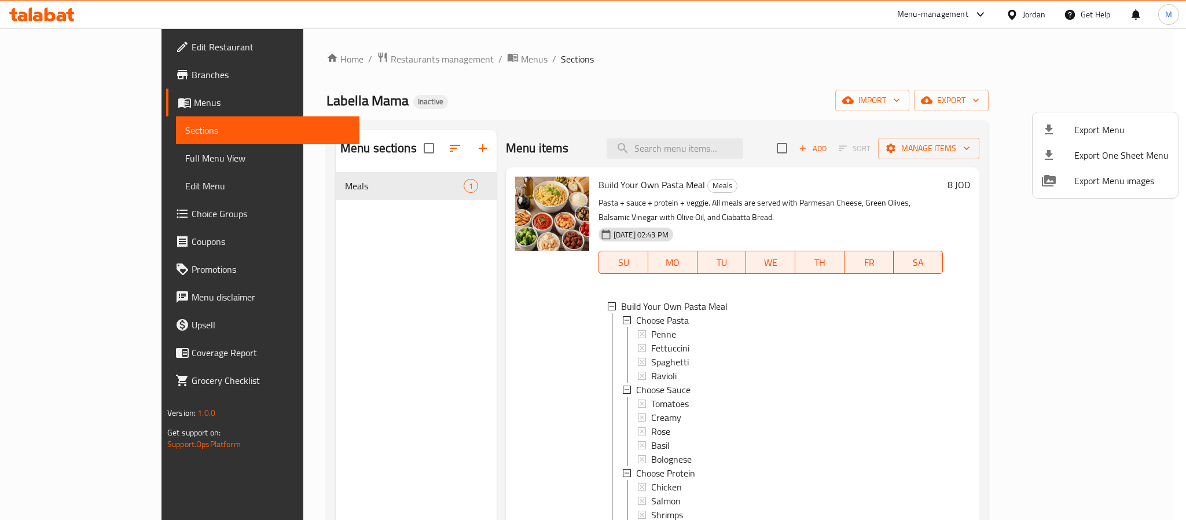
click at [327, 58] on div at bounding box center [593, 260] width 1186 height 520
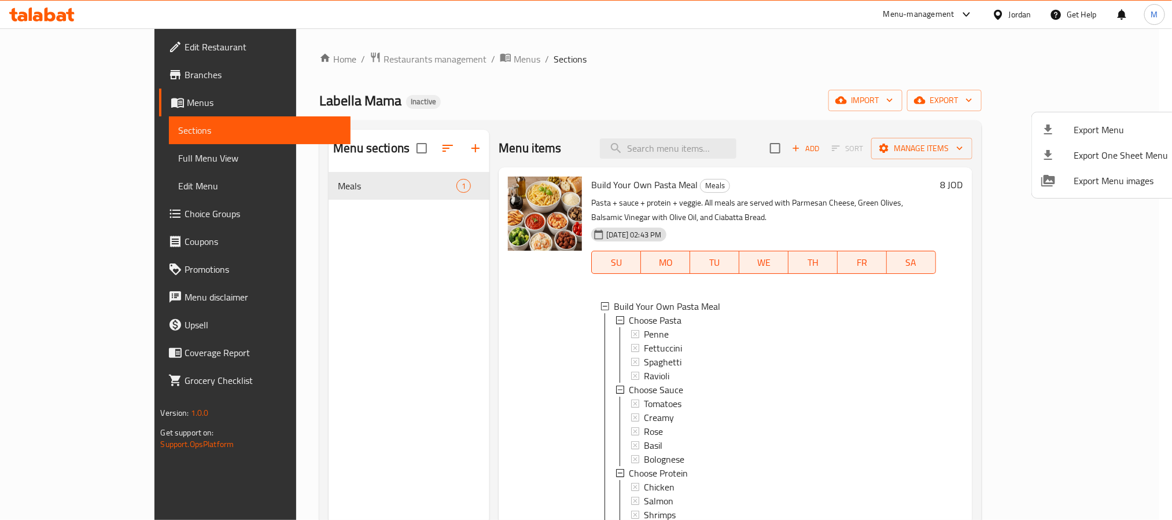
click at [384, 58] on span "Restaurants management" at bounding box center [435, 59] width 103 height 14
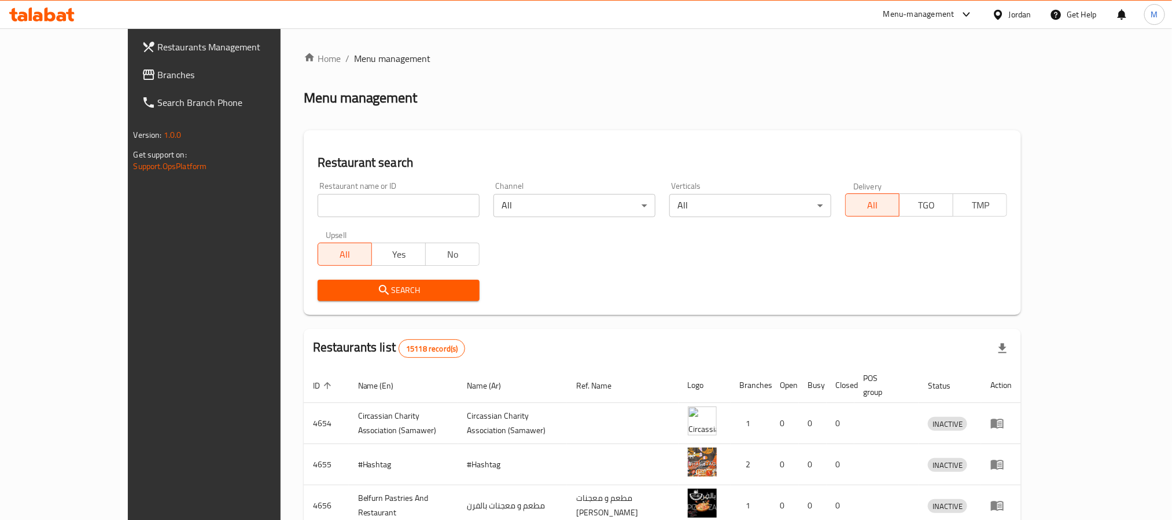
click at [133, 65] on link "Branches" at bounding box center [228, 75] width 191 height 28
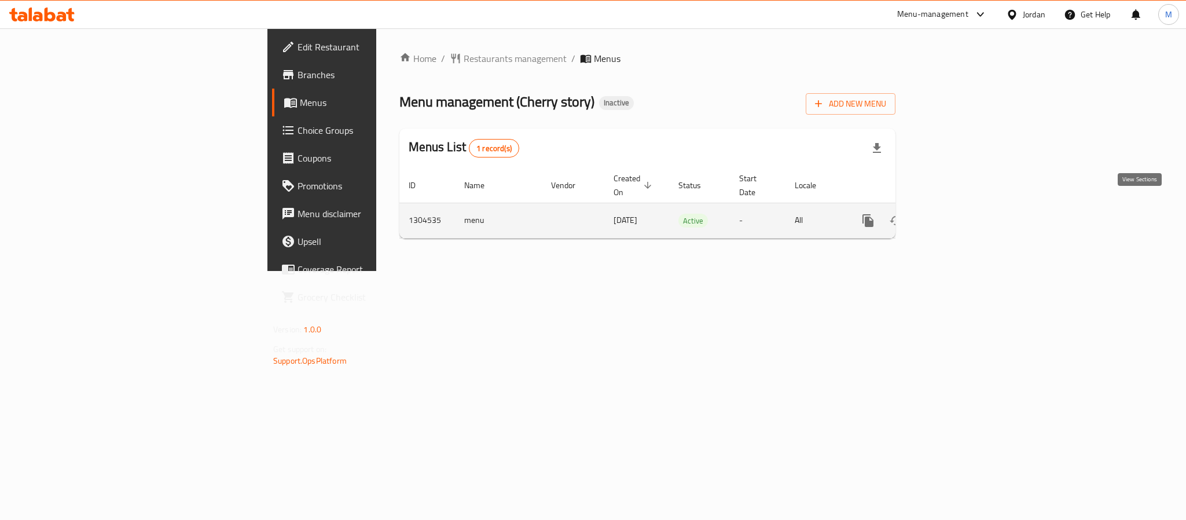
click at [958, 214] on icon "enhanced table" at bounding box center [951, 221] width 14 height 14
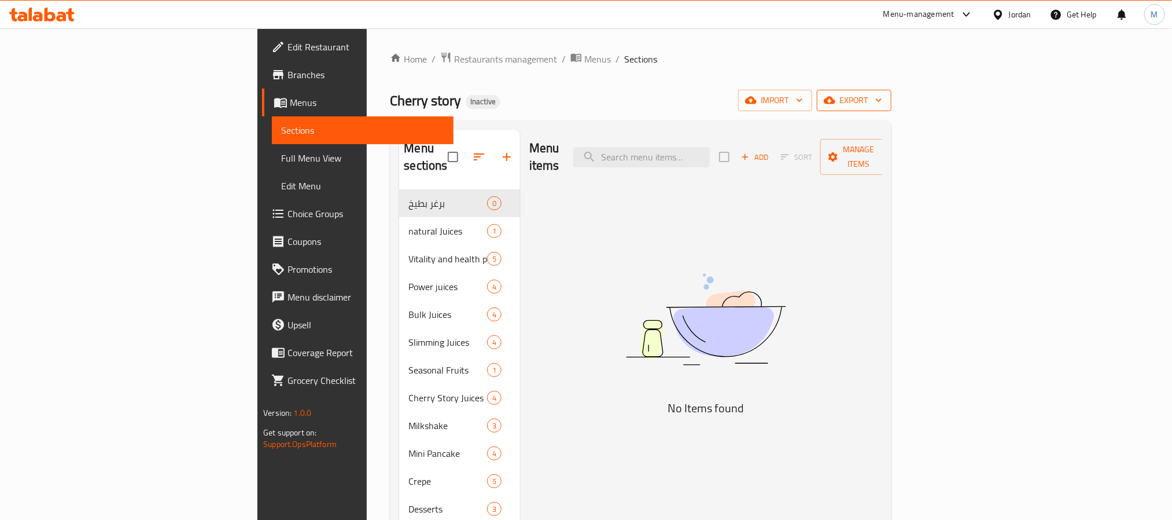
click at [883, 99] on span "export" at bounding box center [854, 100] width 56 height 14
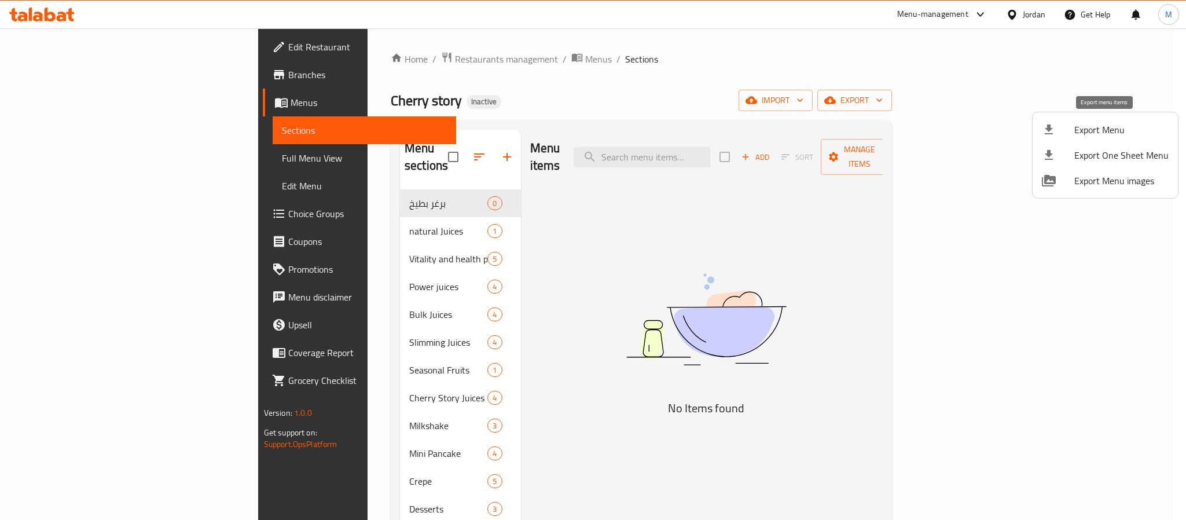
click at [1097, 127] on span "Export Menu" at bounding box center [1121, 130] width 94 height 14
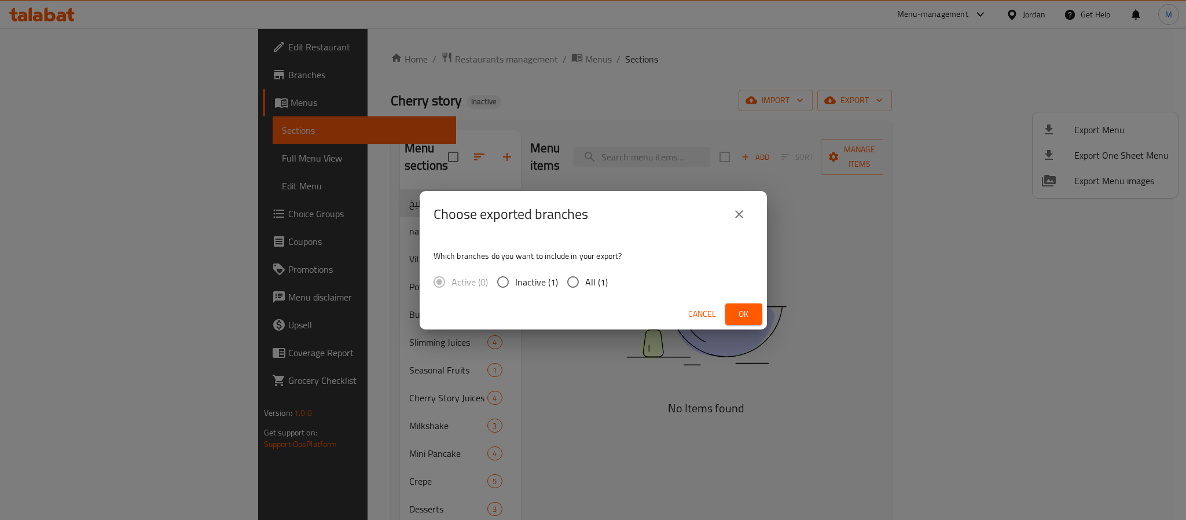
click at [601, 275] on span "All (1)" at bounding box center [596, 282] width 23 height 14
click at [585, 275] on input "All (1)" at bounding box center [573, 282] width 24 height 24
radio input "true"
click at [738, 314] on span "Ok" at bounding box center [743, 314] width 19 height 14
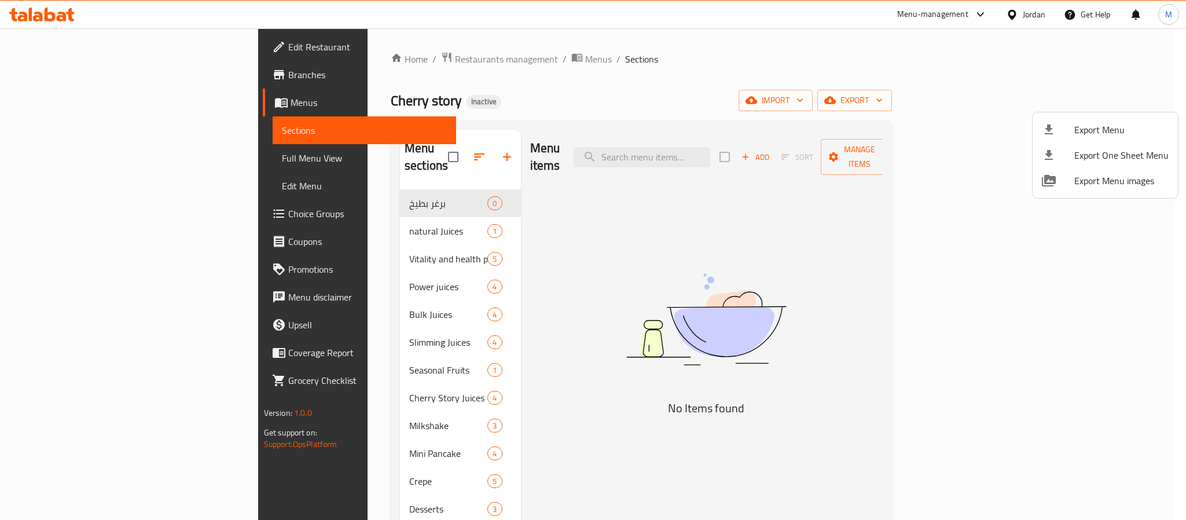
click at [1030, 10] on div at bounding box center [593, 260] width 1186 height 520
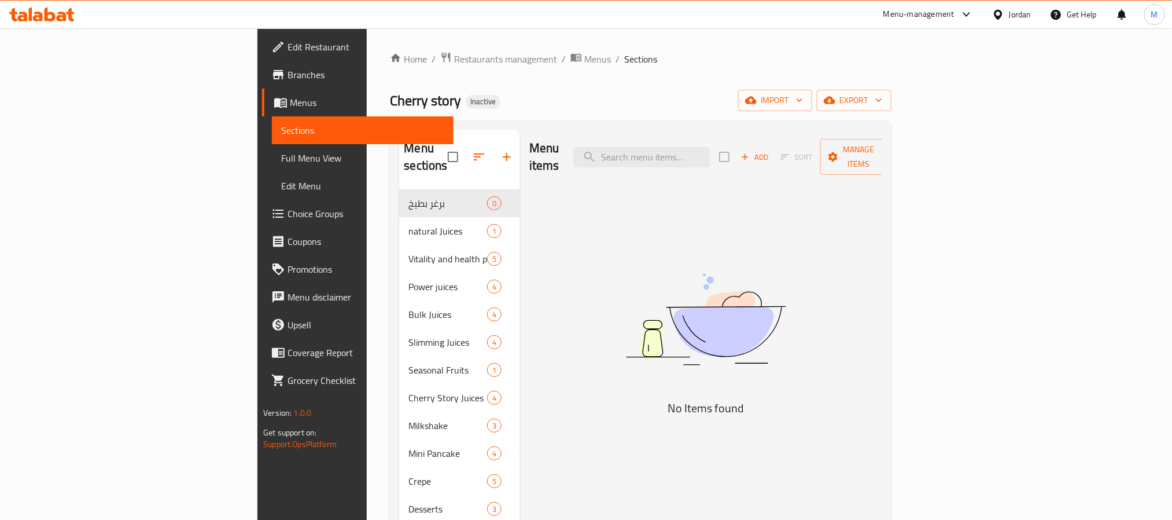
click at [1030, 10] on div "Jordan" at bounding box center [1020, 14] width 23 height 13
click at [880, 228] on div "[GEOGRAPHIC_DATA]" at bounding box center [906, 222] width 95 height 27
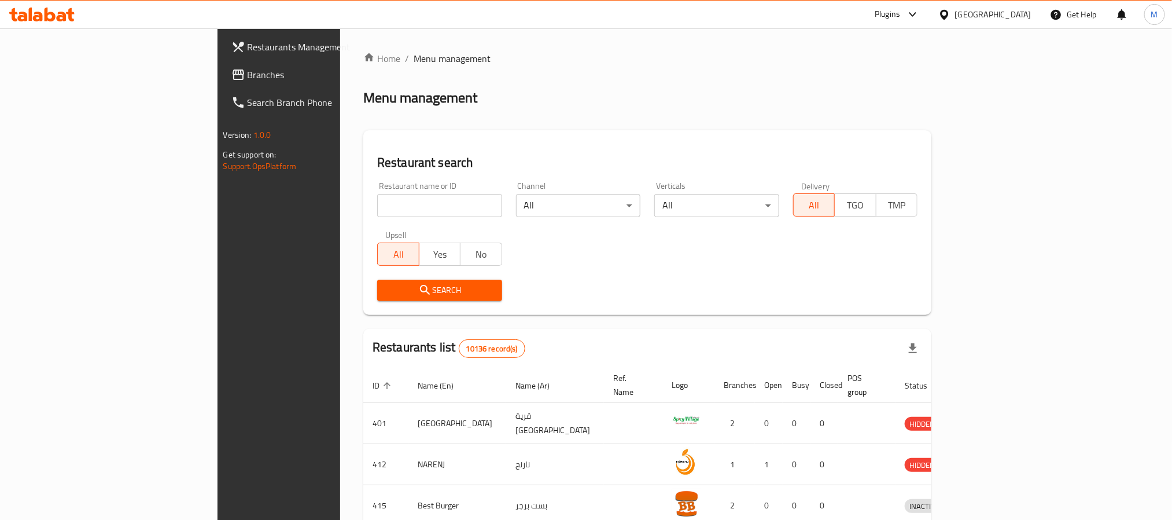
click at [218, 73] on div "Restaurants Management Branches Search Branch Phone Version: 1.0.0 Get support …" at bounding box center [587, 433] width 738 height 810
click at [248, 72] on span "Branches" at bounding box center [326, 75] width 156 height 14
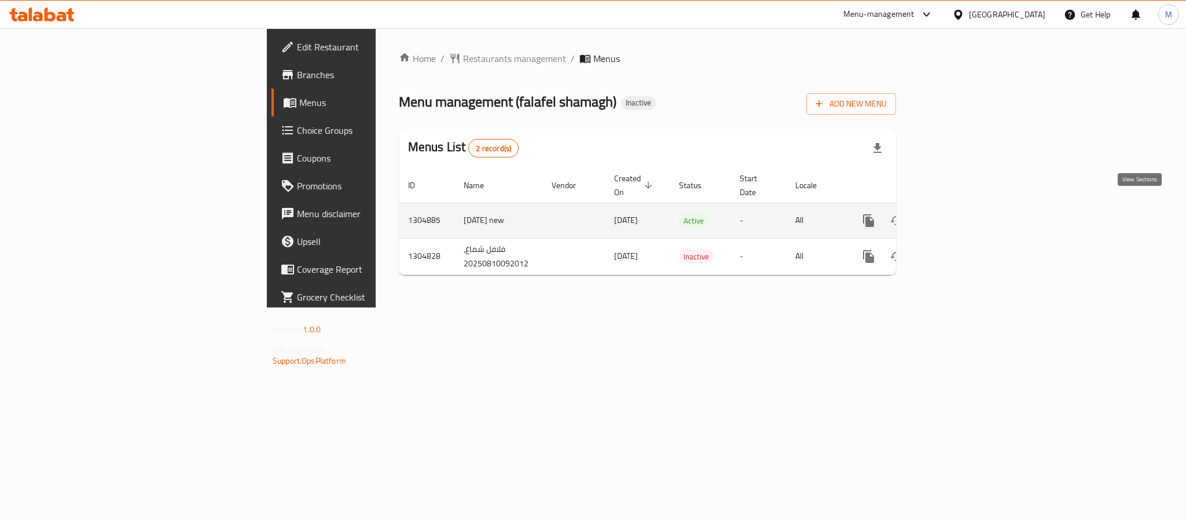
click at [959, 214] on icon "enhanced table" at bounding box center [952, 221] width 14 height 14
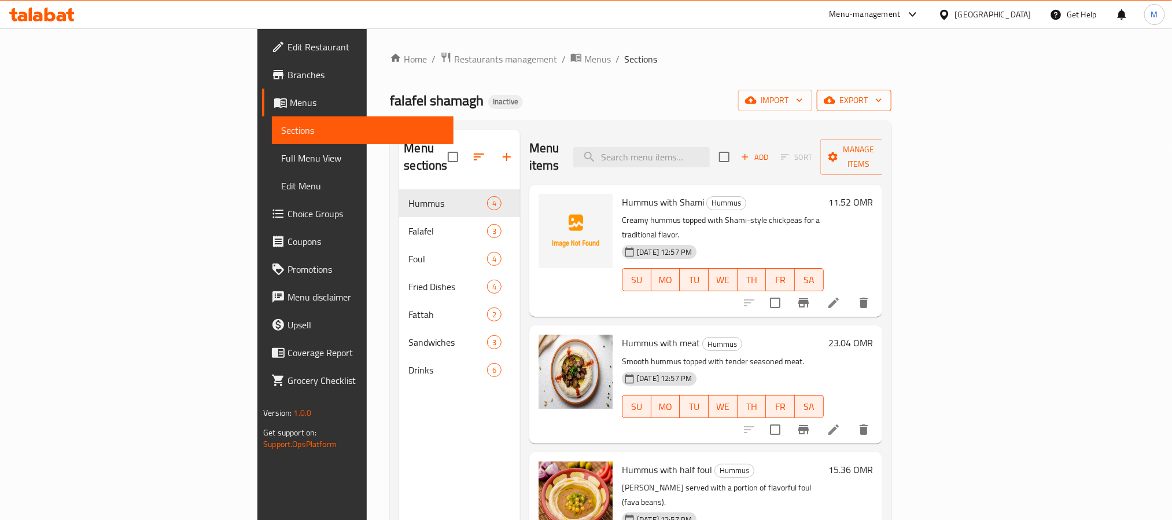
click at [883, 98] on span "export" at bounding box center [854, 100] width 56 height 14
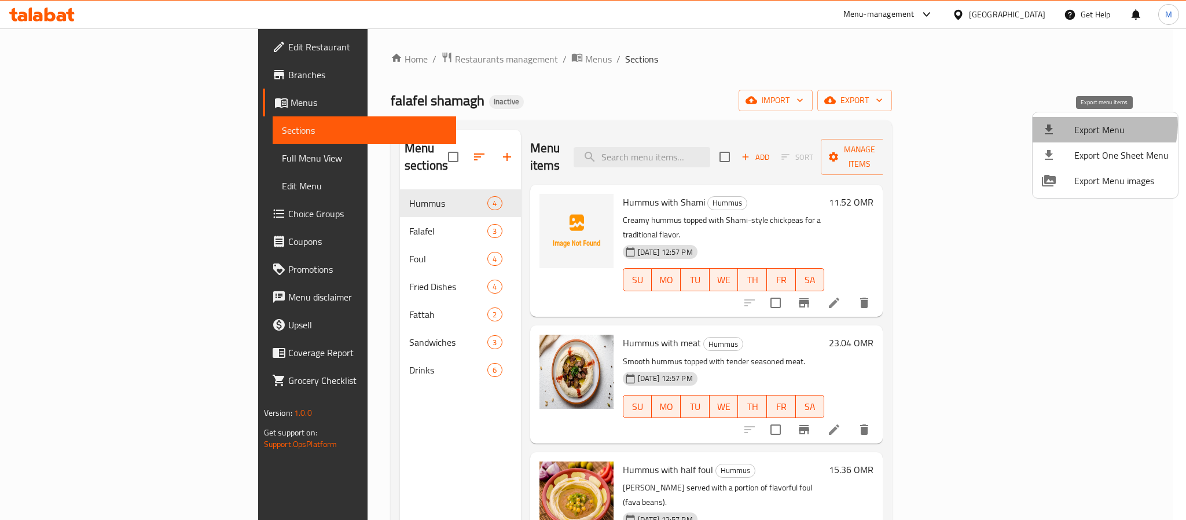
click at [1094, 125] on span "Export Menu" at bounding box center [1121, 130] width 94 height 14
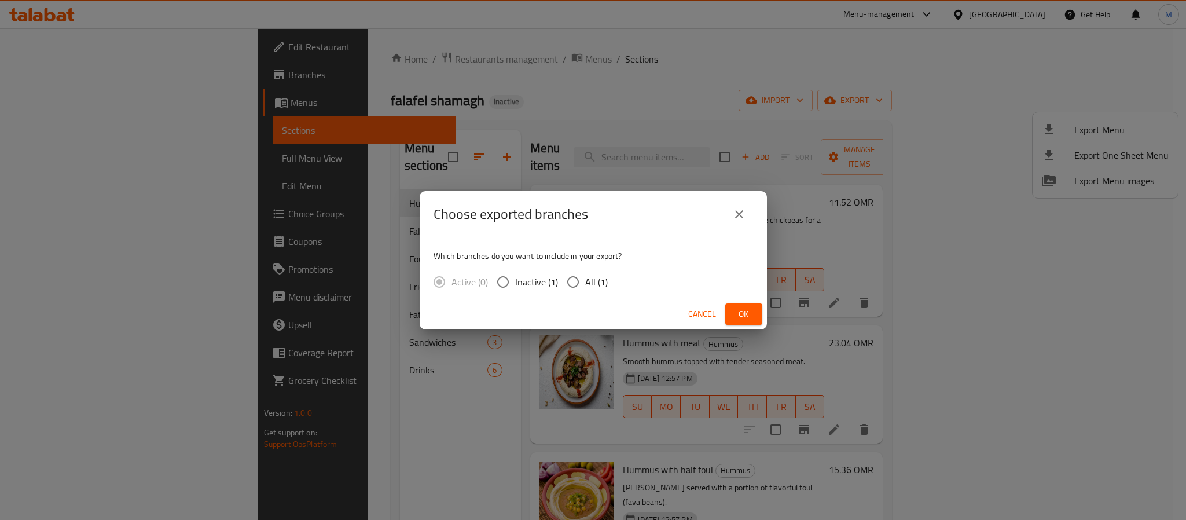
click at [593, 280] on span "All (1)" at bounding box center [596, 282] width 23 height 14
click at [585, 280] on input "All (1)" at bounding box center [573, 282] width 24 height 24
radio input "true"
drag, startPoint x: 731, startPoint y: 315, endPoint x: 767, endPoint y: 225, distance: 97.1
click at [733, 315] on button "Ok" at bounding box center [743, 313] width 37 height 21
